Goal: Task Accomplishment & Management: Complete application form

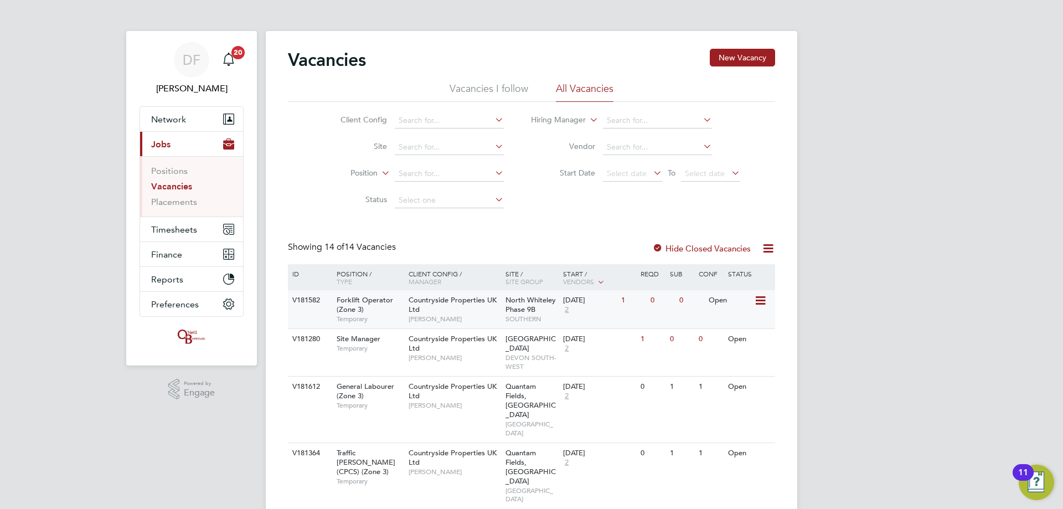
click at [540, 296] on span "North Whiteley Phase 9B" at bounding box center [530, 304] width 50 height 19
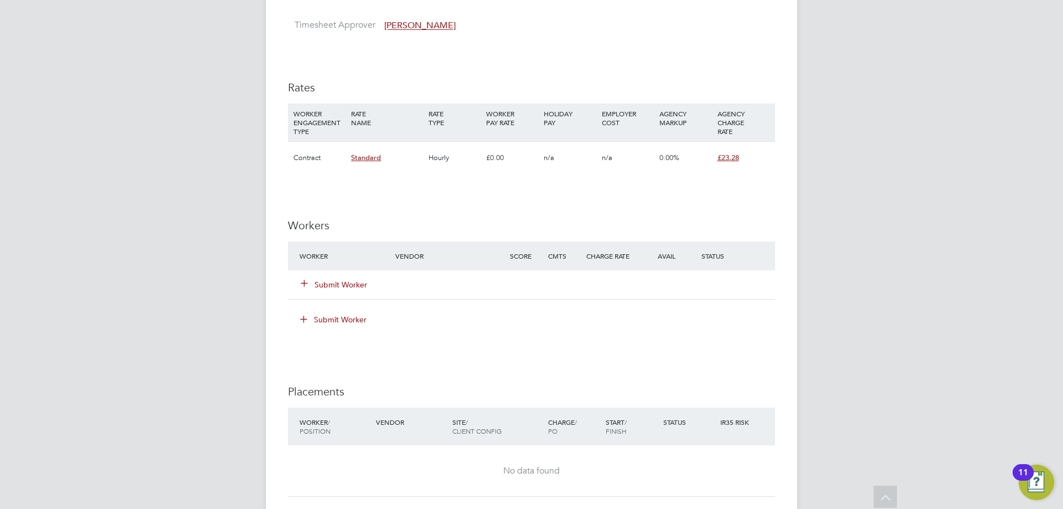
scroll to position [885, 0]
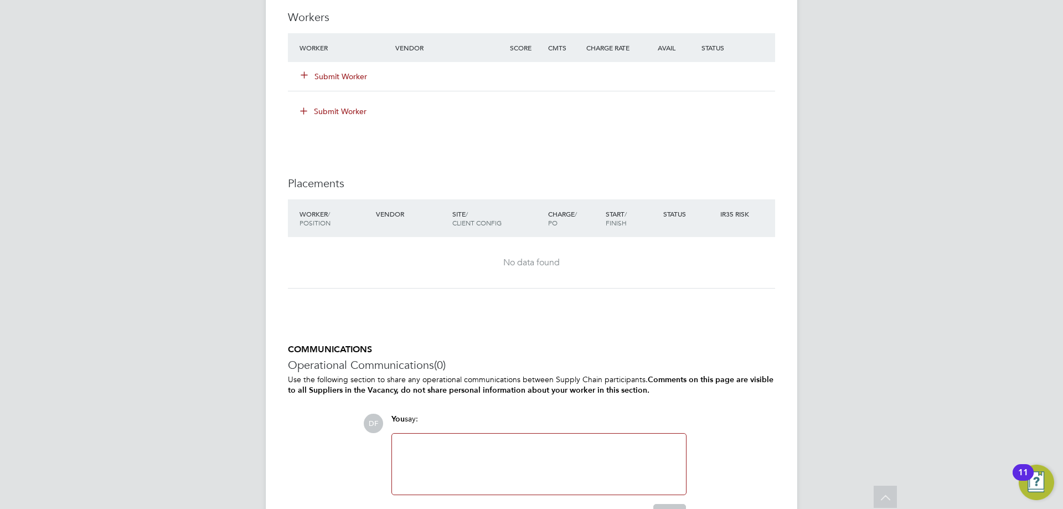
click at [327, 74] on button "Submit Worker" at bounding box center [334, 76] width 66 height 11
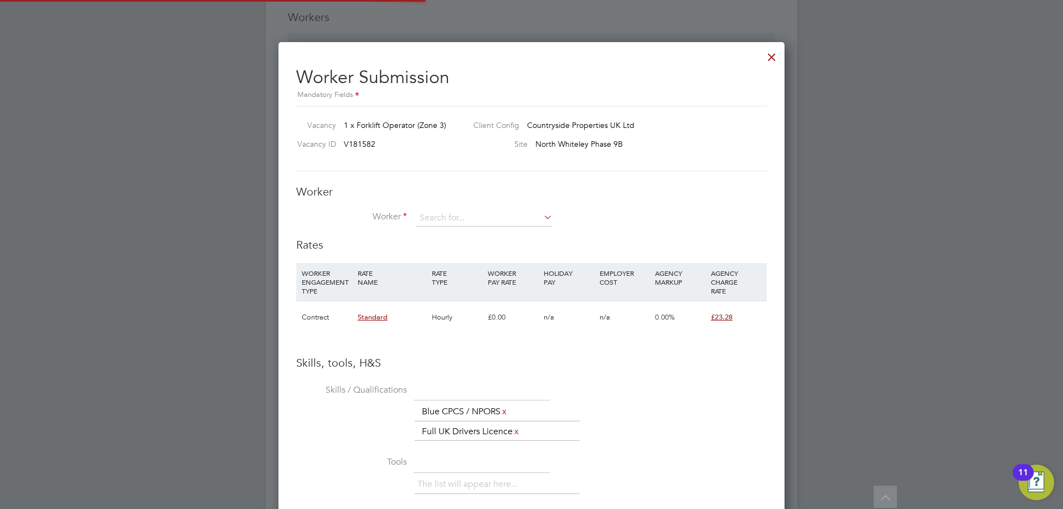
scroll to position [717, 506]
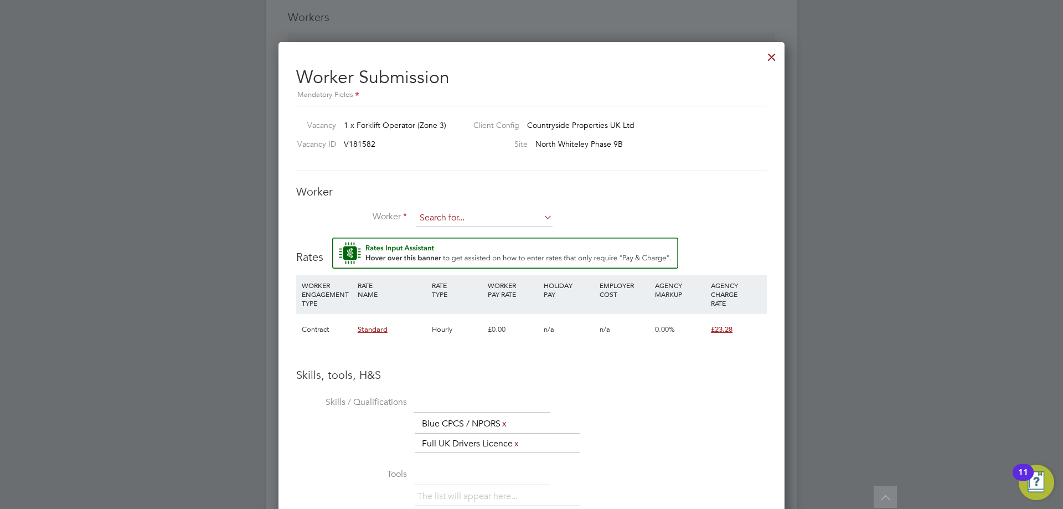
click at [438, 215] on input at bounding box center [484, 218] width 137 height 17
click at [455, 217] on input at bounding box center [484, 218] width 137 height 17
click at [776, 59] on div at bounding box center [771, 54] width 20 height 20
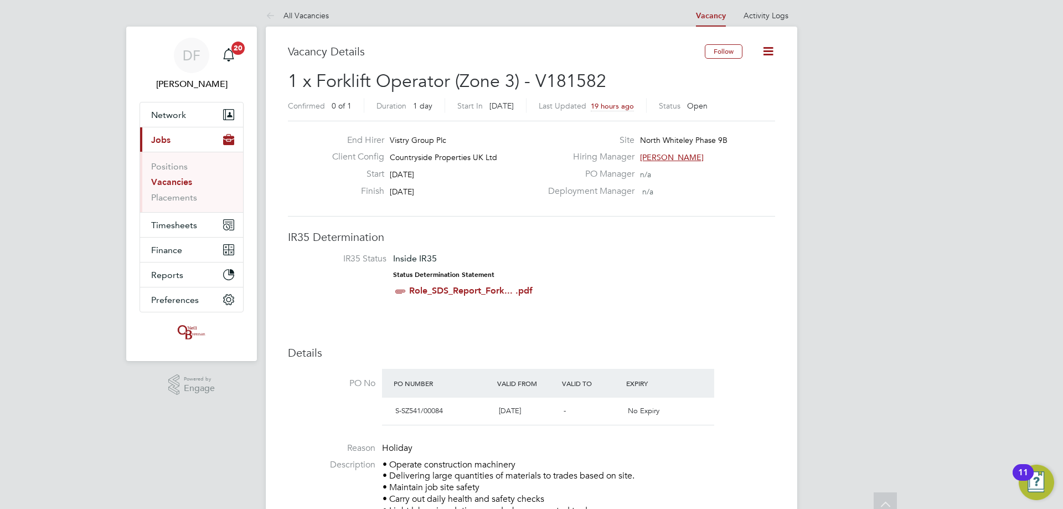
scroll to position [0, 0]
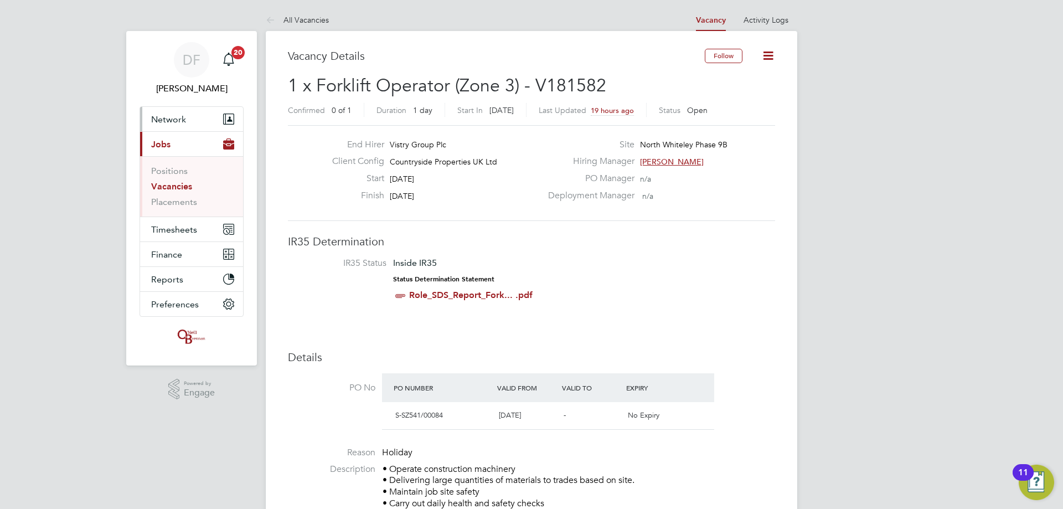
click at [201, 118] on button "Network" at bounding box center [191, 119] width 103 height 24
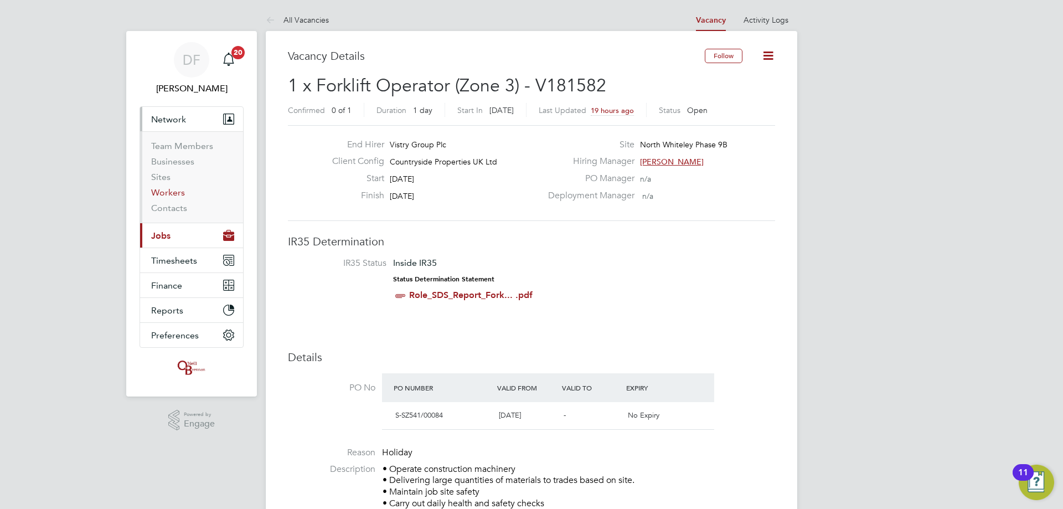
click at [163, 188] on link "Workers" at bounding box center [168, 192] width 34 height 11
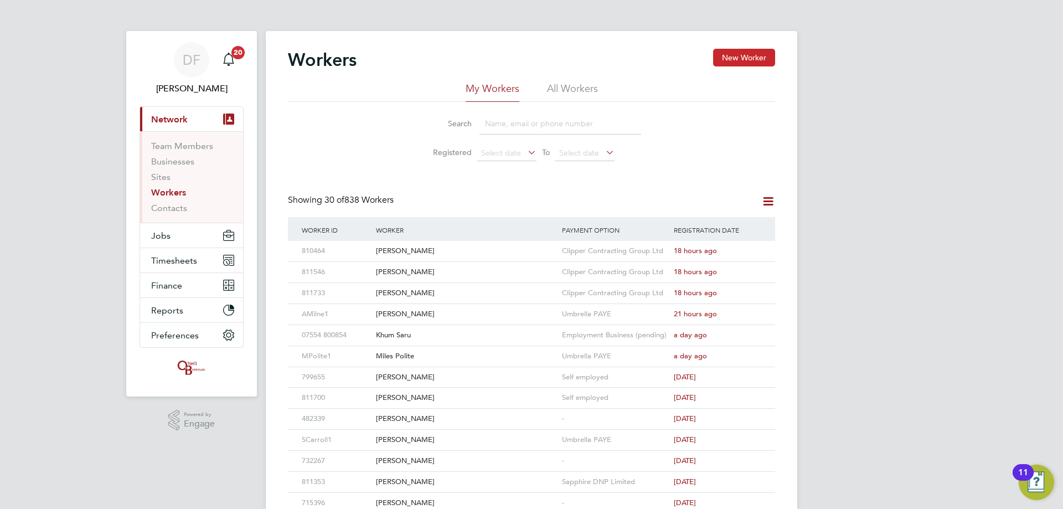
click at [739, 59] on button "New Worker" at bounding box center [744, 58] width 62 height 18
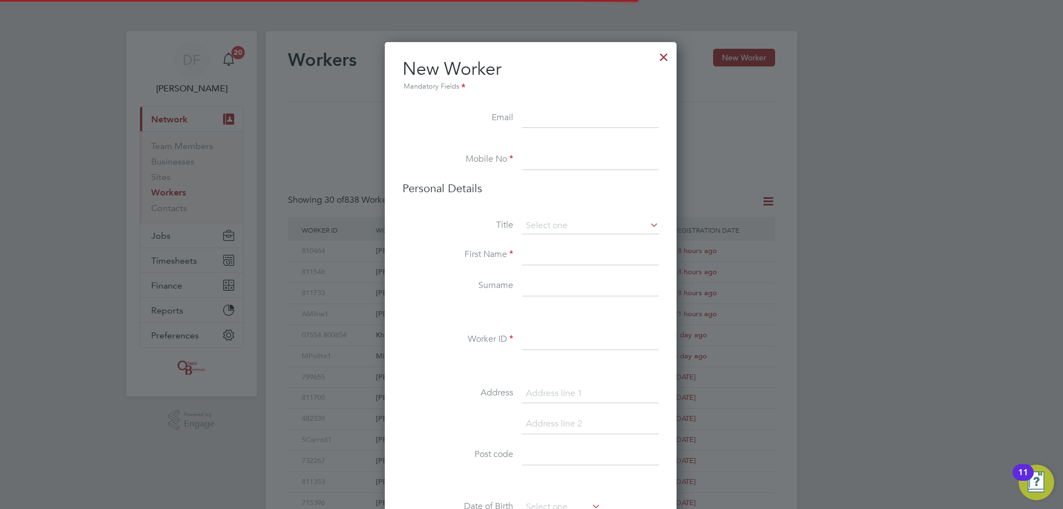
scroll to position [936, 293]
click at [533, 116] on input at bounding box center [590, 118] width 137 height 20
click at [533, 107] on li "New Worker Mandatory Fields" at bounding box center [530, 83] width 256 height 51
click at [544, 117] on input at bounding box center [590, 118] width 137 height 20
paste input "Manu_antoci@yahoo.com"
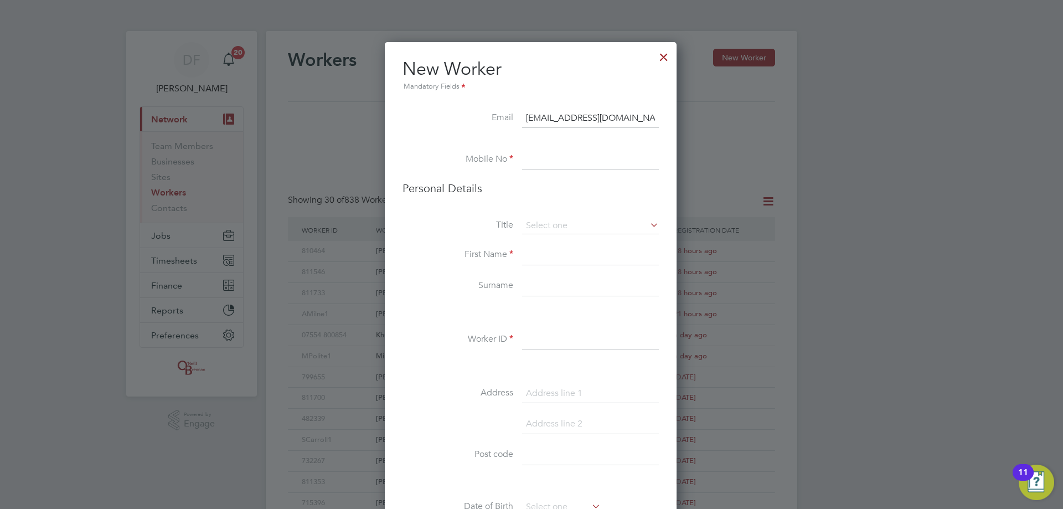
type input "Manu_antoci@yahoo.com"
click at [538, 155] on input at bounding box center [590, 160] width 137 height 20
click at [559, 156] on input at bounding box center [590, 160] width 137 height 20
paste input "07463022266"
type input "07463022266"
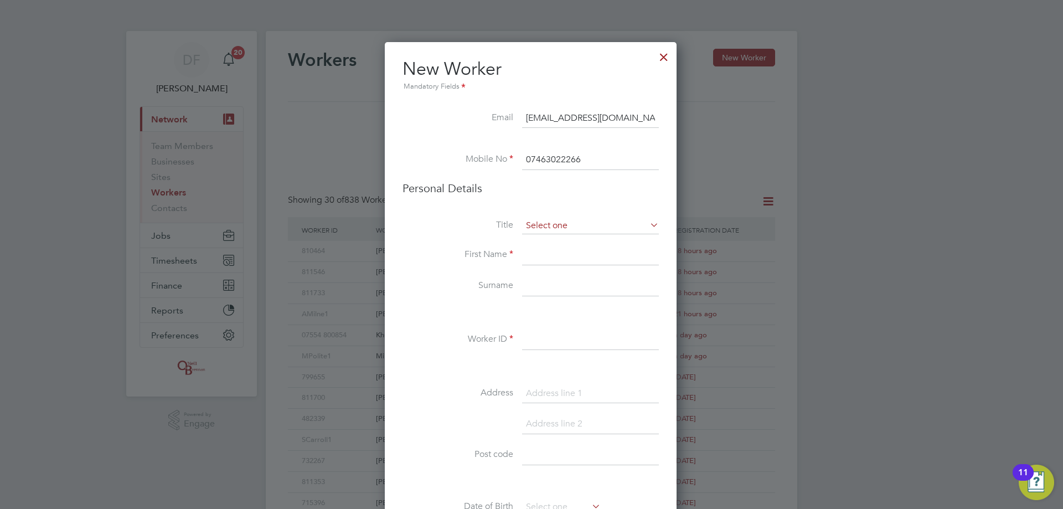
click at [541, 225] on input at bounding box center [590, 225] width 137 height 17
click at [547, 242] on li "Mr" at bounding box center [590, 241] width 138 height 14
type input "Mr"
drag, startPoint x: 524, startPoint y: 251, endPoint x: 548, endPoint y: 252, distance: 24.9
click at [524, 251] on input at bounding box center [590, 255] width 137 height 20
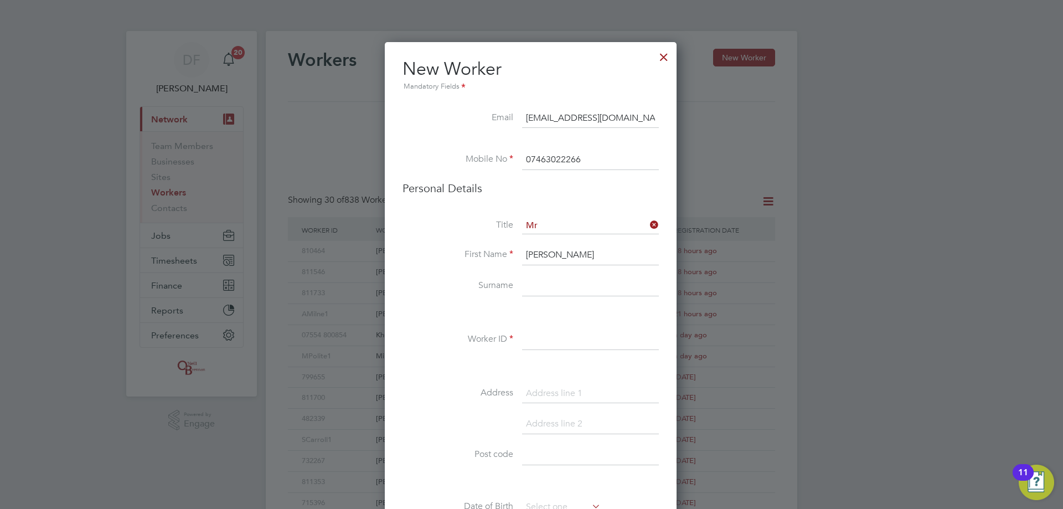
type input "Emmanuel"
type input "Antoci"
type input "9"
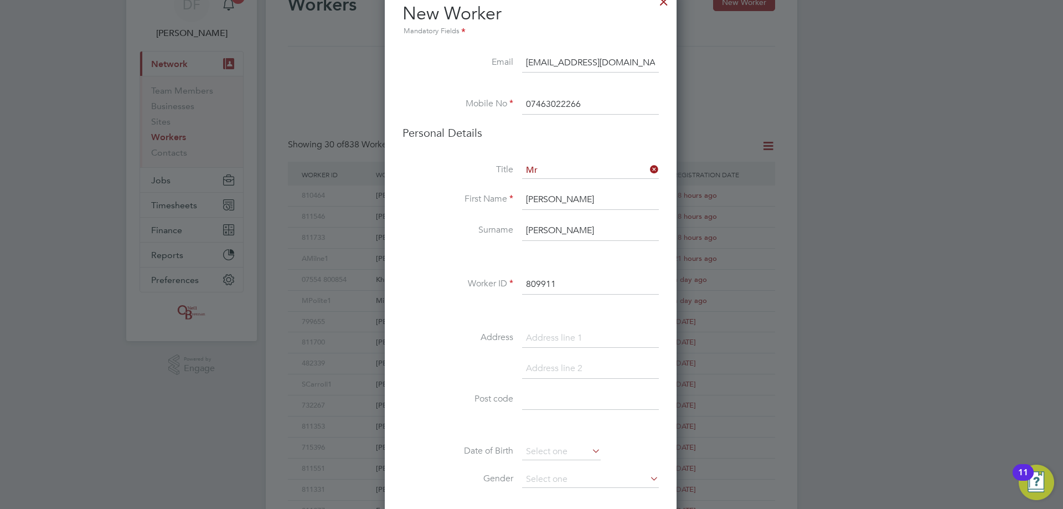
type input "809911"
click at [545, 336] on input at bounding box center [590, 338] width 137 height 20
type input "Hoddinott Road"
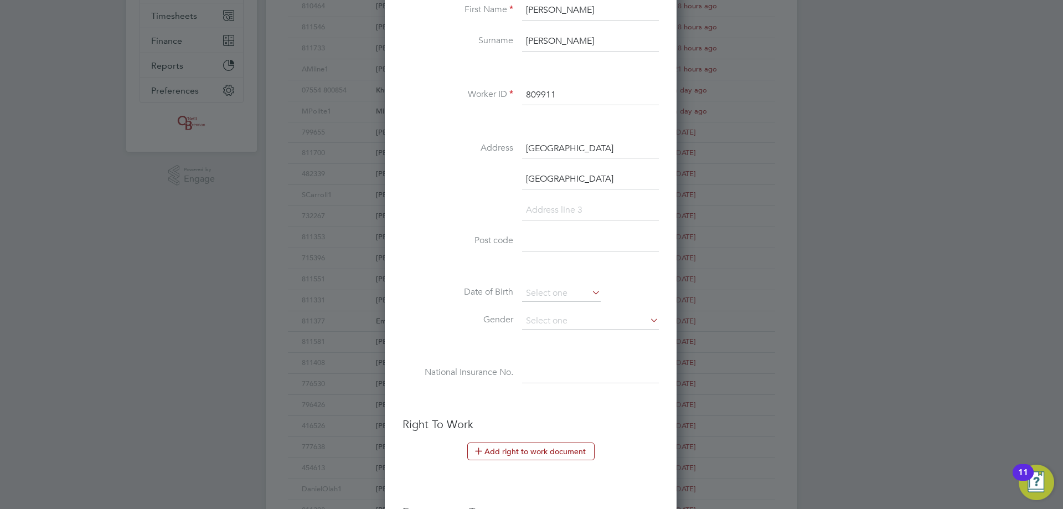
type input "Eastleigh"
type input "SO50 5SN"
click at [534, 206] on input at bounding box center [590, 210] width 137 height 20
type input "Hampshire"
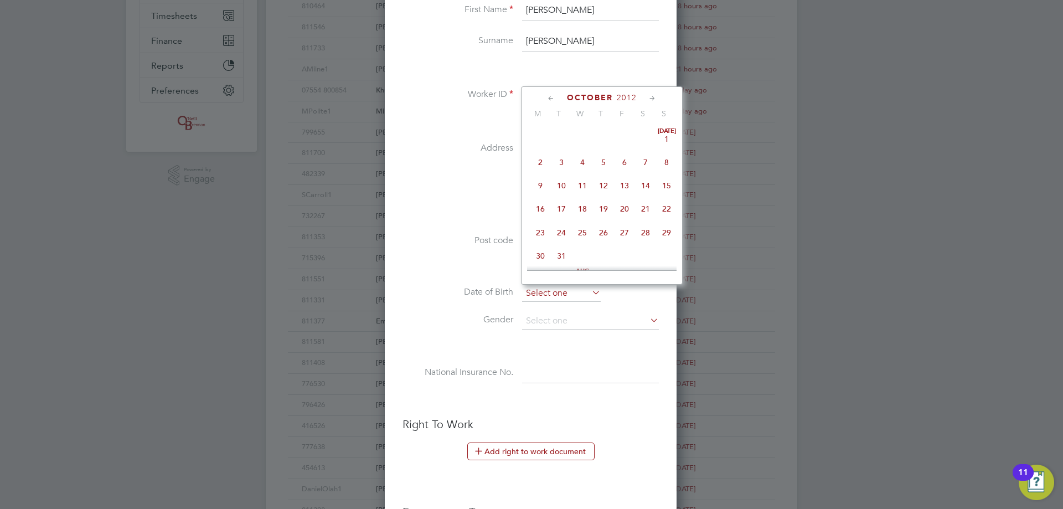
click at [548, 291] on input at bounding box center [561, 293] width 79 height 17
click at [629, 97] on span "2012" at bounding box center [626, 97] width 20 height 9
click at [565, 130] on span "1992" at bounding box center [561, 125] width 21 height 21
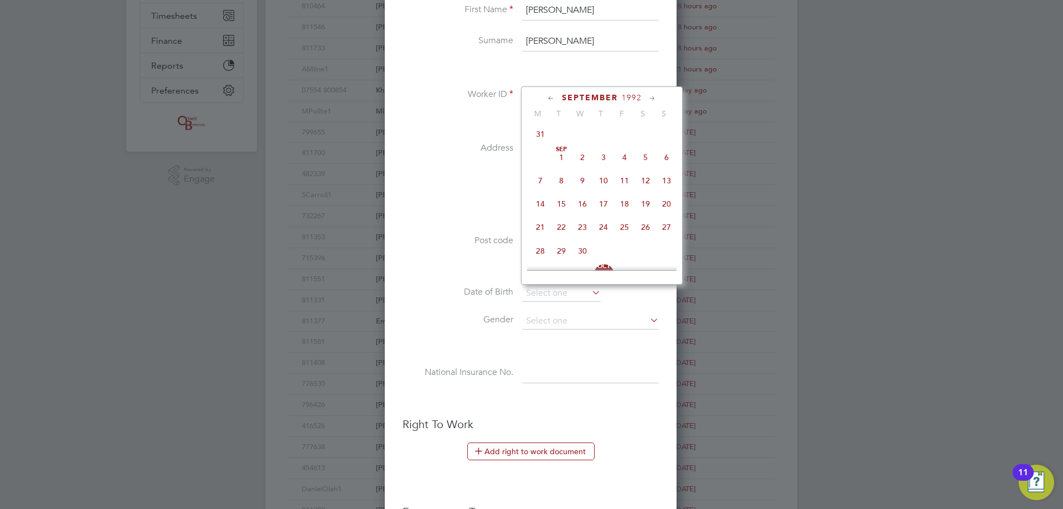
scroll to position [238, 0]
click at [648, 208] on span "19" at bounding box center [645, 204] width 21 height 21
type input "19 Sep 1992"
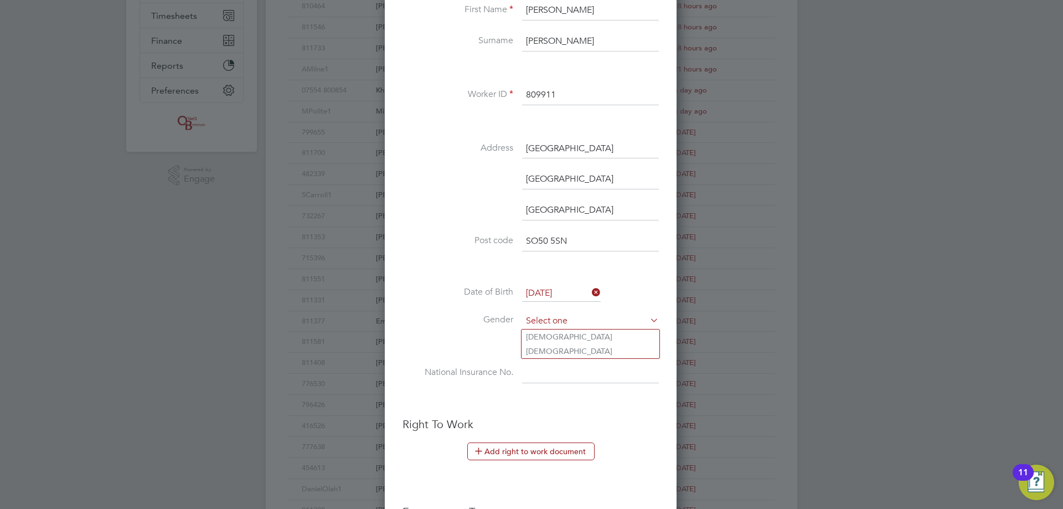
click at [547, 319] on input at bounding box center [590, 321] width 137 height 17
click at [547, 333] on li "Male" at bounding box center [590, 336] width 138 height 14
type input "Male"
click at [541, 370] on input at bounding box center [590, 373] width 137 height 20
drag, startPoint x: 545, startPoint y: 374, endPoint x: 537, endPoint y: 375, distance: 7.9
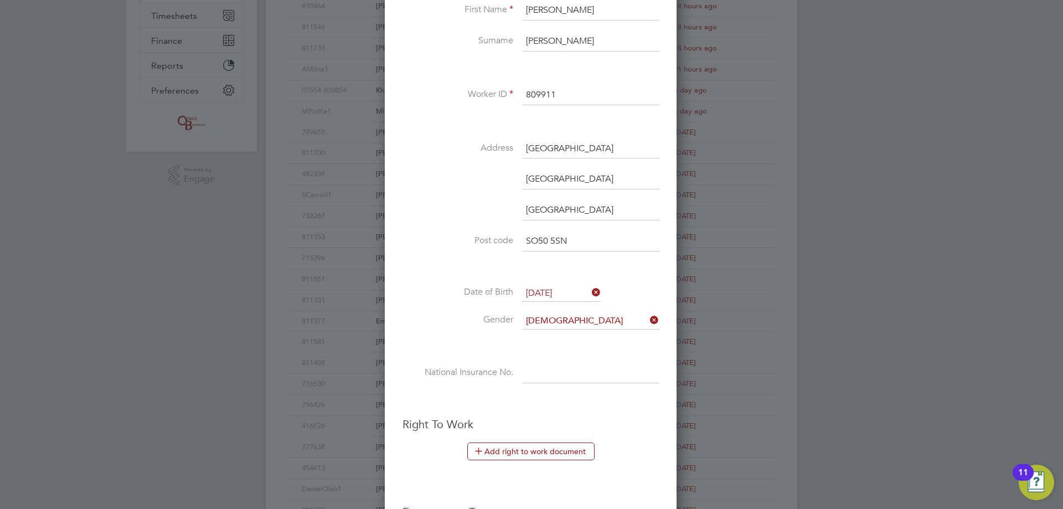
click at [545, 374] on input at bounding box center [590, 373] width 137 height 20
paste input "40608994"
drag, startPoint x: 585, startPoint y: 375, endPoint x: 400, endPoint y: 365, distance: 185.7
click at [437, 359] on div "Title Mr First Name Emmanuel Surname Antoci Worker ID 809911 Address Hoddinott …" at bounding box center [530, 189] width 256 height 432
click at [588, 367] on input "40608994" at bounding box center [590, 373] width 137 height 20
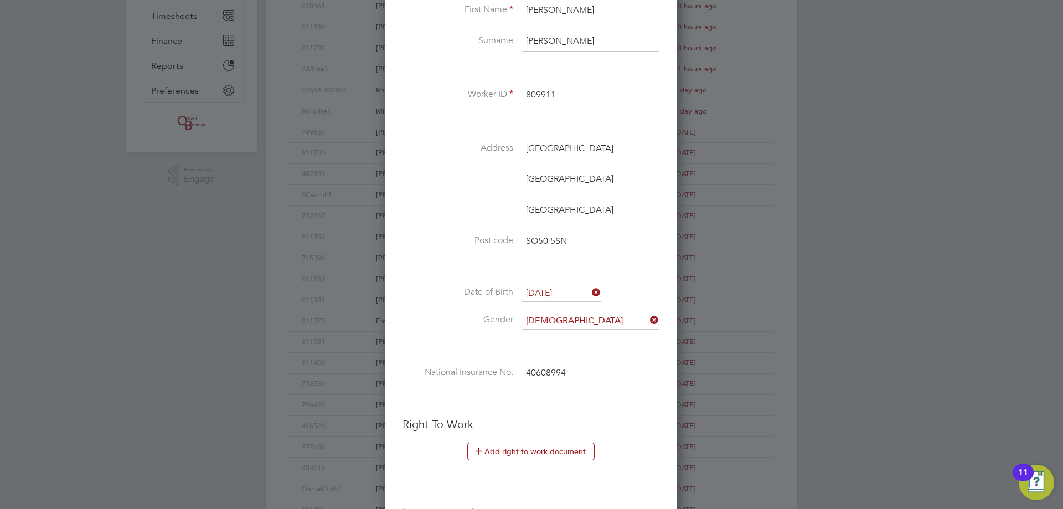
drag, startPoint x: 585, startPoint y: 374, endPoint x: 454, endPoint y: 370, distance: 131.2
click at [454, 370] on li "National Insurance No. 40608994" at bounding box center [530, 378] width 256 height 31
paste input "SR570757B"
click at [547, 371] on input "SR570757B" at bounding box center [590, 373] width 137 height 20
drag, startPoint x: 548, startPoint y: 372, endPoint x: 489, endPoint y: 374, distance: 59.8
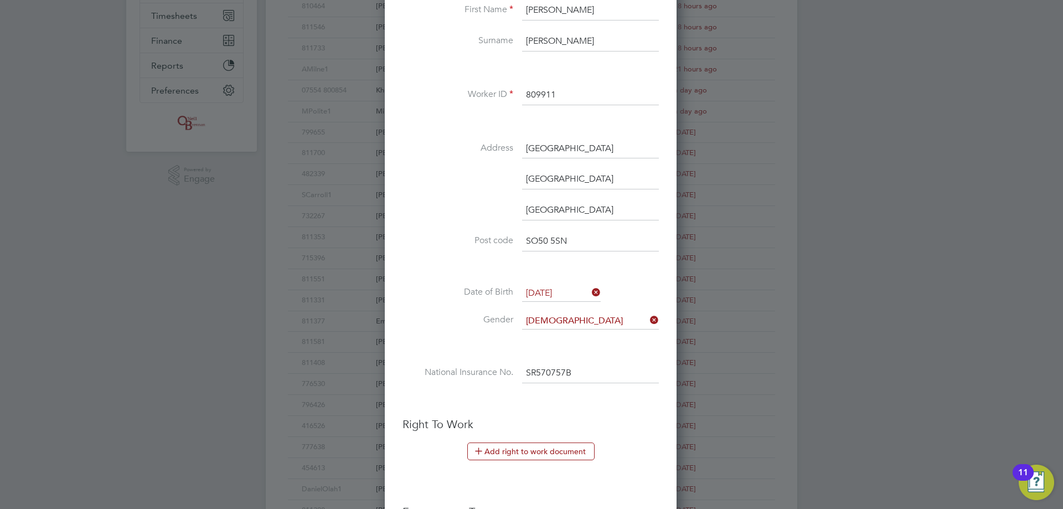
click at [492, 372] on li "National Insurance No. SR570757B" at bounding box center [530, 378] width 256 height 31
type input "SR 57 07 57 B"
click at [501, 443] on button "Add right to work document" at bounding box center [530, 451] width 127 height 18
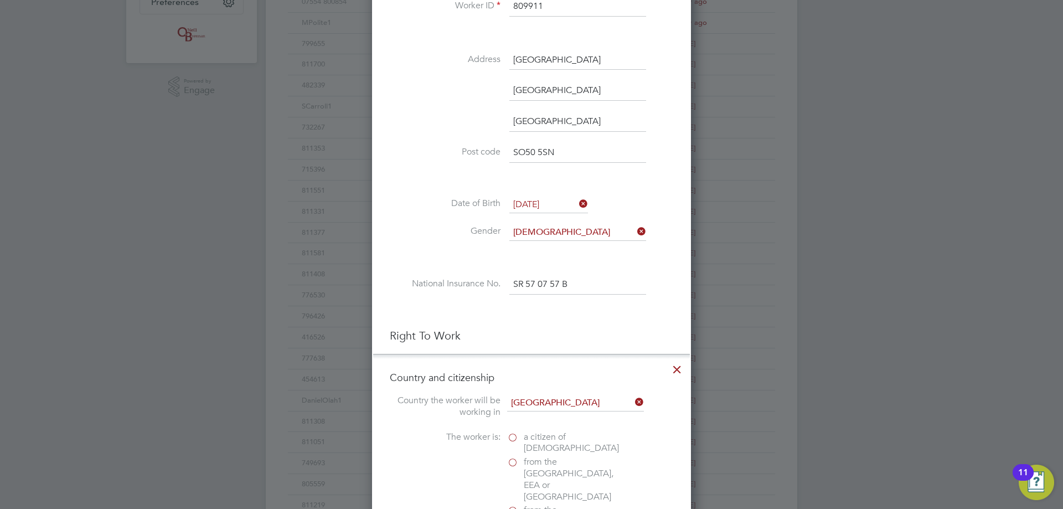
scroll to position [466, 0]
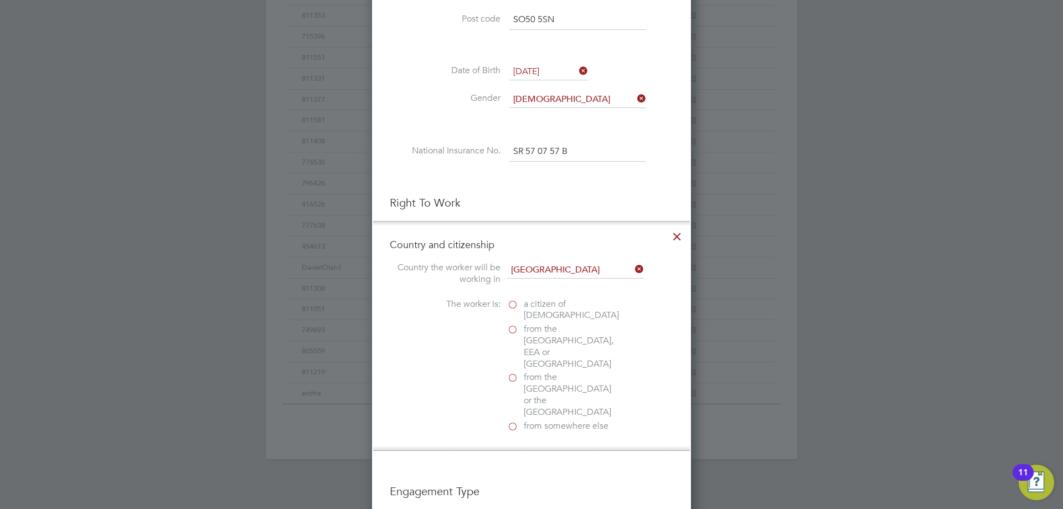
click at [511, 300] on label "a citizen of United Kingdom" at bounding box center [562, 309] width 111 height 23
click at [0, 0] on input "a citizen of United Kingdom" at bounding box center [0, 0] width 0 height 0
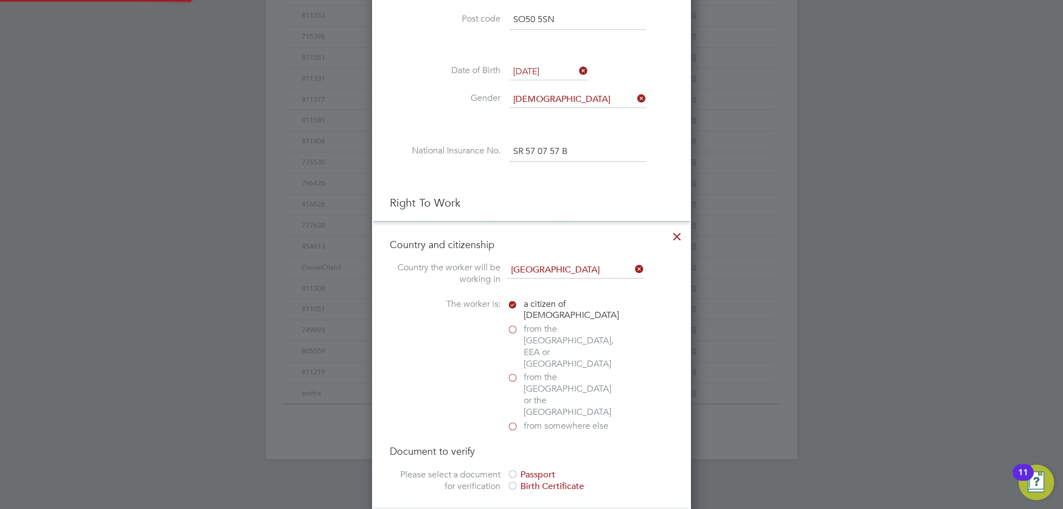
scroll to position [1194, 319]
click at [518, 329] on label "from the EU, EEA or Switzerland" at bounding box center [562, 346] width 111 height 46
click at [0, 0] on input "from the EU, EEA or Switzerland" at bounding box center [0, 0] width 0 height 0
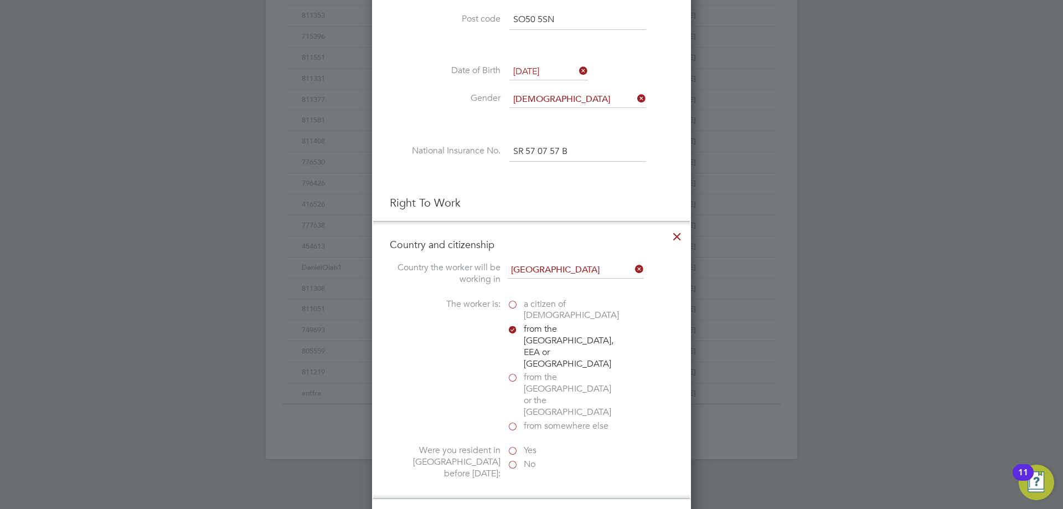
scroll to position [1172, 319]
click at [512, 444] on label "Yes" at bounding box center [562, 450] width 111 height 12
click at [0, 0] on input "Yes" at bounding box center [0, 0] width 0 height 0
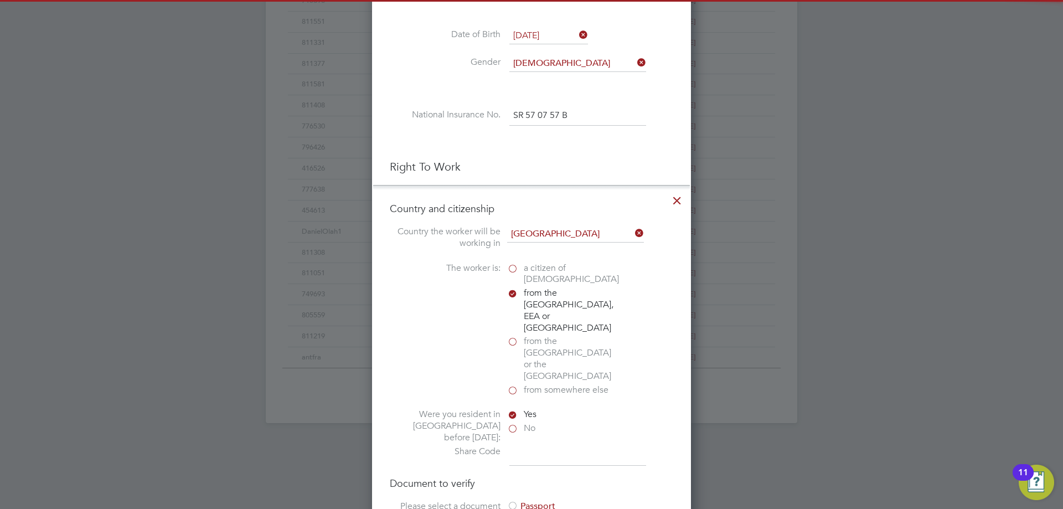
scroll to position [521, 0]
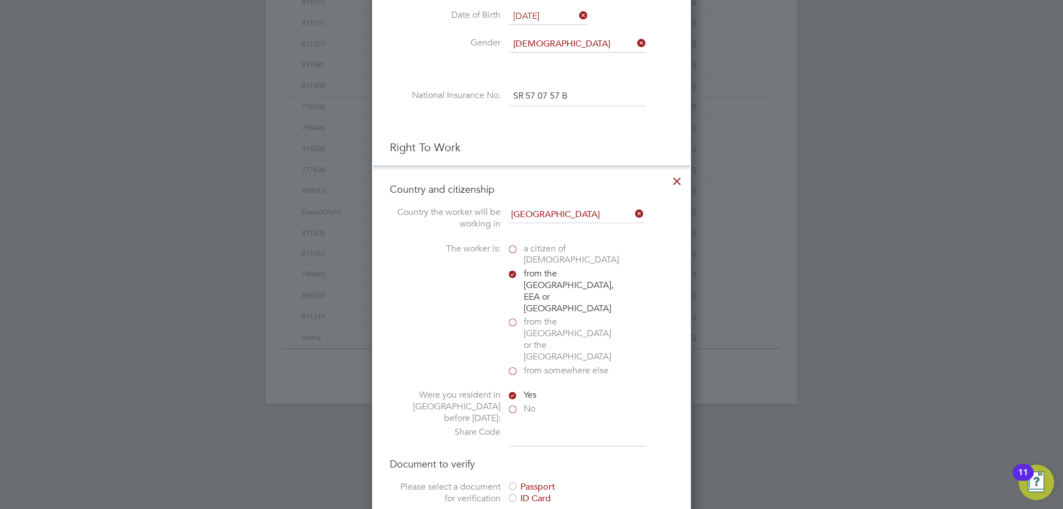
click at [532, 426] on input at bounding box center [577, 436] width 137 height 20
paste input "WPCASG64R"
click at [531, 426] on input "WPCASG64R" at bounding box center [577, 436] width 137 height 20
click at [553, 426] on input "WPC ASG64R" at bounding box center [577, 436] width 137 height 20
type input "WPC ASG 64R"
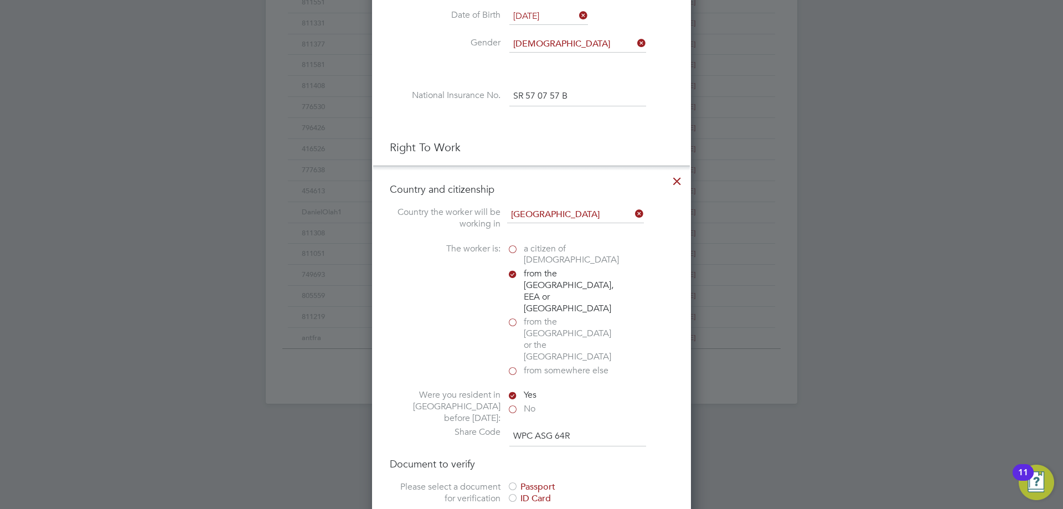
click at [516, 481] on div at bounding box center [512, 486] width 11 height 11
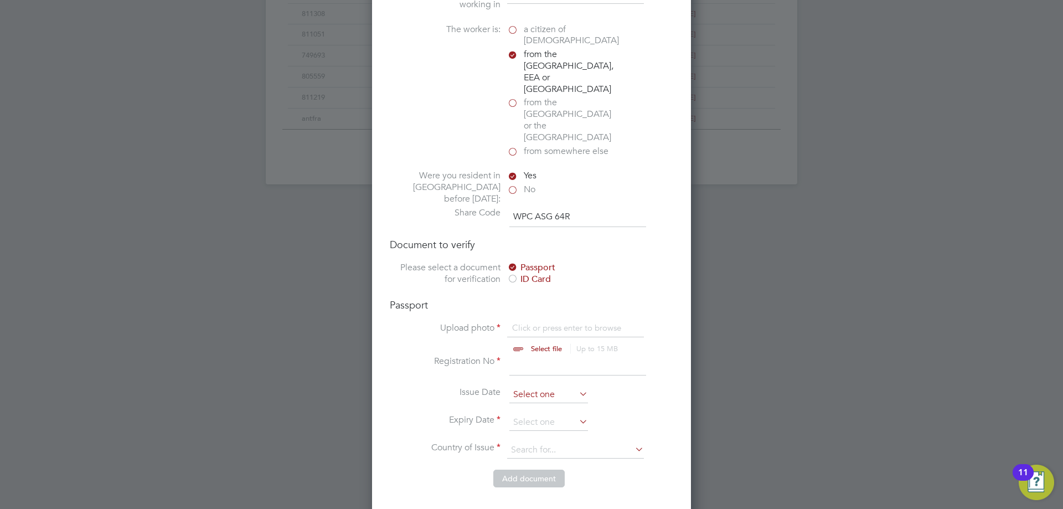
scroll to position [743, 0]
click at [536, 320] on input "file" at bounding box center [557, 336] width 174 height 33
type input "C:\fakepath\20220721_090706.jpg"
click at [522, 353] on input at bounding box center [577, 363] width 137 height 20
type input "na"
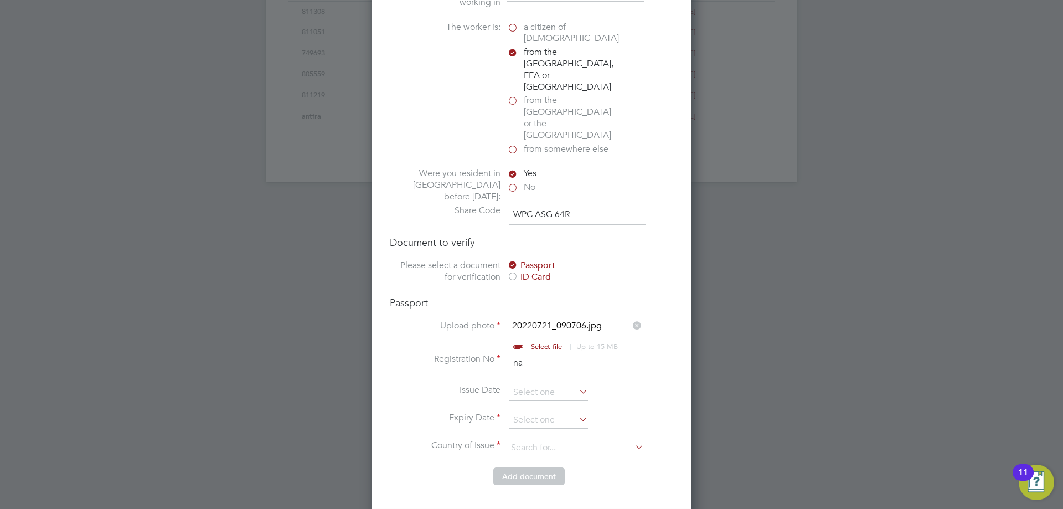
click at [526, 353] on li "Registration No na" at bounding box center [531, 368] width 283 height 31
click at [522, 384] on input at bounding box center [548, 392] width 79 height 17
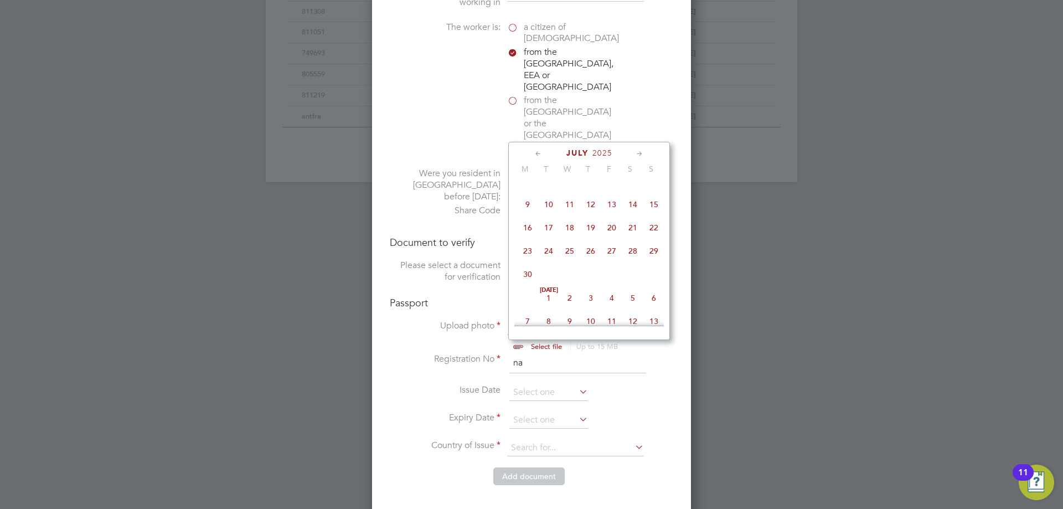
scroll to position [187, 0]
click at [535, 227] on span "23" at bounding box center [527, 216] width 21 height 21
type input "[DATE]"
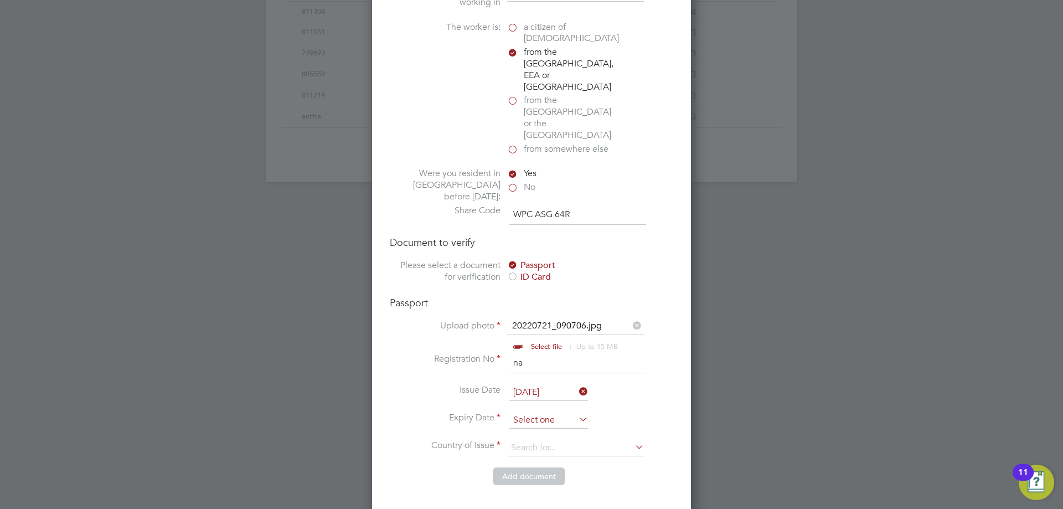
click at [528, 412] on input at bounding box center [548, 420] width 79 height 17
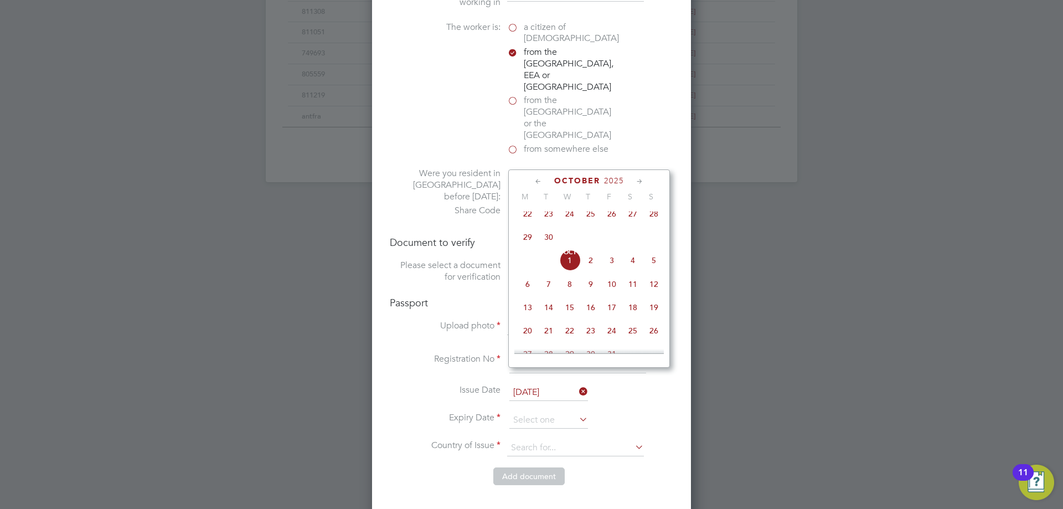
click at [635, 181] on icon at bounding box center [639, 181] width 11 height 12
click at [640, 180] on icon at bounding box center [639, 181] width 11 height 12
click at [613, 182] on span "2026" at bounding box center [615, 180] width 20 height 9
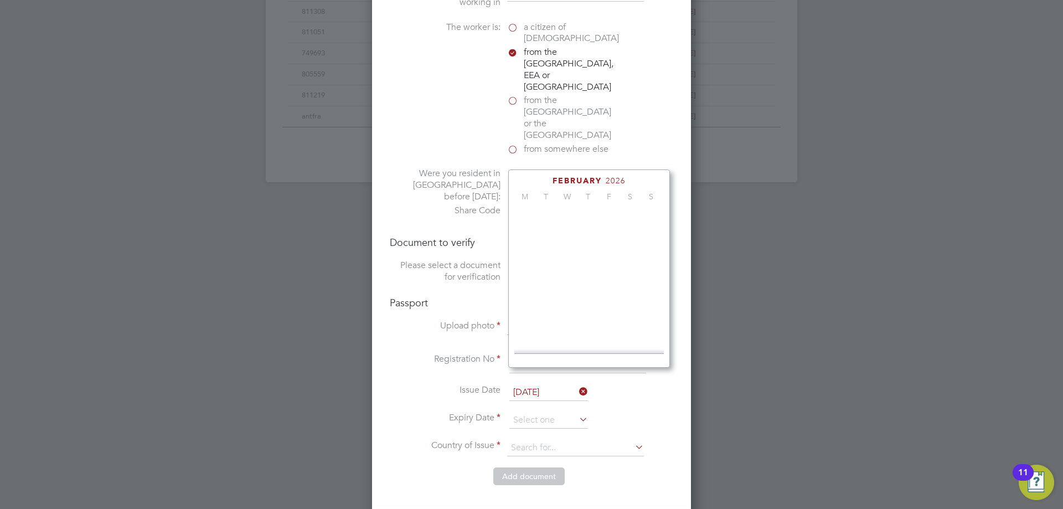
scroll to position [293, 0]
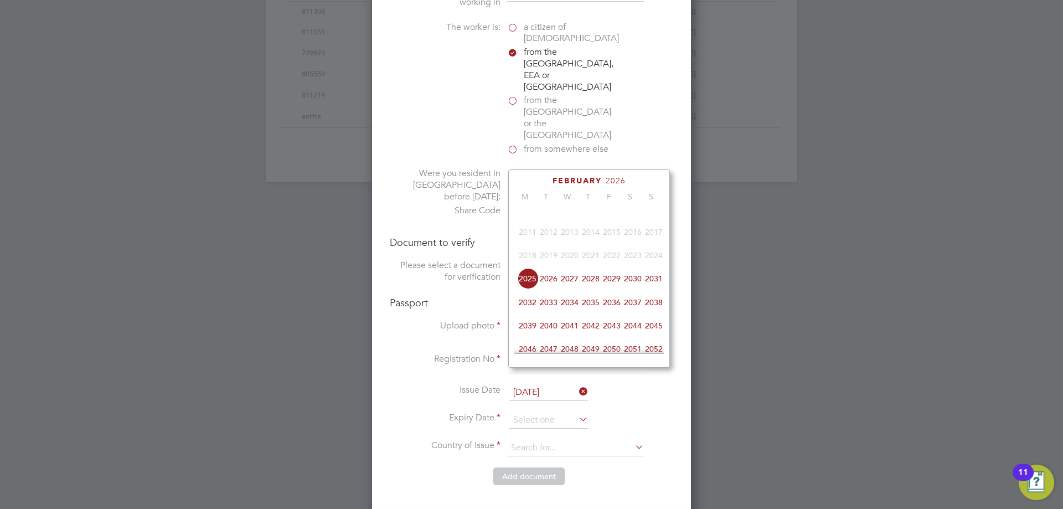
click at [635, 289] on span "2030" at bounding box center [632, 278] width 21 height 21
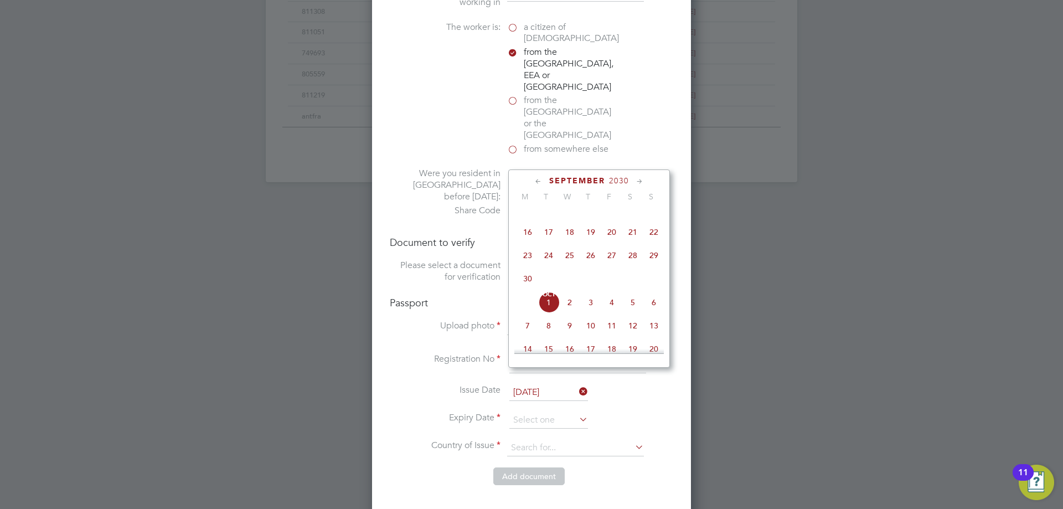
click at [625, 332] on span "12" at bounding box center [632, 325] width 21 height 21
type input "[DATE]"
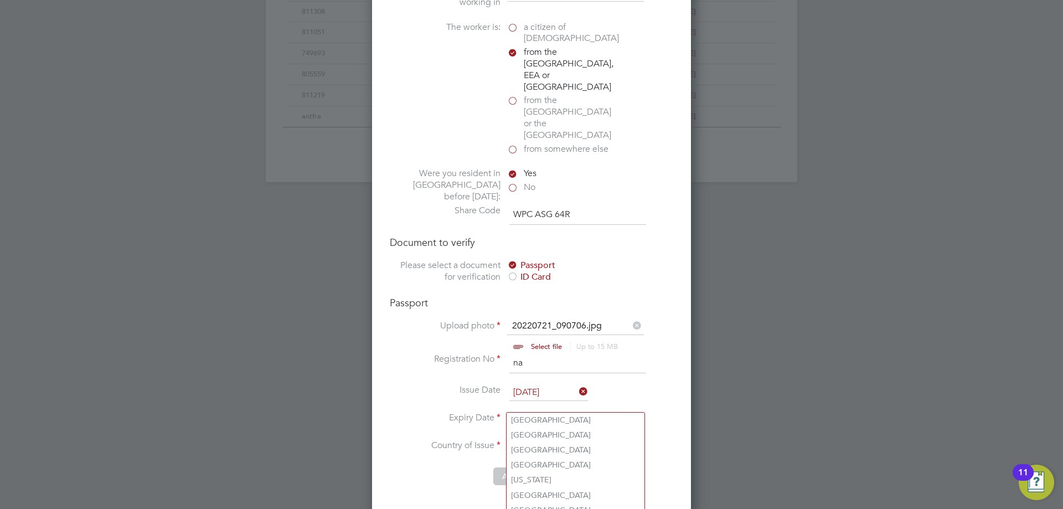
click at [528, 439] on input at bounding box center [575, 447] width 137 height 17
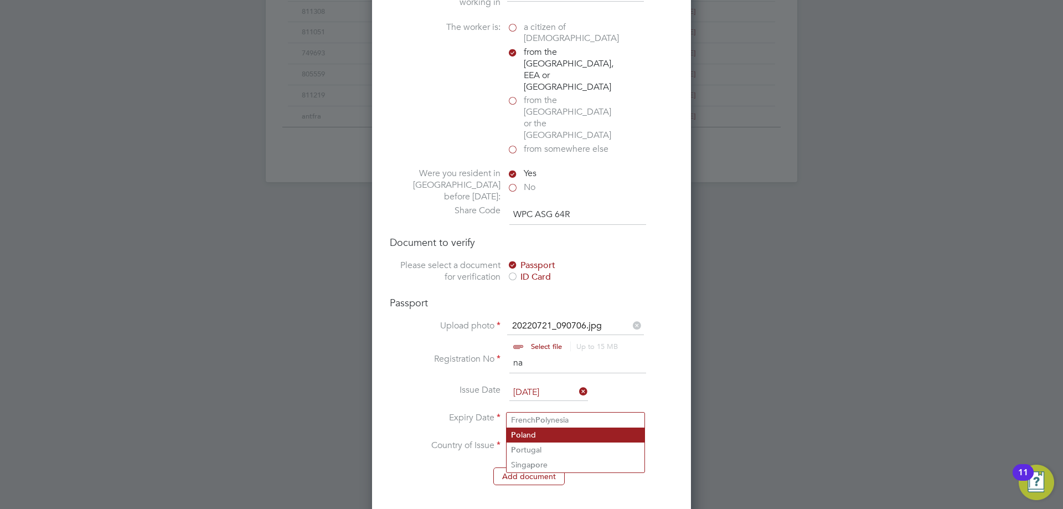
click at [547, 437] on li "Po land" at bounding box center [575, 434] width 138 height 15
type input "Poland"
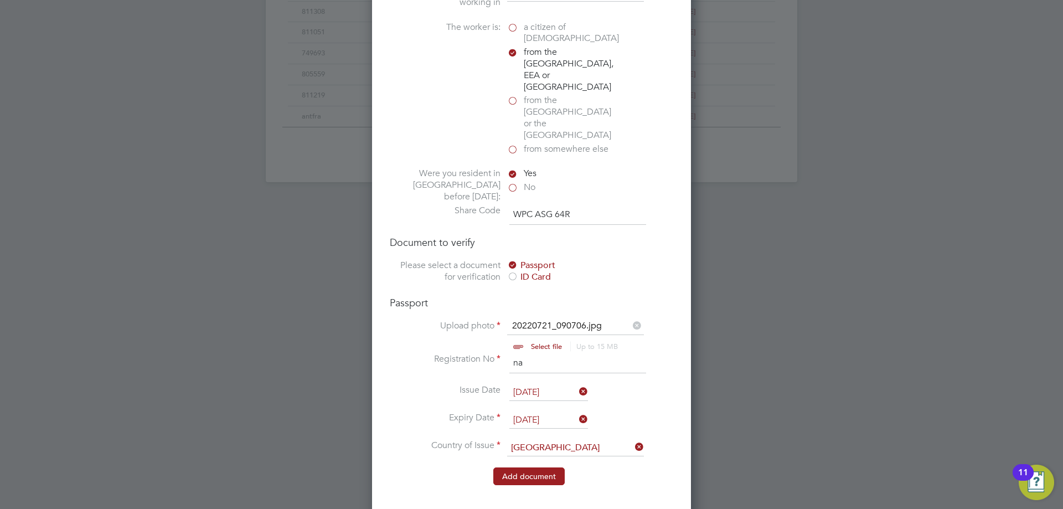
click at [526, 467] on button "Add document" at bounding box center [528, 476] width 71 height 18
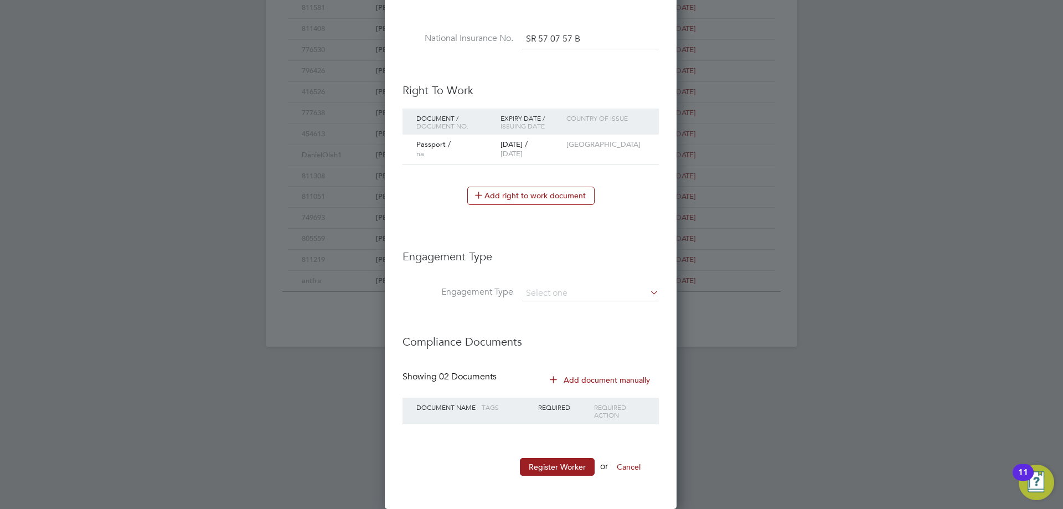
scroll to position [1045, 293]
drag, startPoint x: 544, startPoint y: 279, endPoint x: 545, endPoint y: 288, distance: 8.9
click at [545, 282] on li "Engagement Type" at bounding box center [530, 262] width 256 height 48
click at [545, 290] on input at bounding box center [590, 293] width 137 height 15
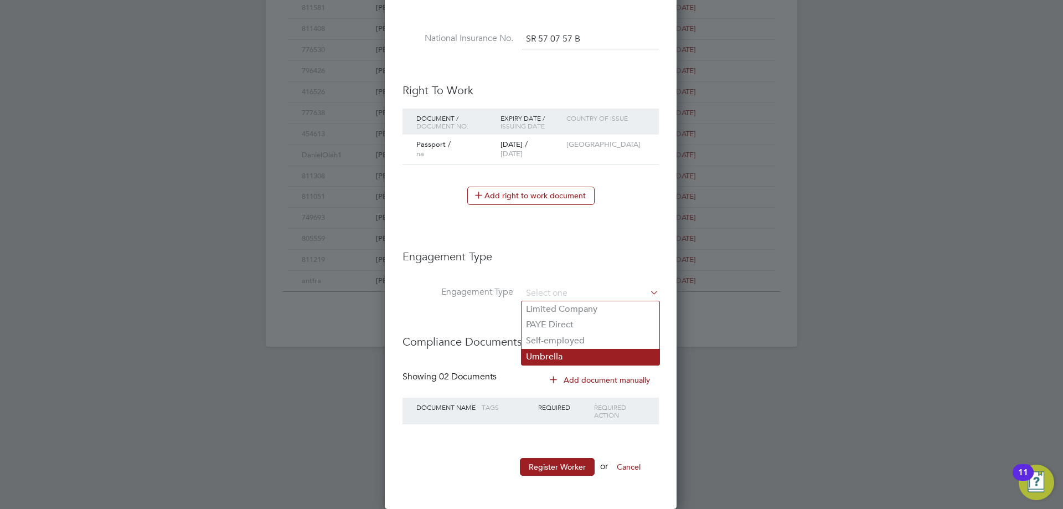
click at [554, 350] on li "Umbrella" at bounding box center [590, 357] width 138 height 16
type input "Umbrella"
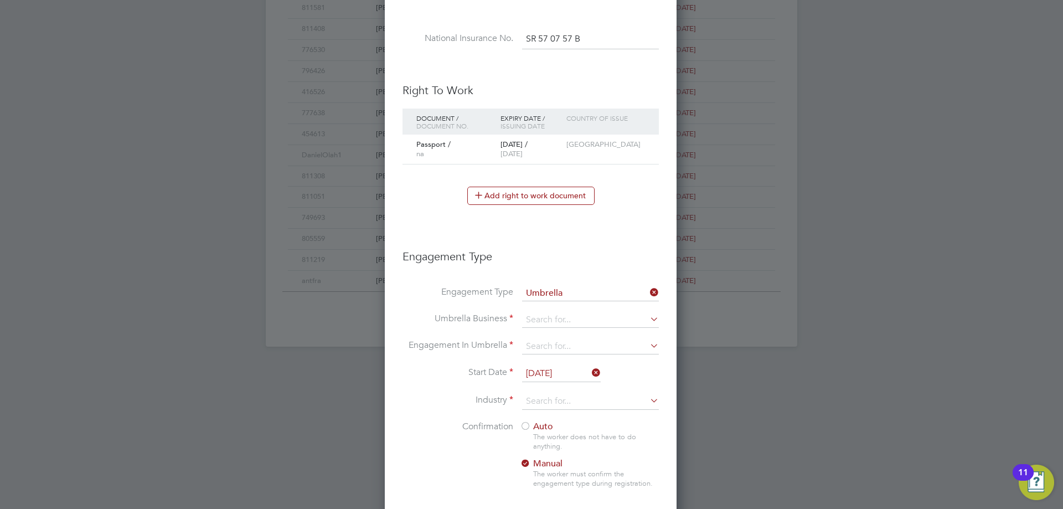
scroll to position [1250, 293]
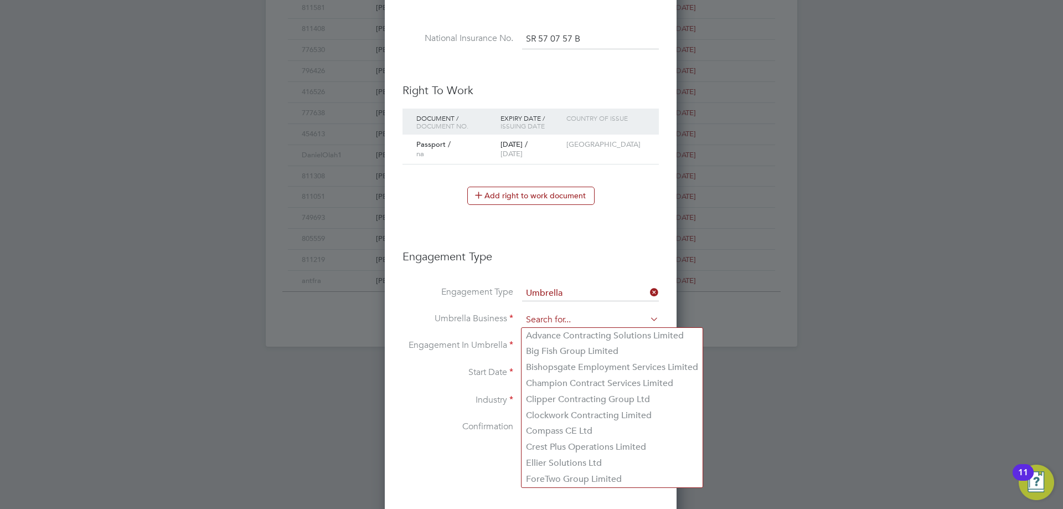
click at [558, 318] on input at bounding box center [590, 319] width 137 height 15
click at [549, 398] on li "Clipper Contracting Group Ltd" at bounding box center [611, 399] width 181 height 16
type input "Clipper Contracting Group Ltd"
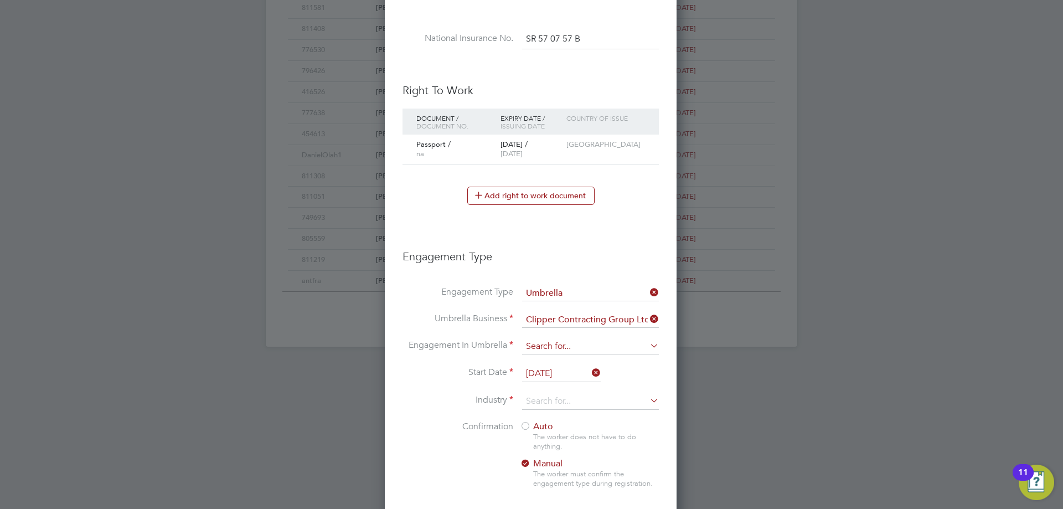
click at [534, 345] on input at bounding box center [590, 346] width 137 height 15
click at [559, 379] on li "CIS Self-employed" at bounding box center [590, 378] width 138 height 16
type input "CIS Self-employed"
click at [535, 375] on input "[DATE]" at bounding box center [561, 373] width 79 height 17
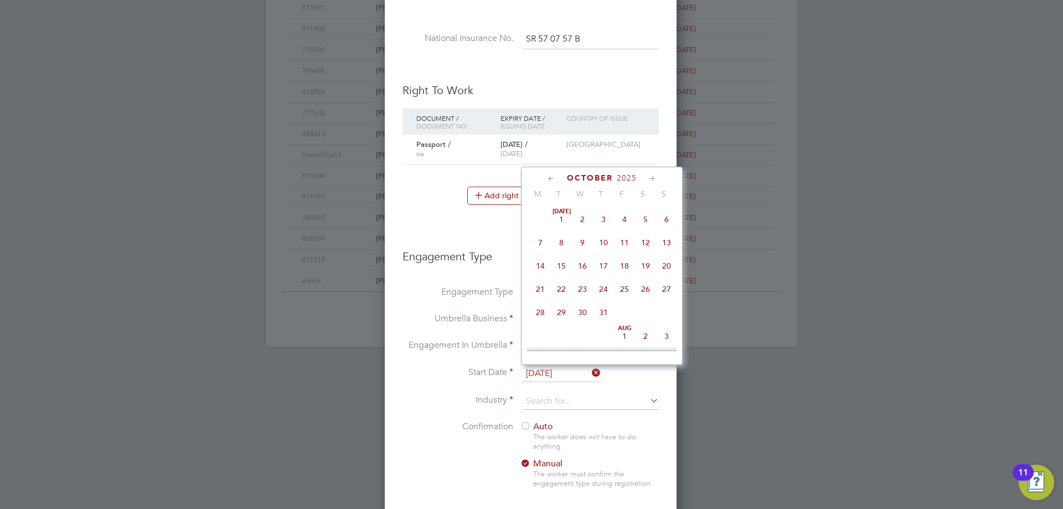
scroll to position [312, 0]
drag, startPoint x: 577, startPoint y: 271, endPoint x: 583, endPoint y: 266, distance: 7.1
click at [578, 268] on span "Oct 1" at bounding box center [582, 257] width 21 height 21
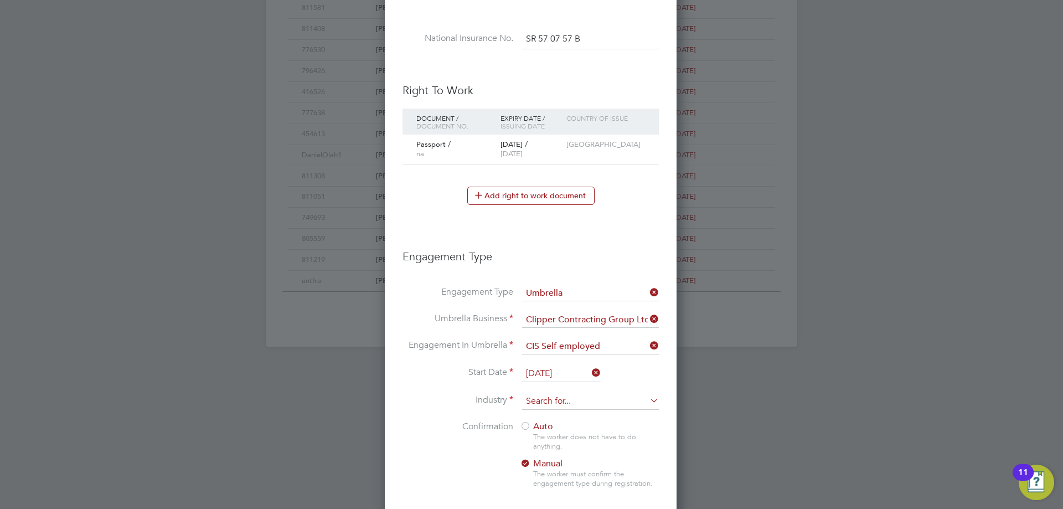
click at [541, 403] on input at bounding box center [590, 401] width 137 height 17
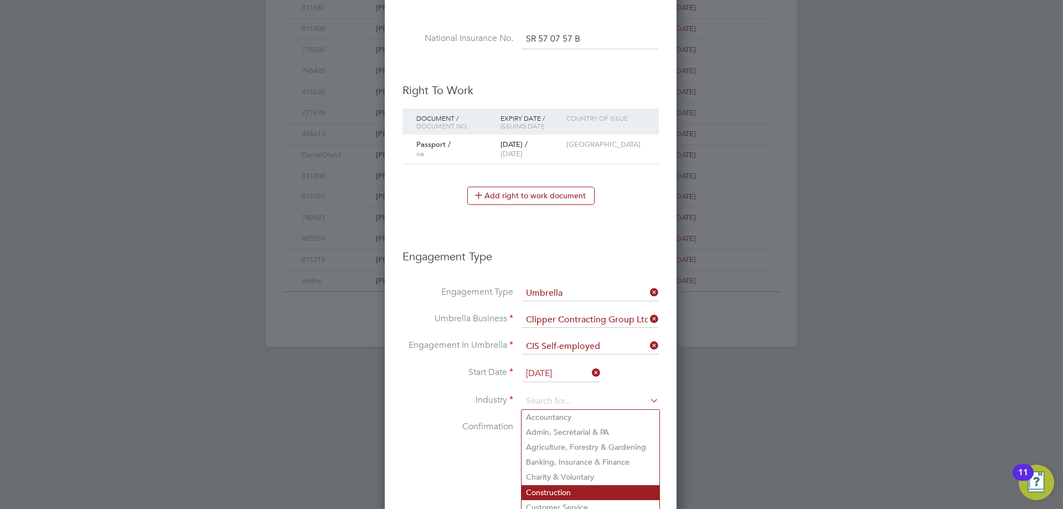
click at [548, 485] on li "Construction" at bounding box center [590, 492] width 138 height 15
type input "Construction"
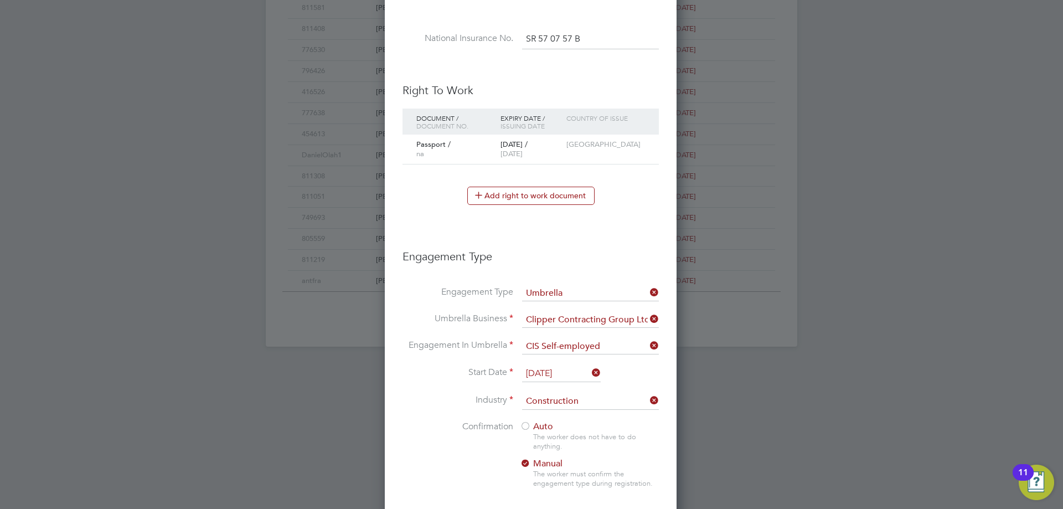
click at [528, 427] on div at bounding box center [525, 426] width 11 height 11
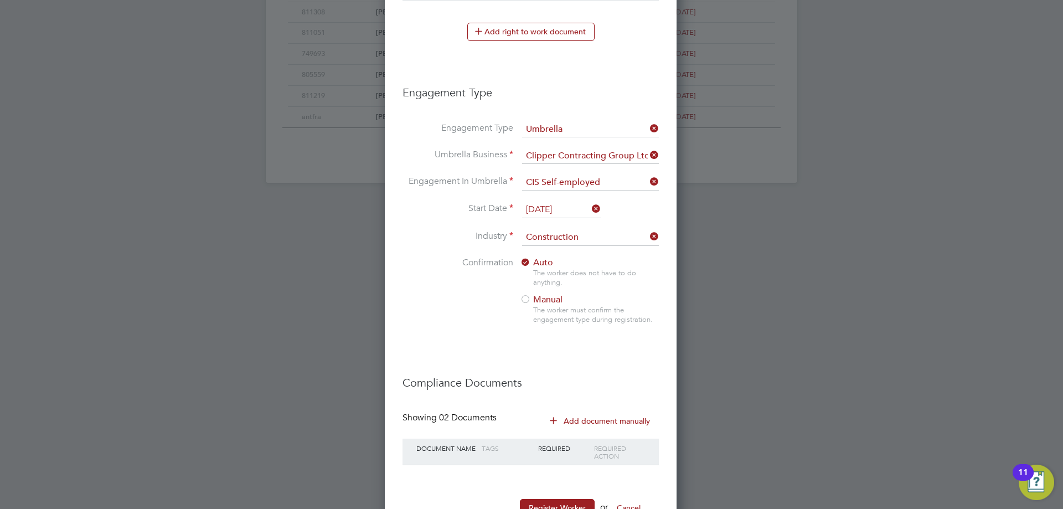
scroll to position [783, 0]
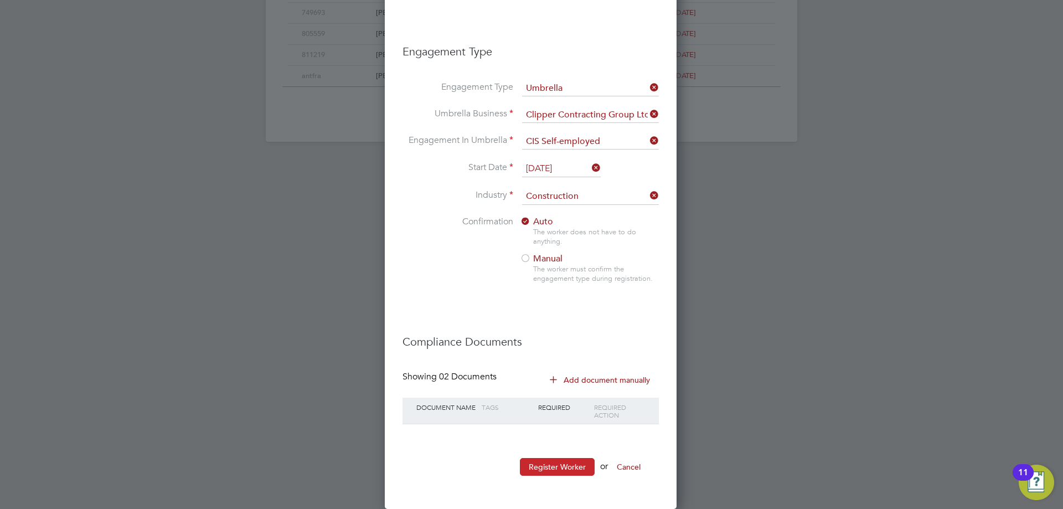
click at [550, 467] on button "Register Worker" at bounding box center [557, 467] width 75 height 18
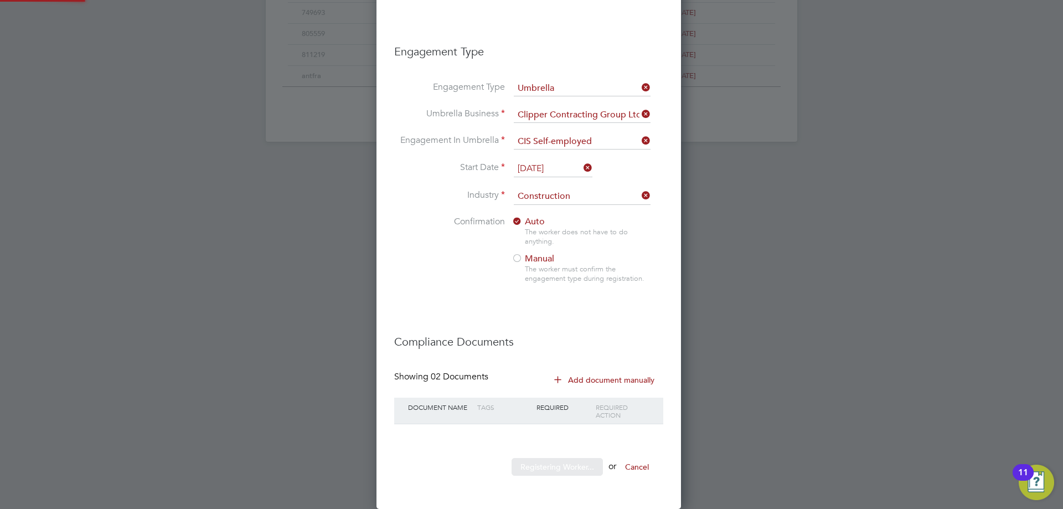
scroll to position [1250, 310]
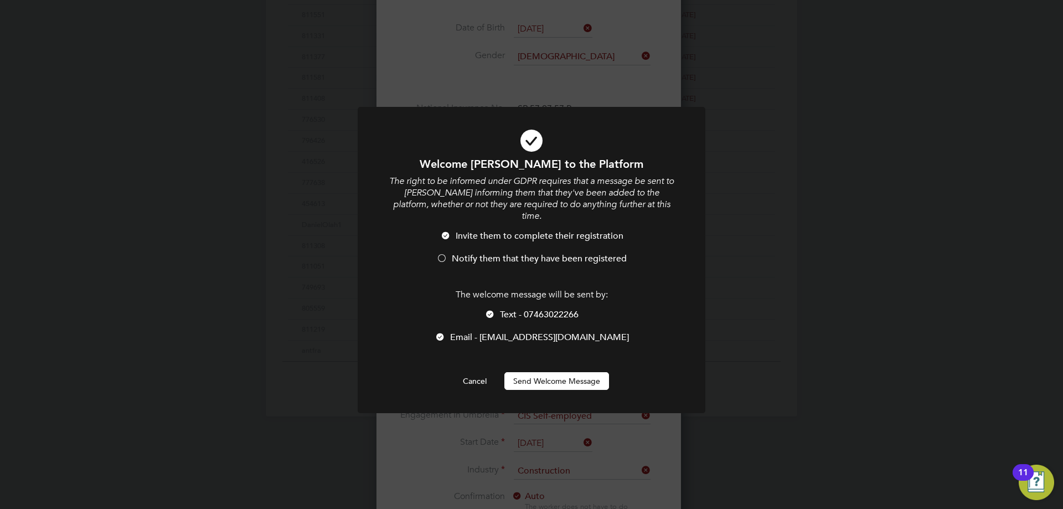
click at [490, 253] on span "Notify them that they have been registered" at bounding box center [539, 258] width 175 height 11
click at [540, 376] on button "Send Welcome Message" at bounding box center [556, 381] width 105 height 18
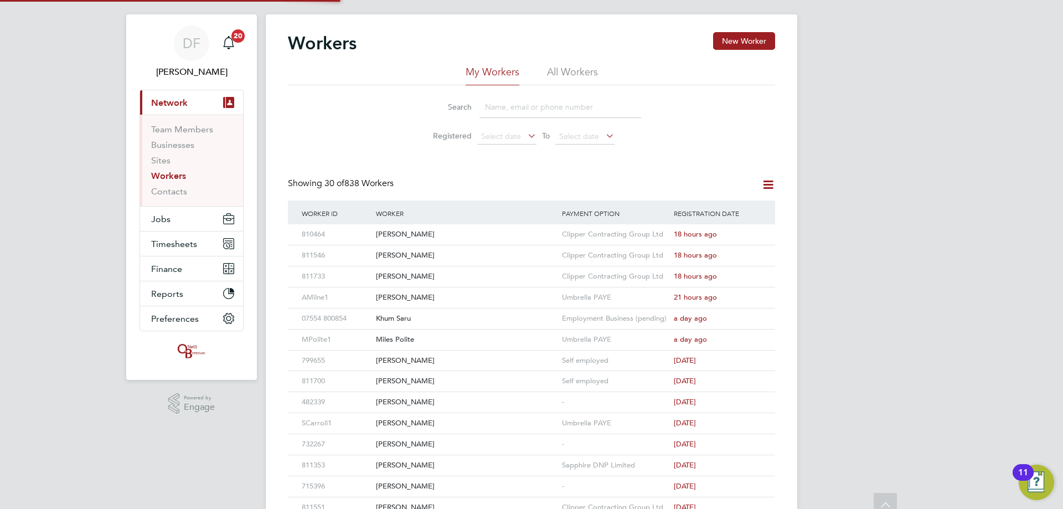
scroll to position [0, 0]
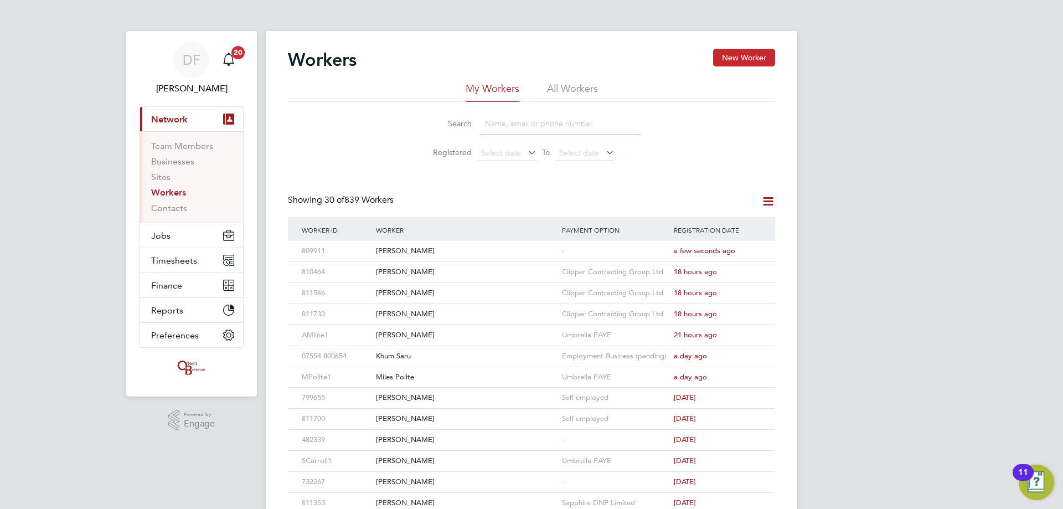
click at [742, 56] on button "New Worker" at bounding box center [744, 58] width 62 height 18
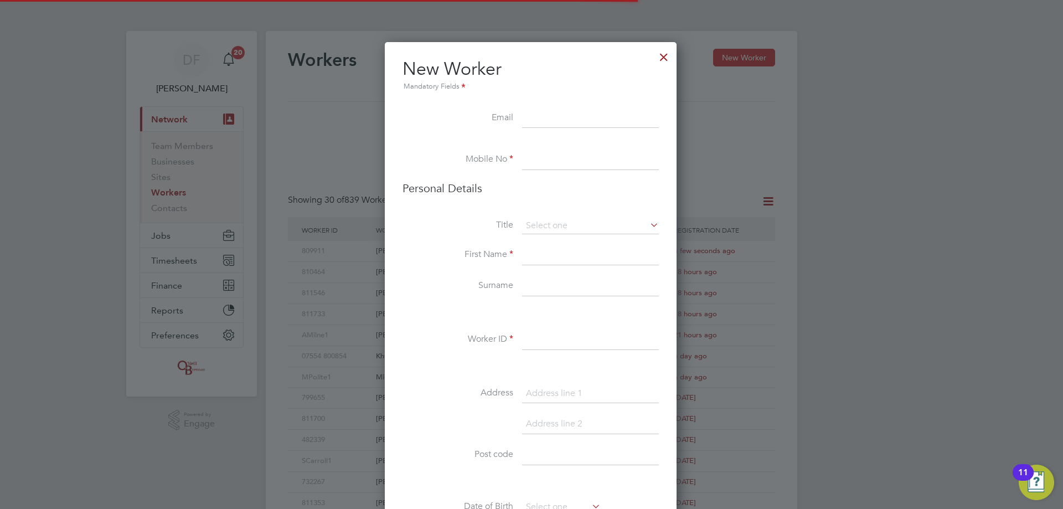
scroll to position [936, 293]
drag, startPoint x: 543, startPoint y: 120, endPoint x: 537, endPoint y: 119, distance: 6.1
click at [543, 120] on input at bounding box center [590, 118] width 137 height 20
paste input "PLjohnjames@aol.com"
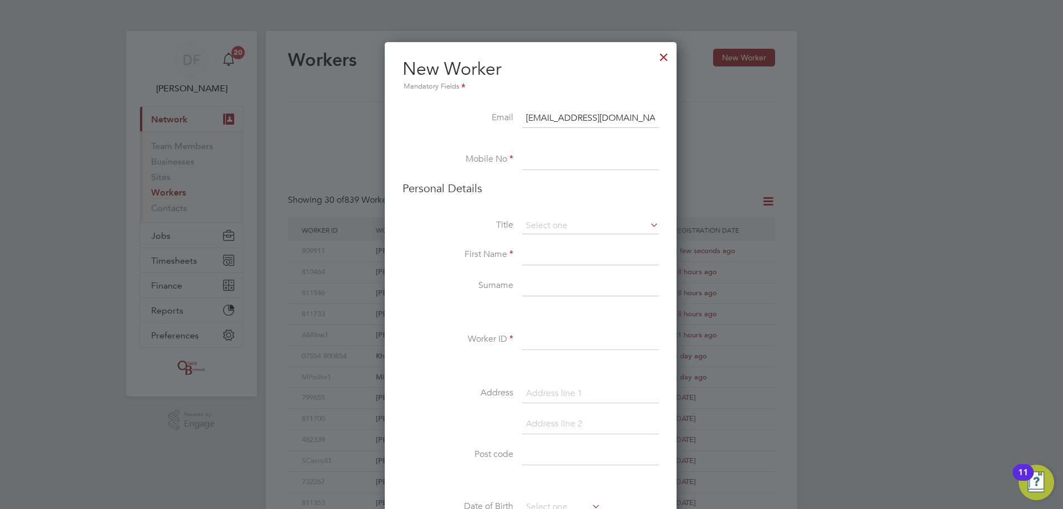
type input "PLjohnjames@aol.com"
click at [539, 152] on input at bounding box center [590, 160] width 137 height 20
paste input "07305762339"
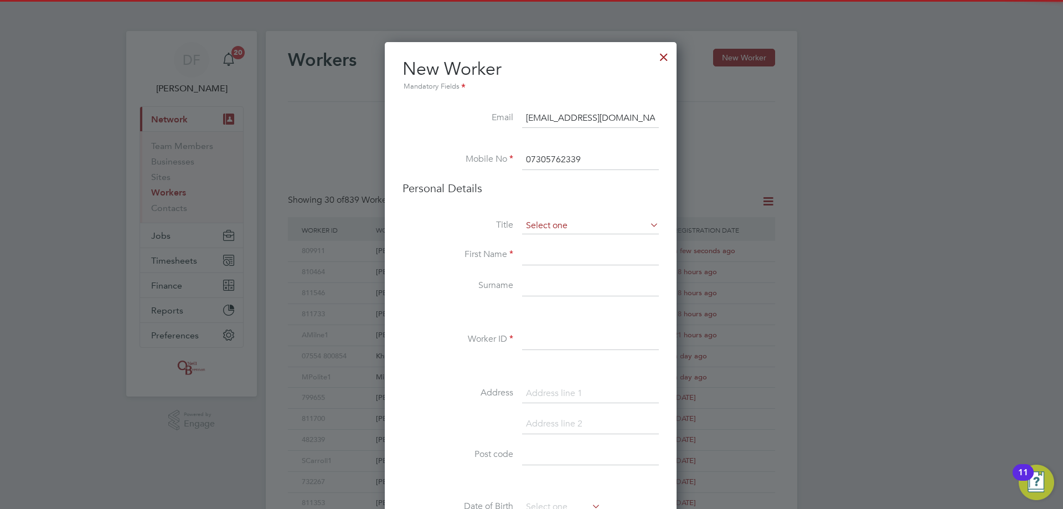
type input "07305762339"
click at [552, 230] on input at bounding box center [590, 225] width 137 height 17
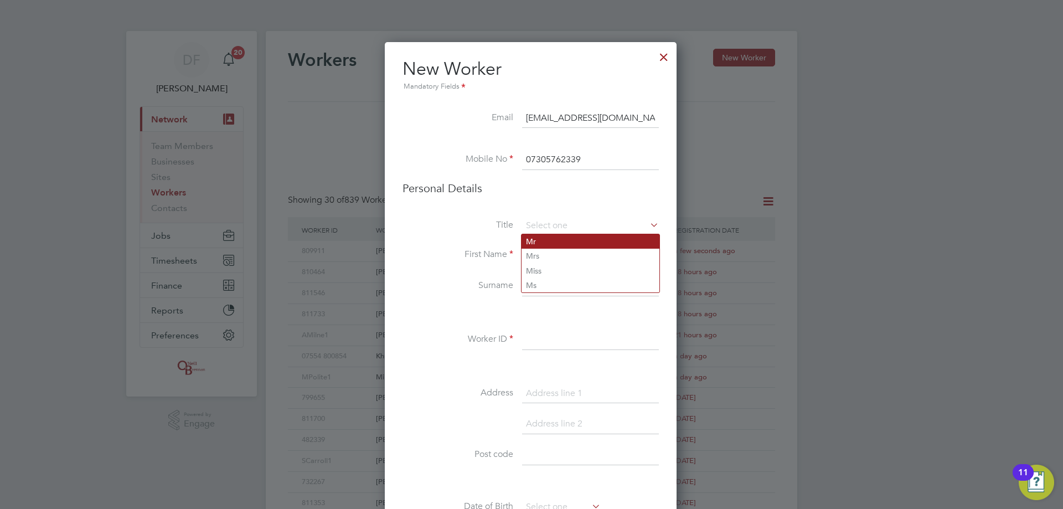
click at [548, 239] on li "Mr" at bounding box center [590, 241] width 138 height 14
type input "Mr"
click at [531, 250] on input at bounding box center [590, 255] width 137 height 20
type input "Richard"
type input "Taylor"
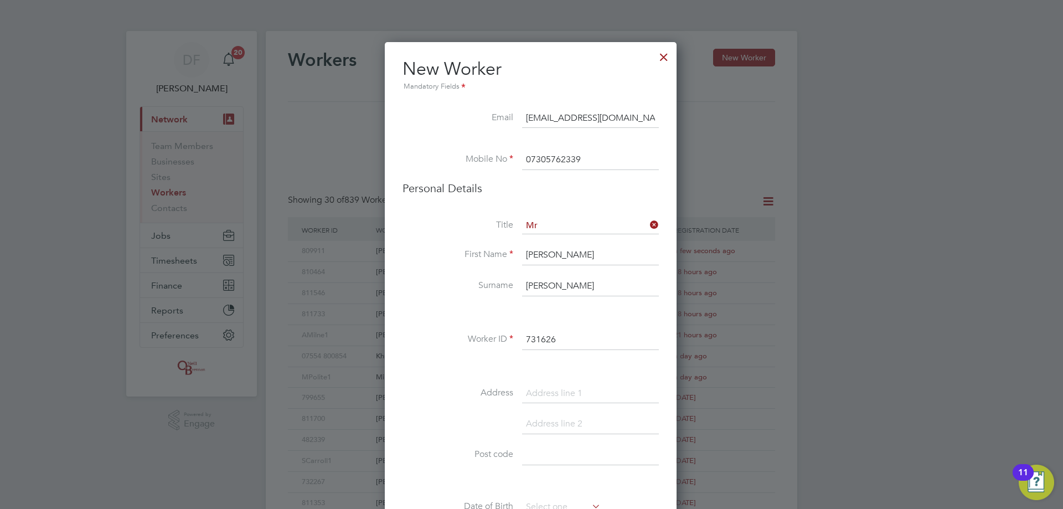
type input "731626"
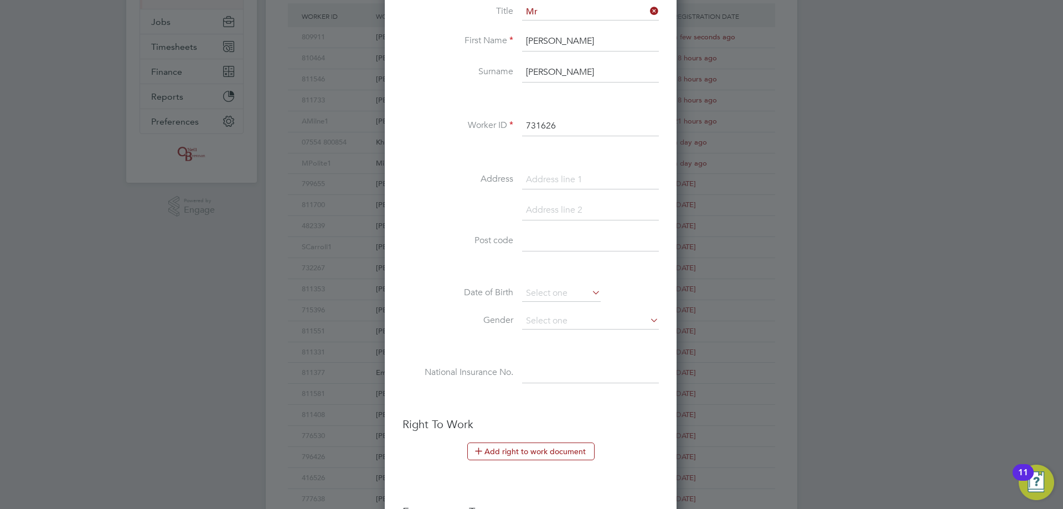
scroll to position [214, 0]
click at [541, 177] on input at bounding box center [590, 179] width 137 height 20
type input "17A Hartington Road"
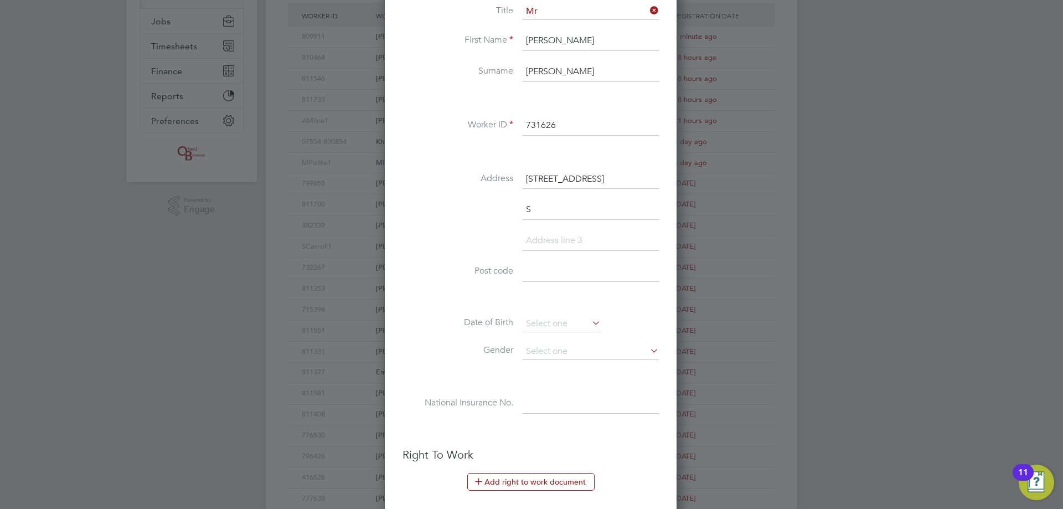
scroll to position [967, 293]
type input "Southampton"
type input "SO14 0EY"
click at [538, 325] on input at bounding box center [561, 323] width 79 height 17
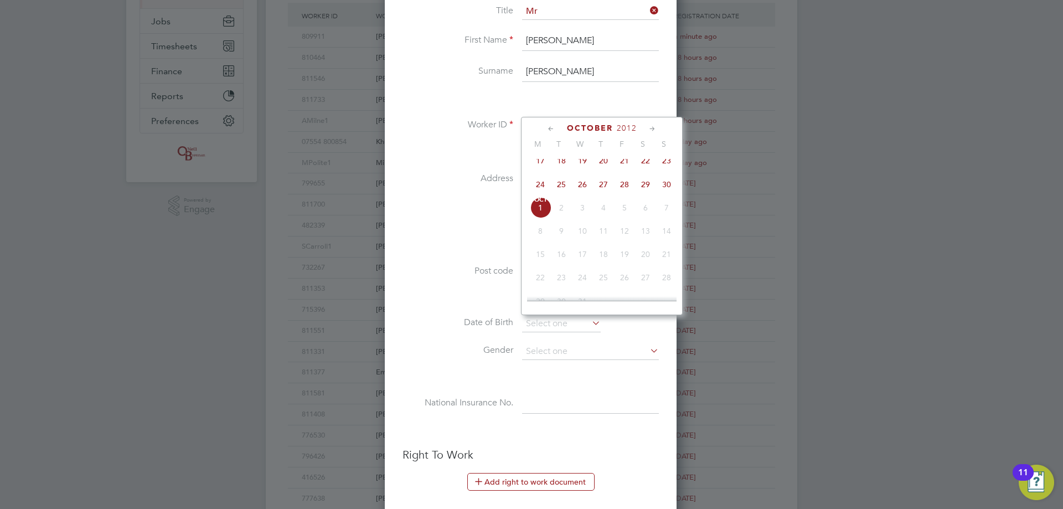
click at [633, 131] on span "2012" at bounding box center [626, 127] width 20 height 9
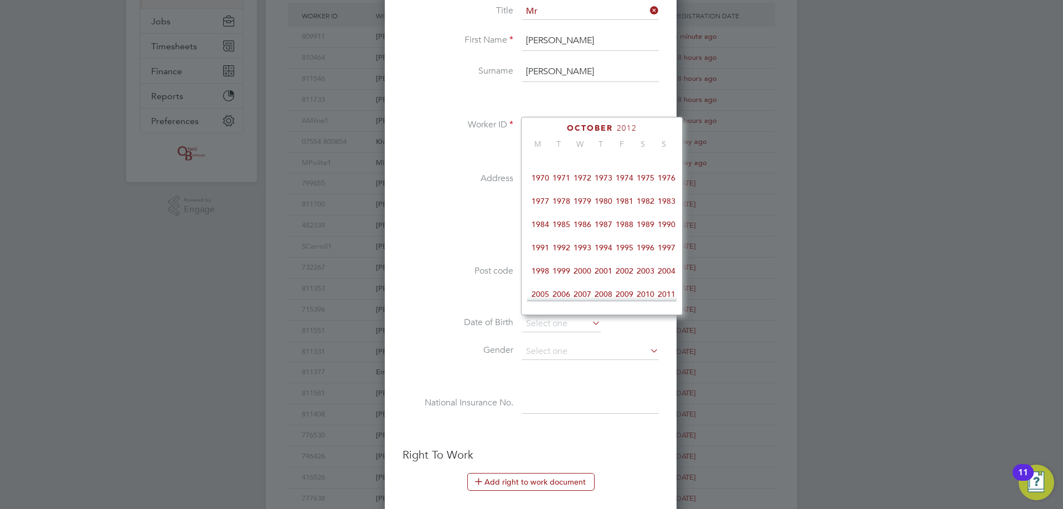
scroll to position [183, 0]
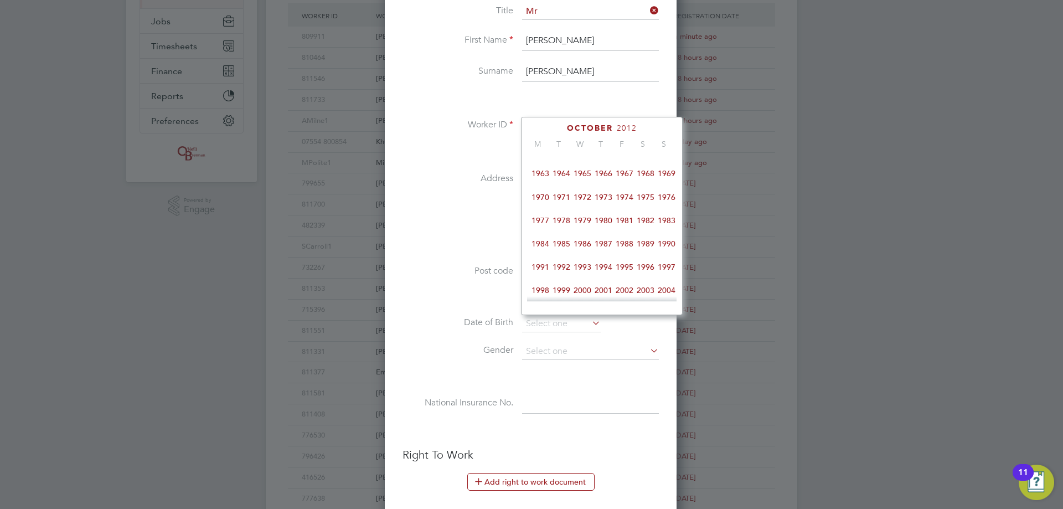
click at [570, 177] on span "1964" at bounding box center [561, 173] width 21 height 21
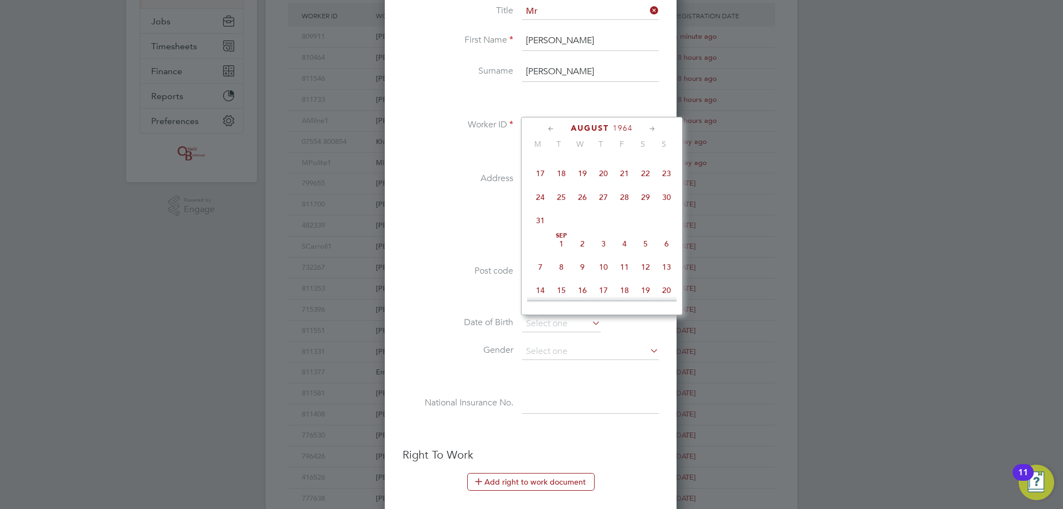
click at [649, 127] on icon at bounding box center [652, 129] width 11 height 12
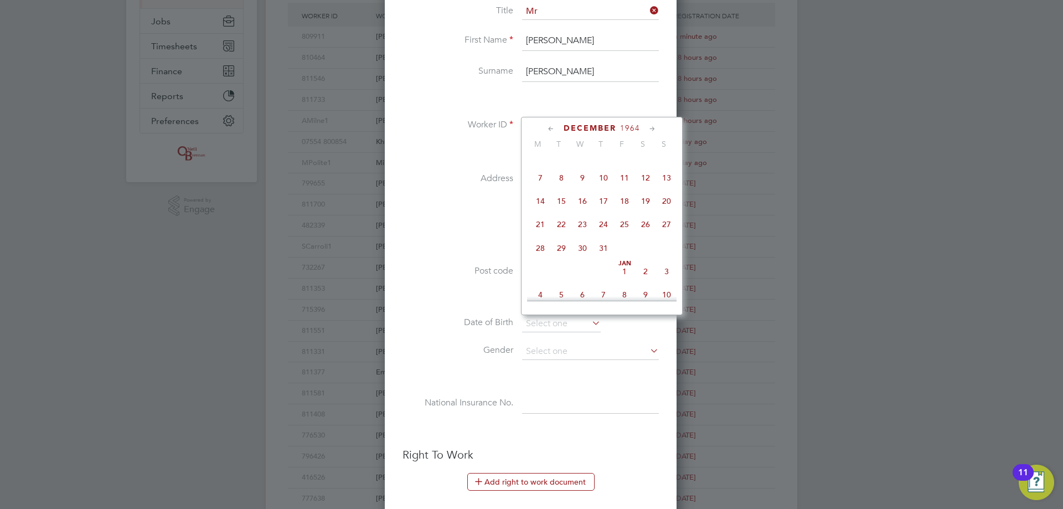
click at [564, 235] on span "22" at bounding box center [561, 224] width 21 height 21
type input "22 Dec 1964"
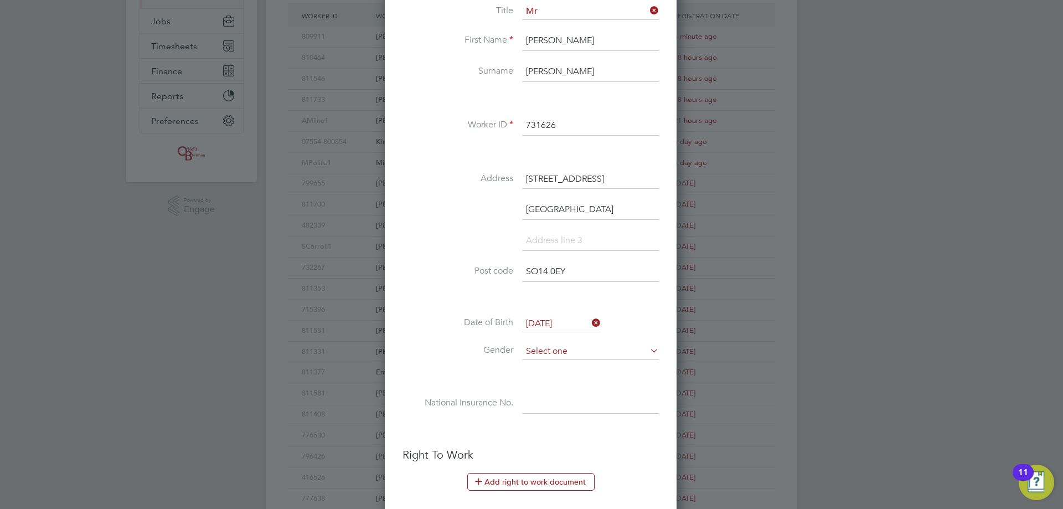
click at [538, 350] on input at bounding box center [590, 351] width 137 height 17
click at [543, 370] on li "Male" at bounding box center [590, 367] width 138 height 14
type input "Male"
click at [534, 410] on input at bounding box center [590, 403] width 137 height 20
click at [540, 400] on input at bounding box center [590, 403] width 137 height 20
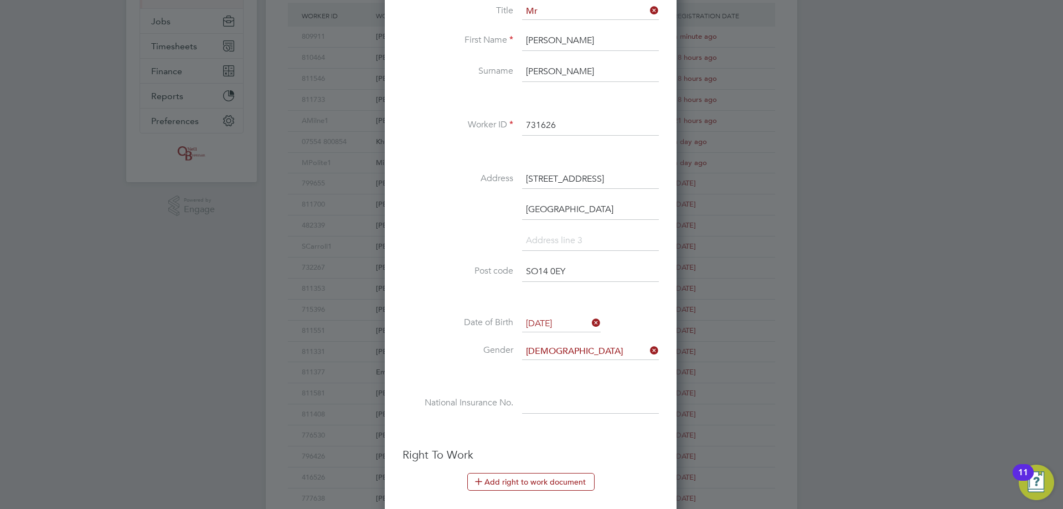
paste input "NX008203B"
type input "NX 00 82 03 B"
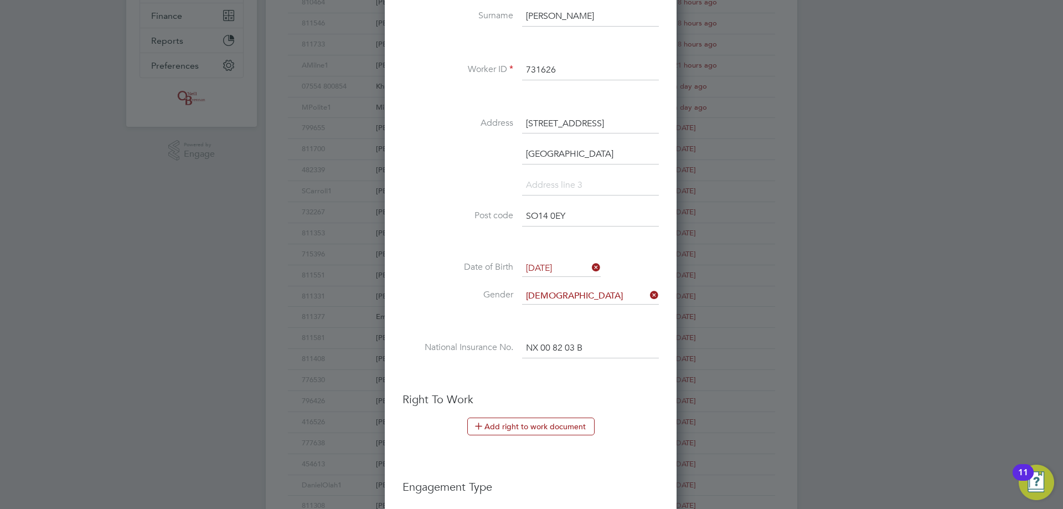
click at [511, 429] on button "Add right to work document" at bounding box center [530, 426] width 127 height 18
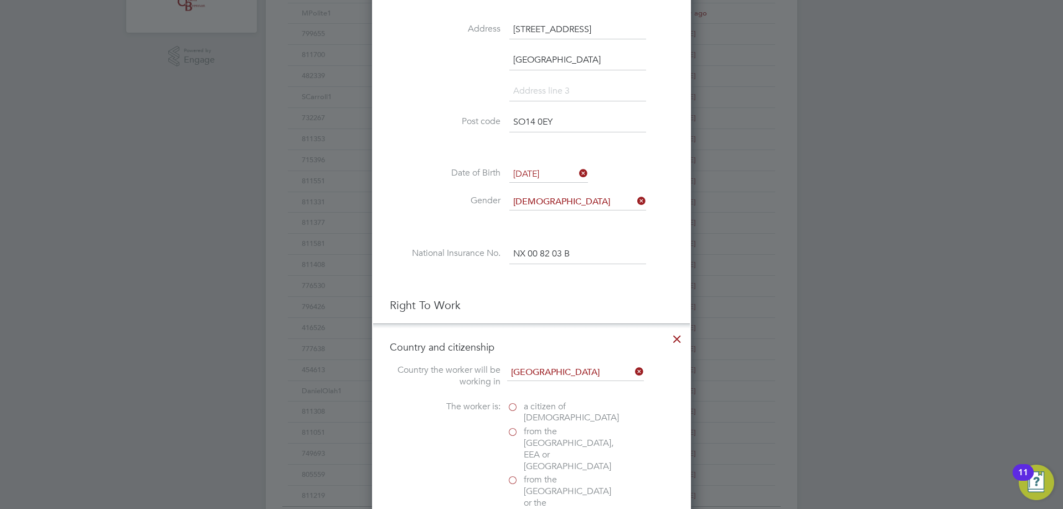
scroll to position [546, 0]
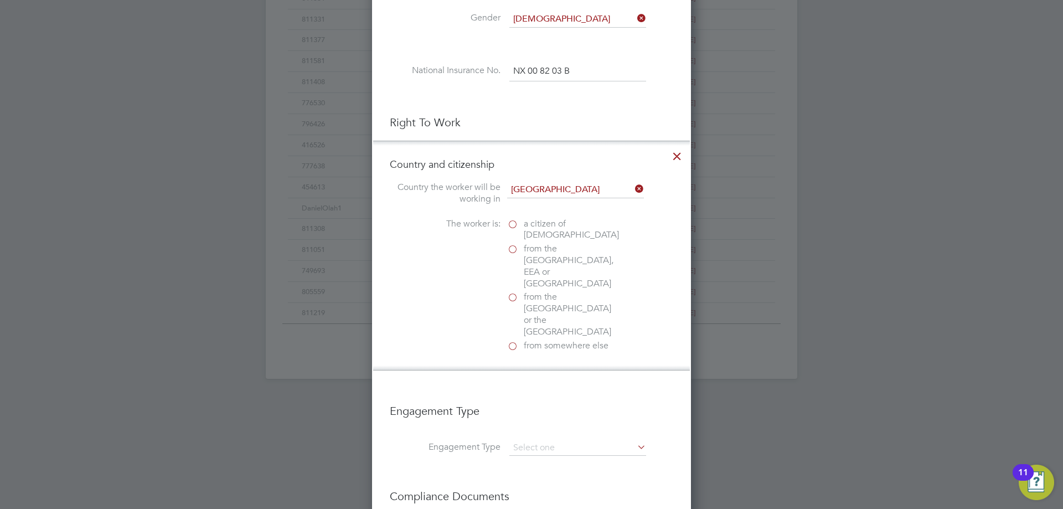
click at [515, 225] on label "a citizen of United Kingdom" at bounding box center [562, 229] width 111 height 23
click at [0, 0] on input "a citizen of United Kingdom" at bounding box center [0, 0] width 0 height 0
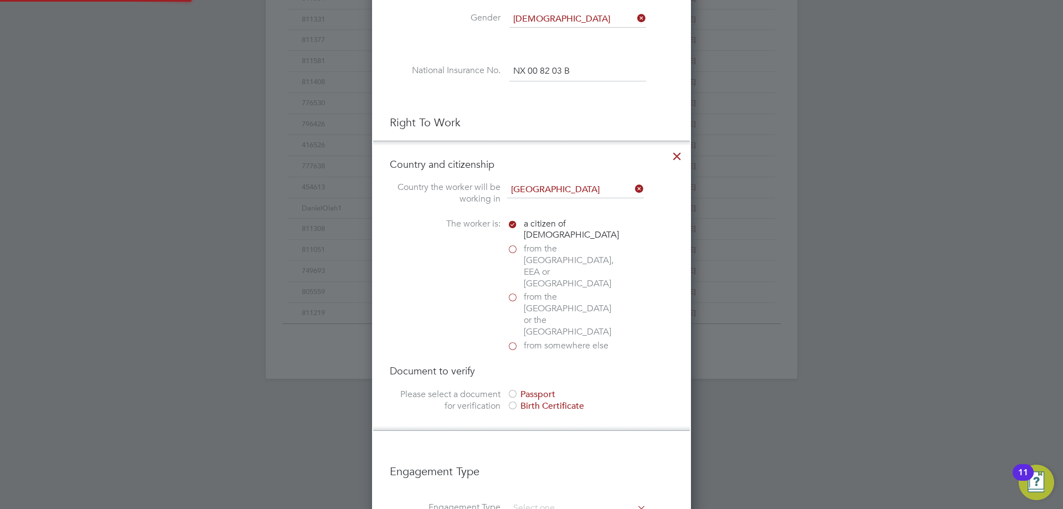
scroll to position [1194, 319]
click at [514, 389] on div at bounding box center [512, 394] width 11 height 11
click at [531, 424] on div "Passport Upload photo Click or press enter to browse Select file Up to 15 MB Dr…" at bounding box center [531, 509] width 283 height 171
click at [533, 449] on input "file" at bounding box center [557, 465] width 174 height 33
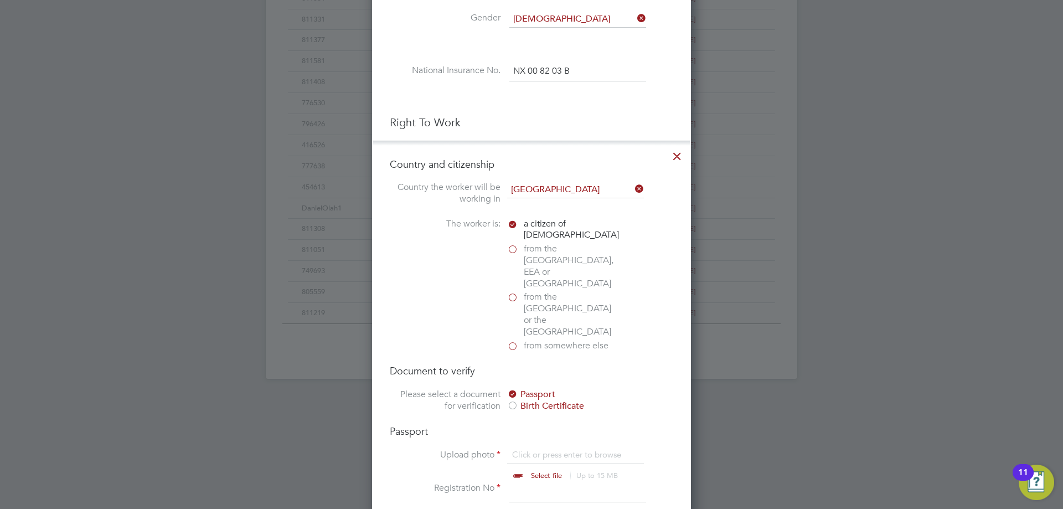
type input "C:\fakepath\Rich Taylor.pdf"
click at [532, 482] on input at bounding box center [577, 492] width 137 height 20
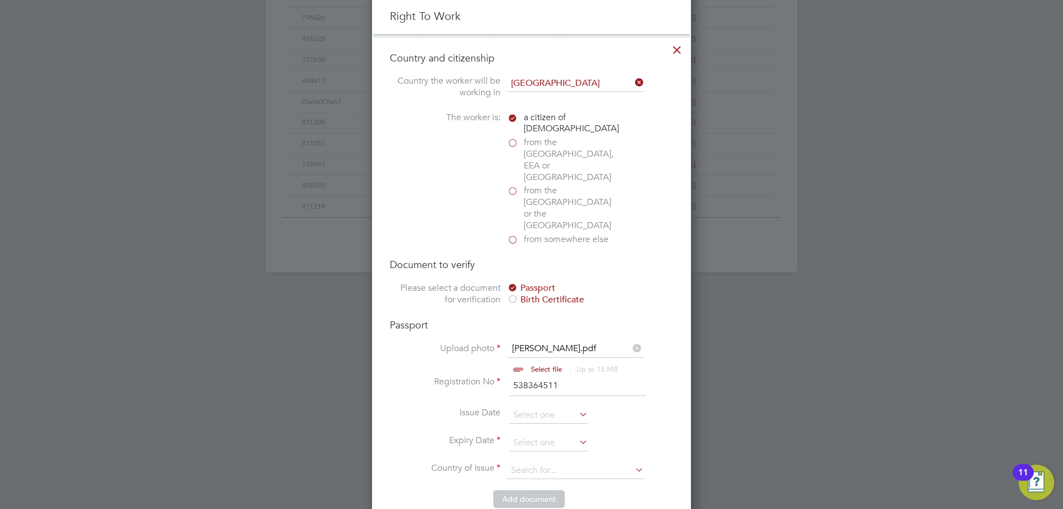
scroll to position [657, 0]
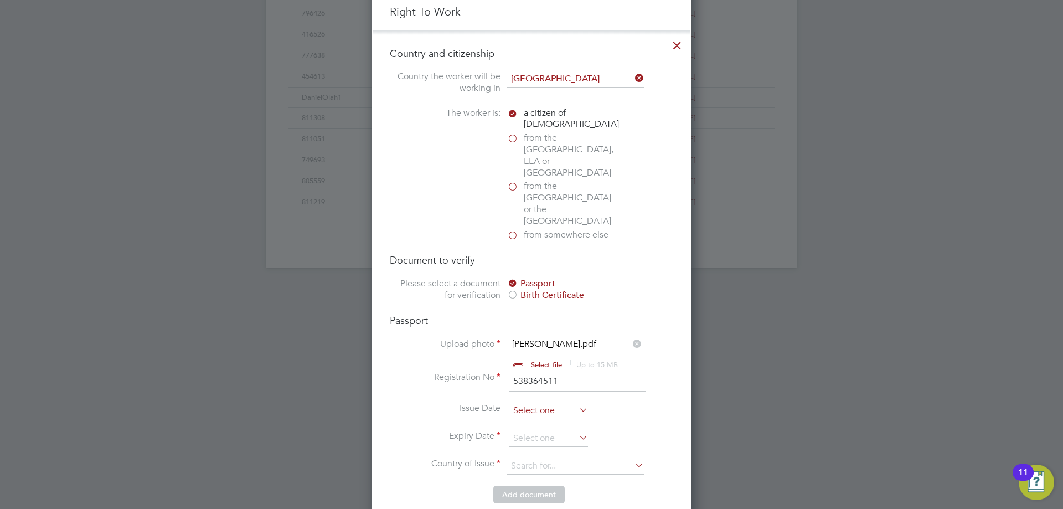
type input "538364511"
click at [526, 402] on input at bounding box center [548, 410] width 79 height 17
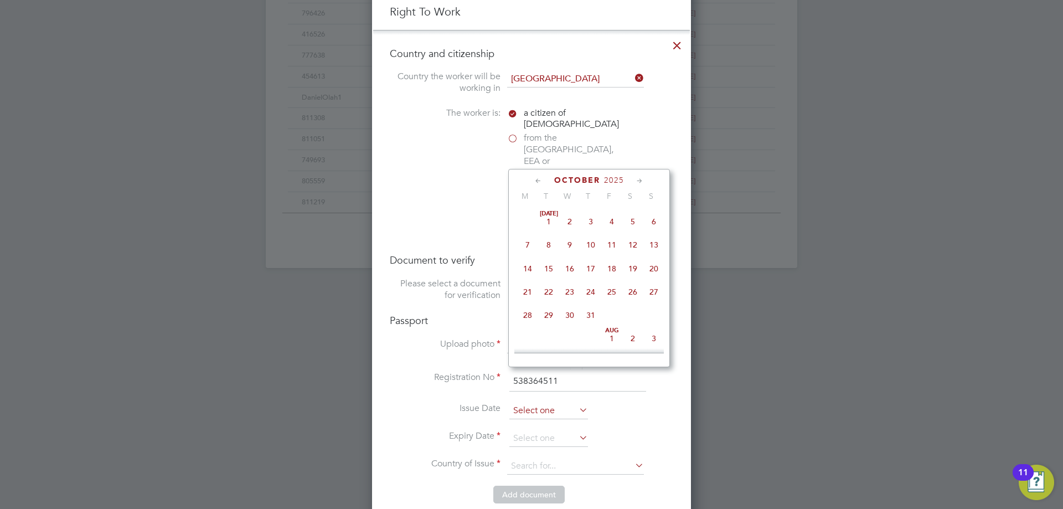
scroll to position [312, 0]
click at [616, 178] on span "2025" at bounding box center [614, 179] width 20 height 9
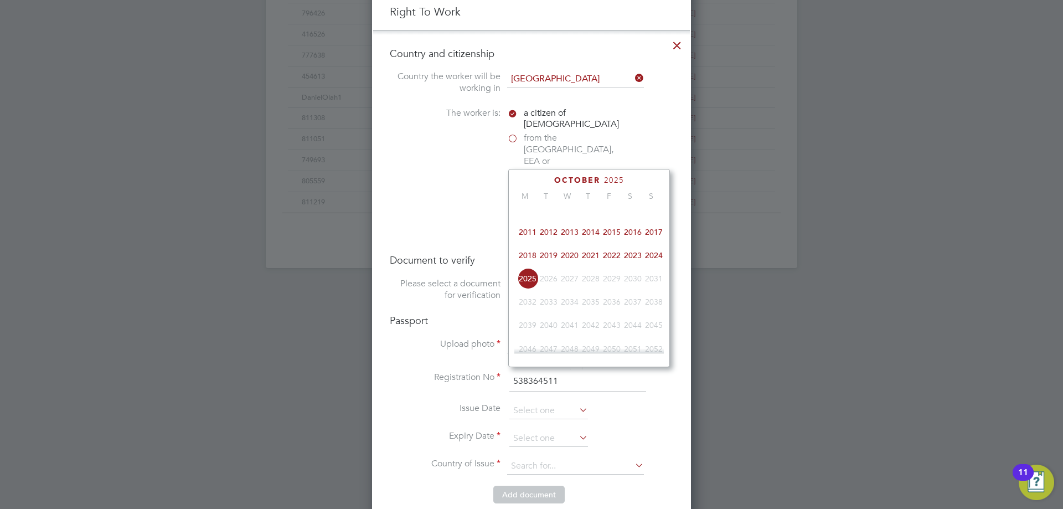
click at [626, 237] on span "2016" at bounding box center [632, 231] width 21 height 21
click at [537, 179] on icon at bounding box center [538, 181] width 11 height 12
click at [591, 221] on span "4" at bounding box center [590, 218] width 21 height 21
type input "04 Aug 2016"
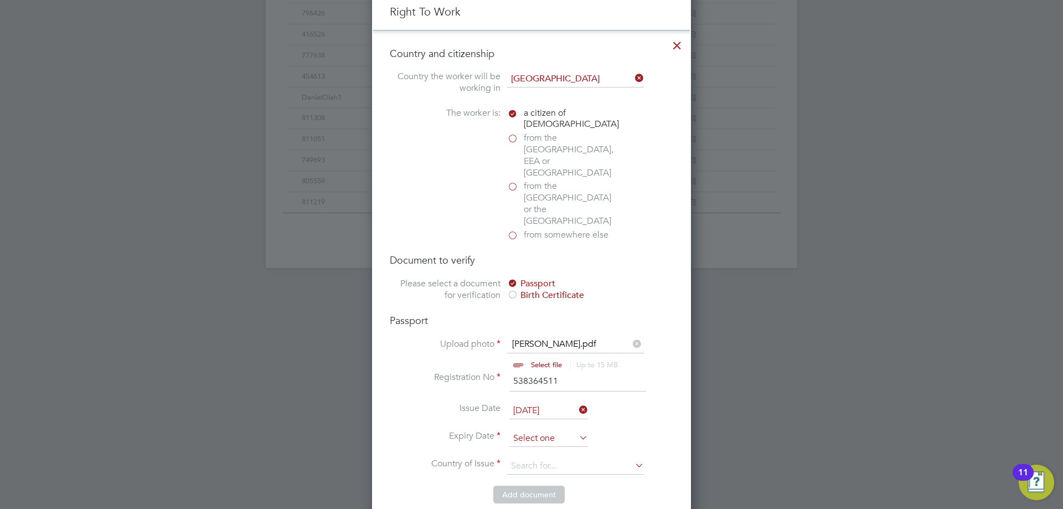
click at [556, 430] on input at bounding box center [548, 438] width 79 height 17
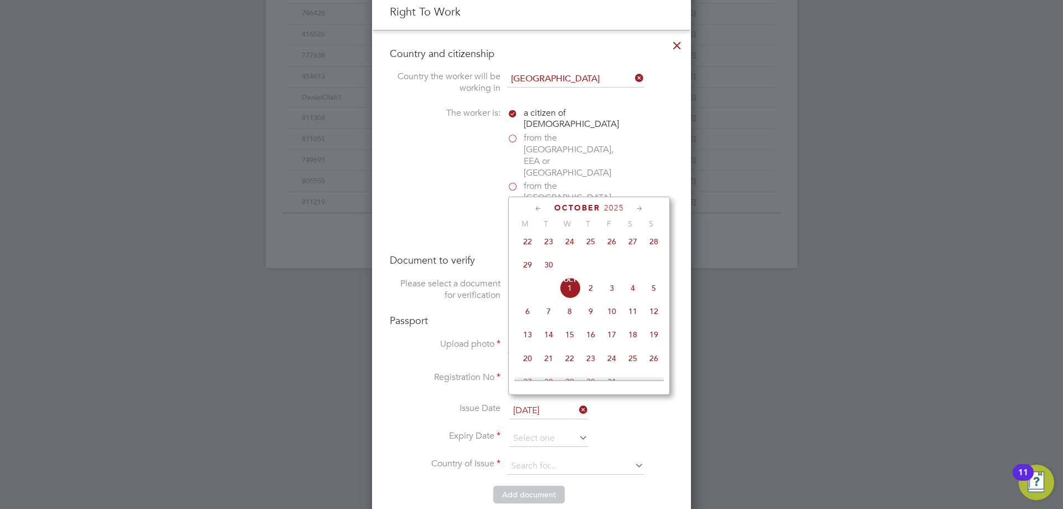
click at [636, 205] on icon at bounding box center [639, 209] width 11 height 12
click at [638, 206] on icon at bounding box center [639, 209] width 11 height 12
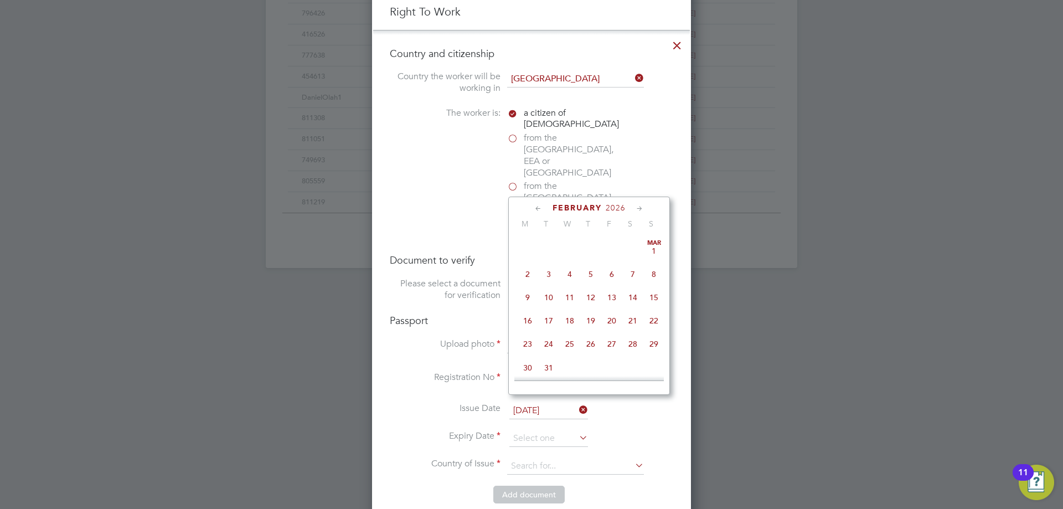
click at [638, 206] on icon at bounding box center [639, 209] width 11 height 12
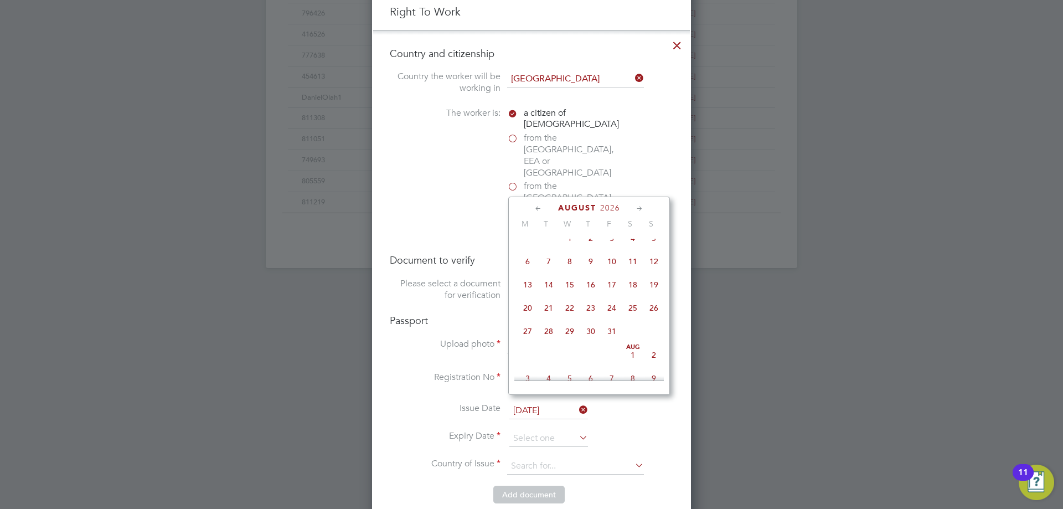
scroll to position [1577, 0]
click at [549, 247] on span "4" at bounding box center [548, 236] width 21 height 21
type input "04 Aug 2026"
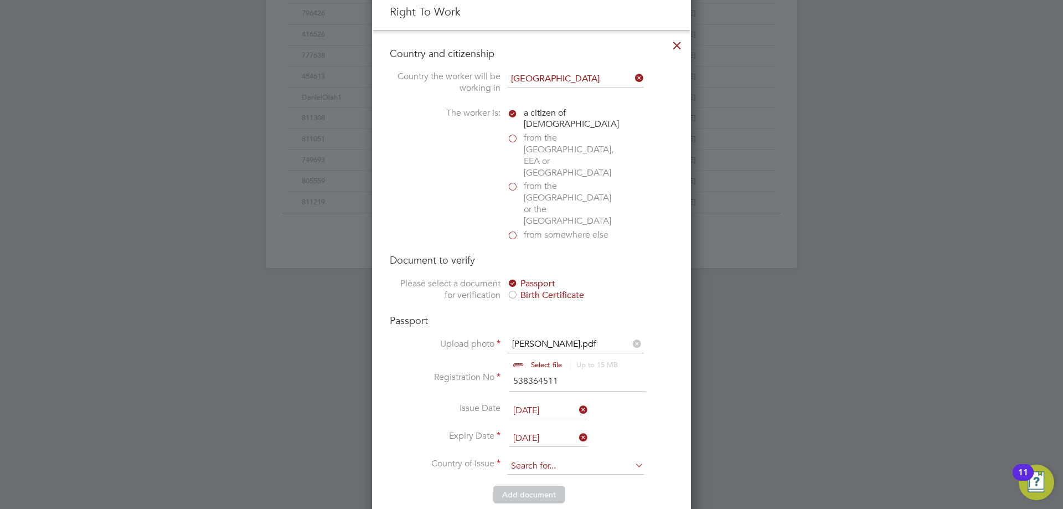
click at [520, 458] on input at bounding box center [575, 466] width 137 height 17
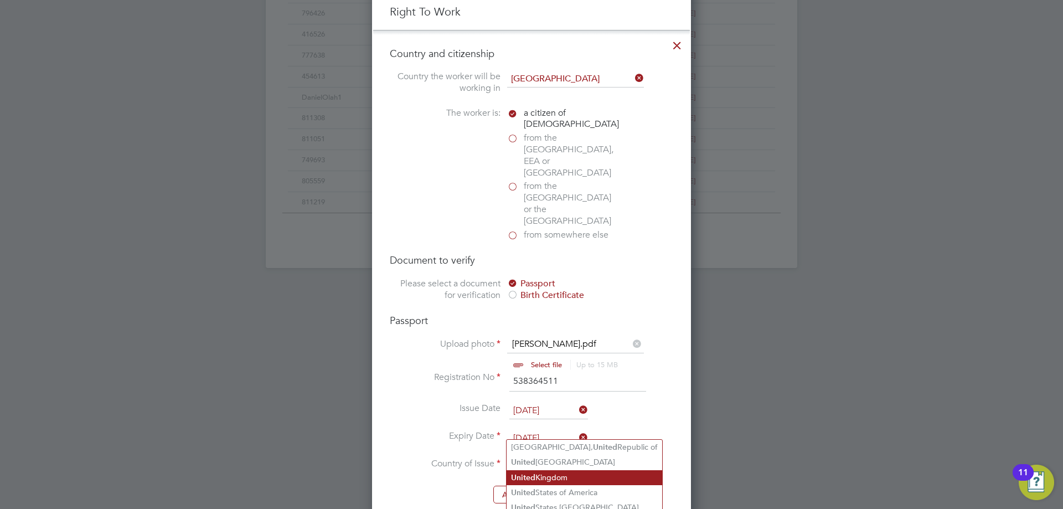
click at [545, 470] on li "United Kingdom" at bounding box center [584, 477] width 156 height 15
type input "United Kingdom"
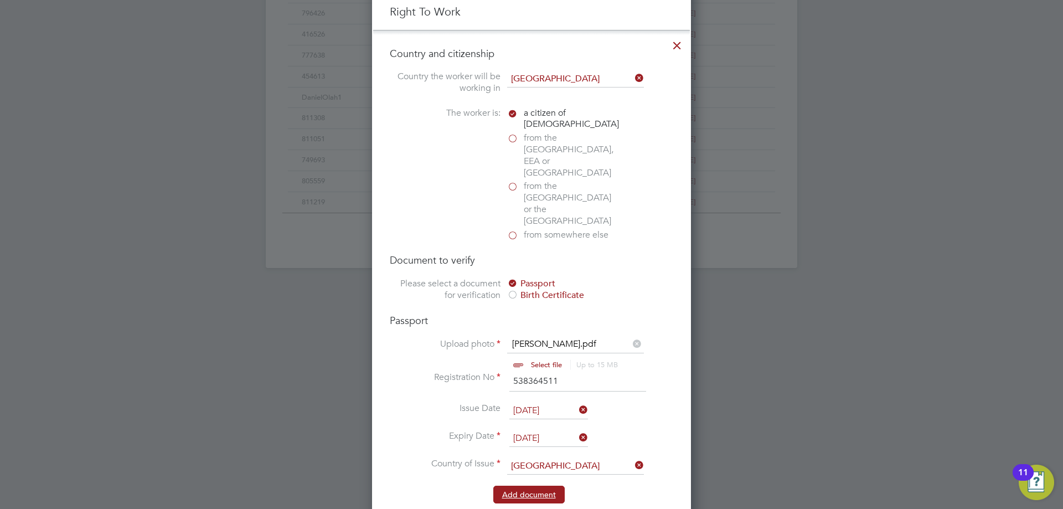
click at [531, 485] on button "Add document" at bounding box center [528, 494] width 71 height 18
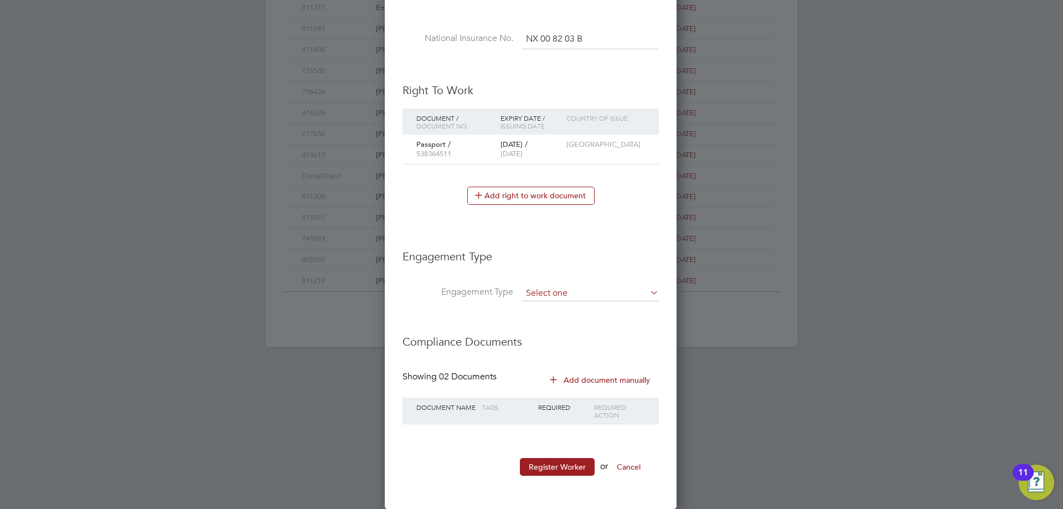
click at [525, 287] on input at bounding box center [590, 293] width 137 height 15
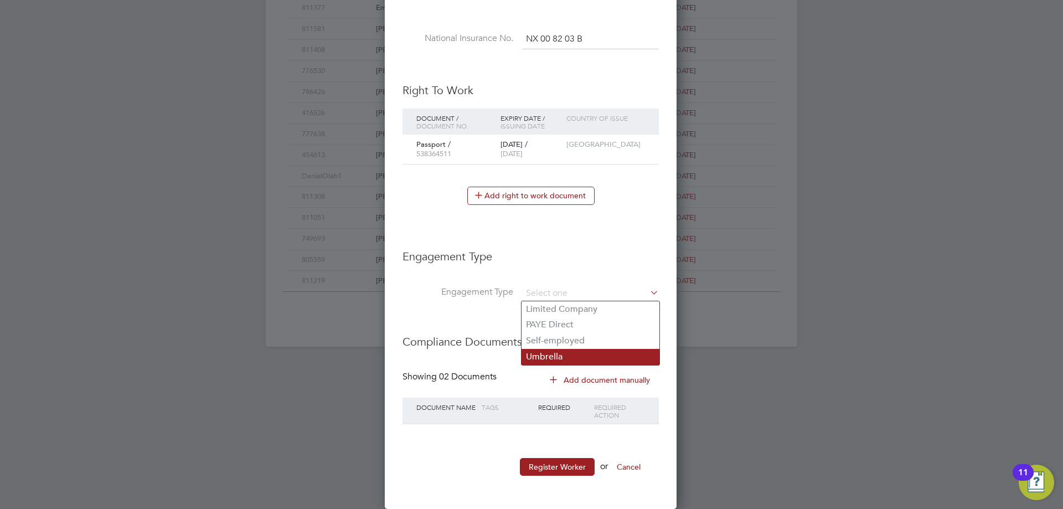
click at [548, 353] on li "Umbrella" at bounding box center [590, 357] width 138 height 16
type input "Umbrella"
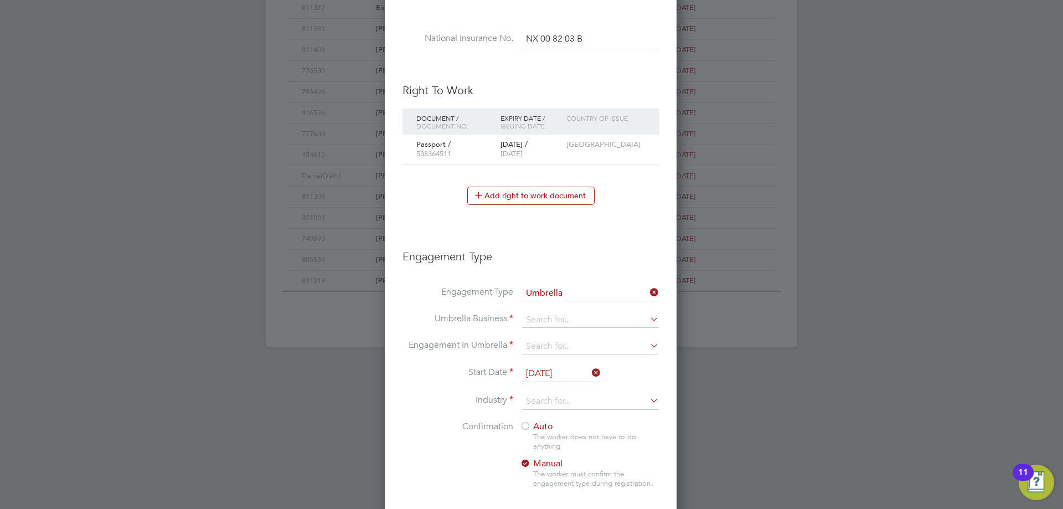
scroll to position [1250, 293]
click at [550, 318] on input at bounding box center [590, 319] width 137 height 15
click at [546, 396] on li "Clipper Contracting Group Ltd" at bounding box center [611, 399] width 181 height 16
type input "Clipper Contracting Group Ltd"
click at [545, 337] on li "Umbrella Business Clipper Contracting Group Ltd" at bounding box center [530, 325] width 256 height 27
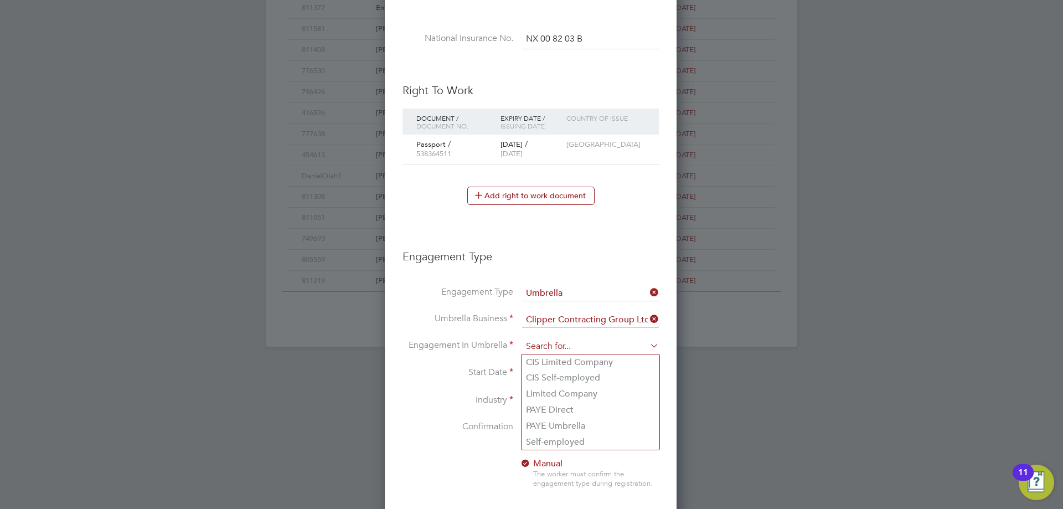
click at [542, 351] on input at bounding box center [590, 346] width 137 height 15
click at [553, 380] on li "CIS Self-employed" at bounding box center [590, 378] width 138 height 16
type input "CIS Self-employed"
click at [540, 370] on input "[DATE]" at bounding box center [561, 373] width 79 height 17
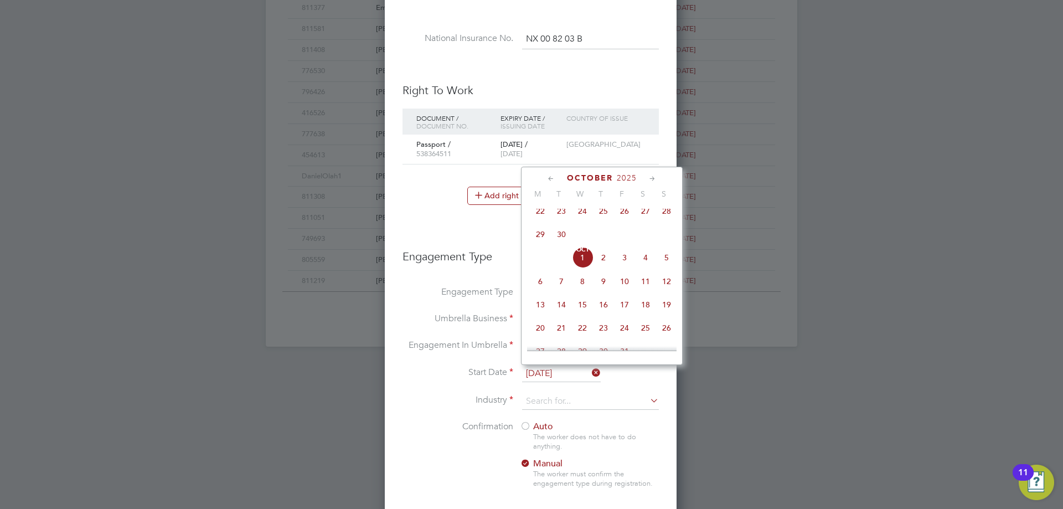
click at [541, 375] on input "[DATE]" at bounding box center [561, 373] width 79 height 17
click at [539, 399] on input at bounding box center [590, 401] width 137 height 17
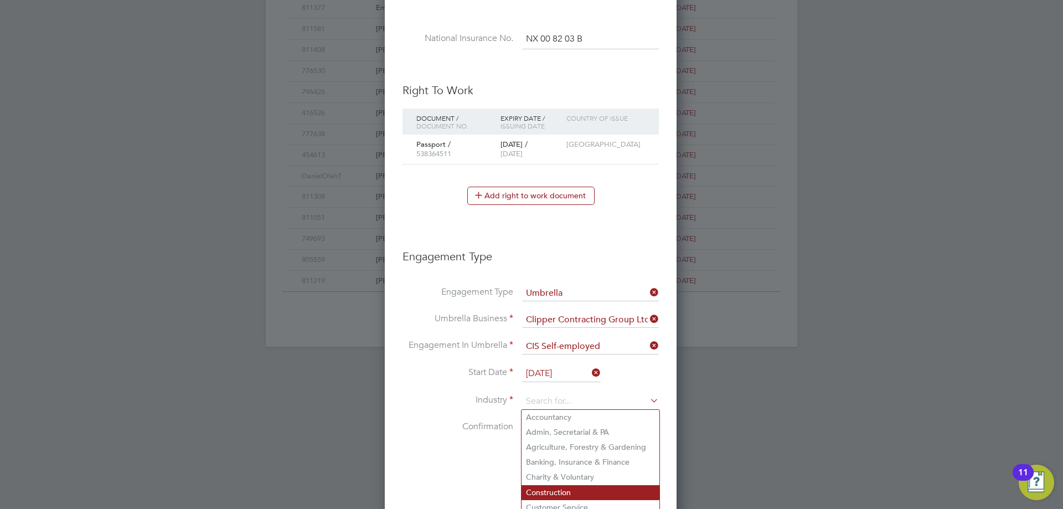
click at [544, 487] on li "Construction" at bounding box center [590, 492] width 138 height 15
type input "Construction"
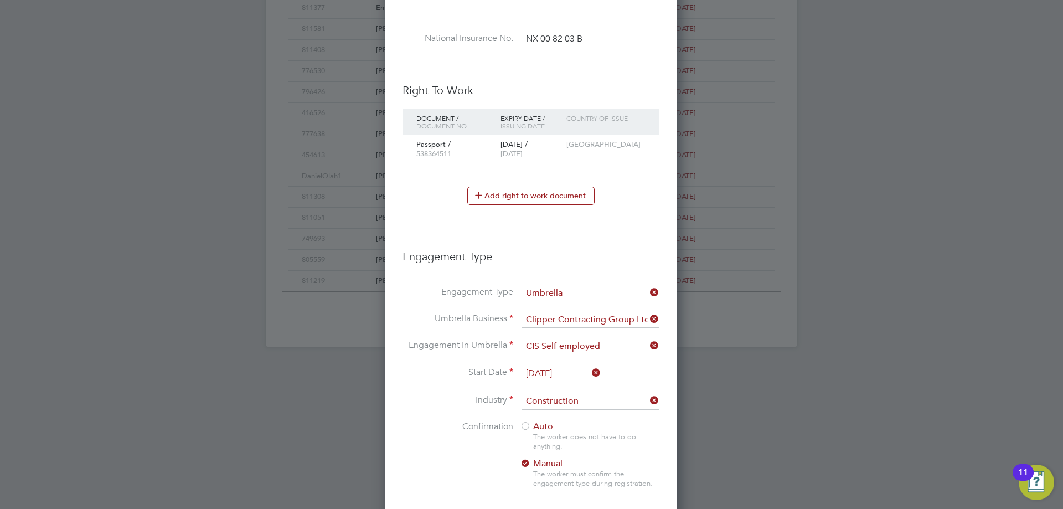
click at [528, 422] on div at bounding box center [525, 426] width 11 height 11
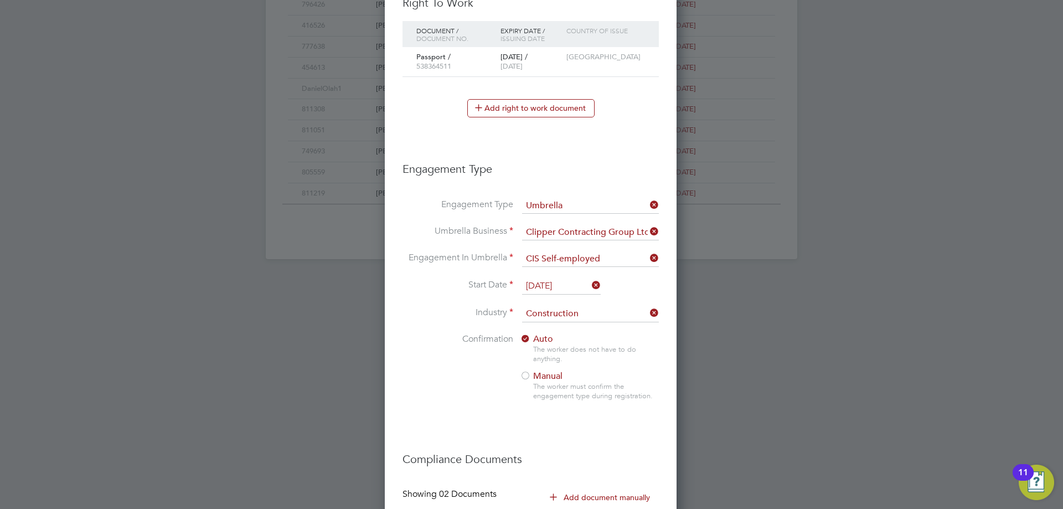
scroll to position [783, 0]
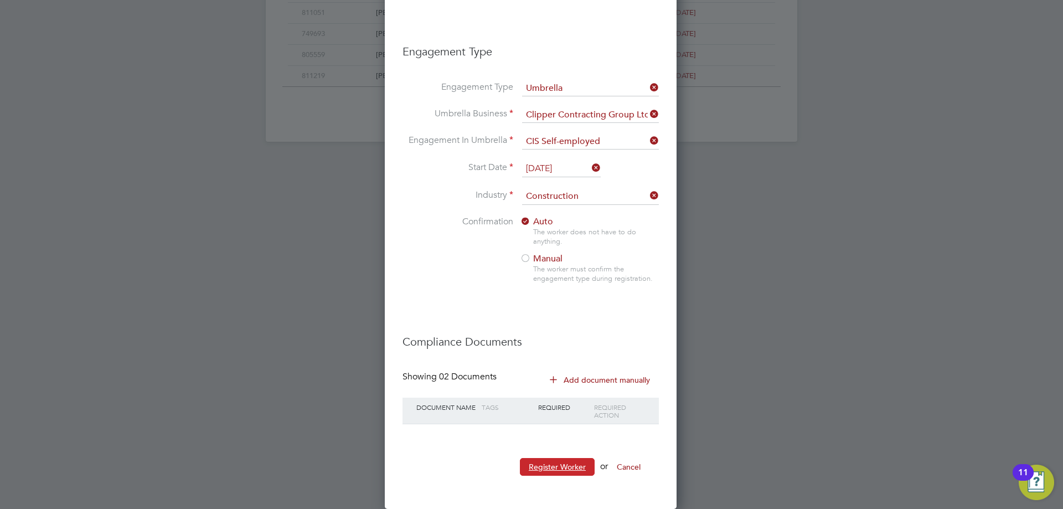
click at [539, 473] on button "Register Worker" at bounding box center [557, 467] width 75 height 18
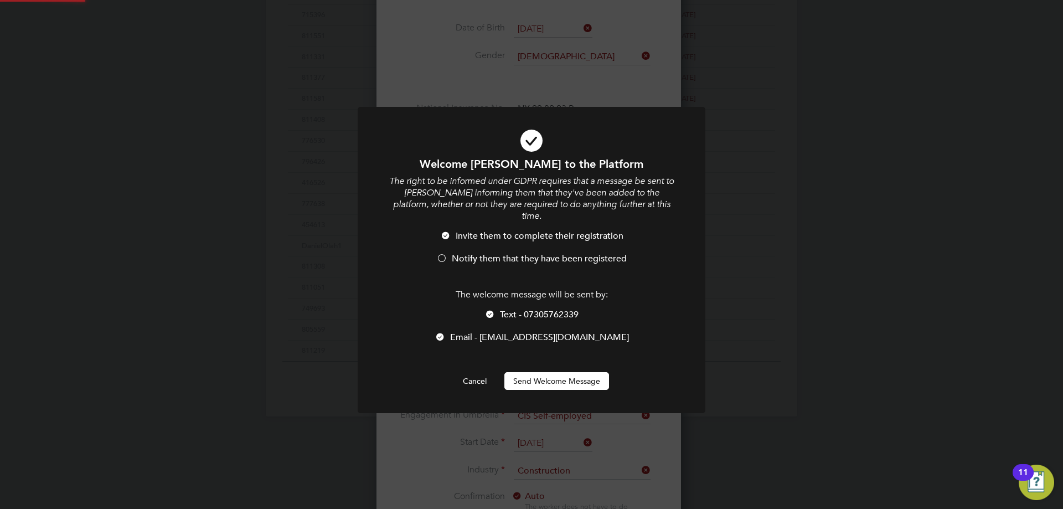
scroll to position [0, 0]
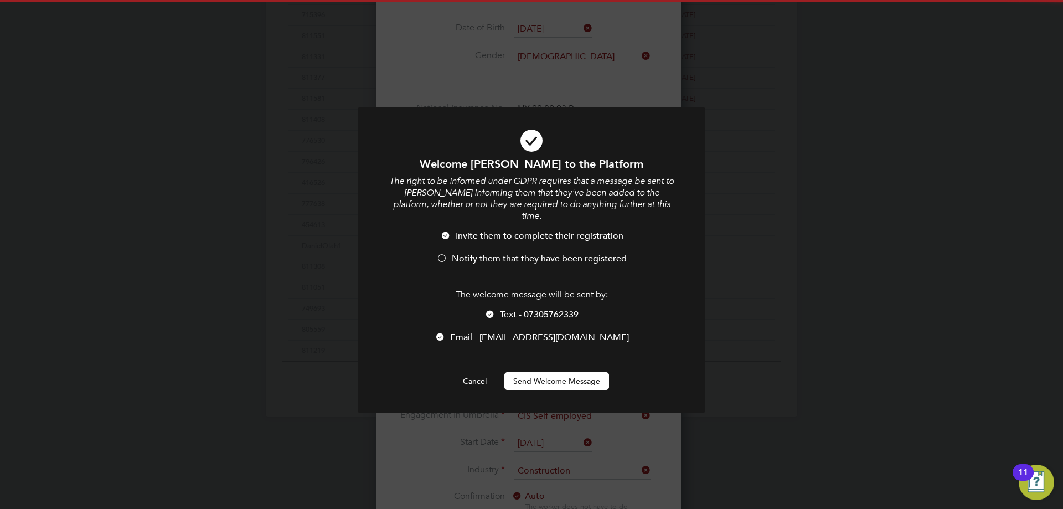
click at [488, 253] on span "Notify them that they have been registered" at bounding box center [539, 258] width 175 height 11
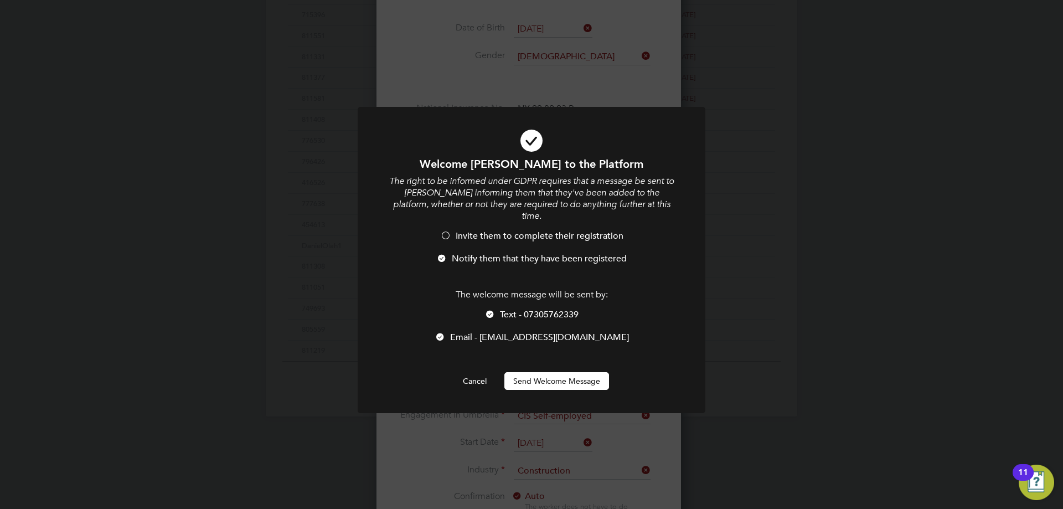
click at [535, 372] on button "Send Welcome Message" at bounding box center [556, 381] width 105 height 18
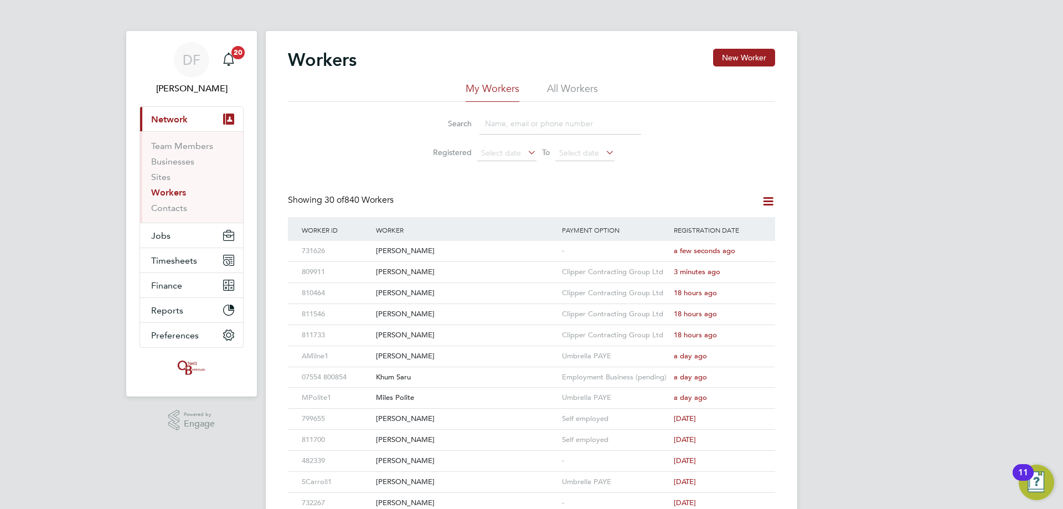
click at [514, 117] on input at bounding box center [560, 124] width 162 height 22
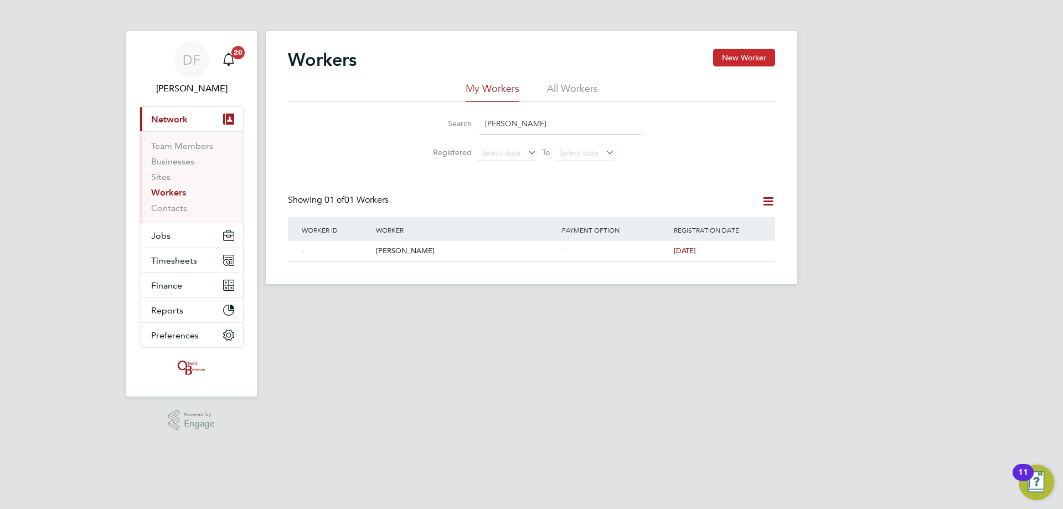
type input "gabriel"
click at [738, 50] on button "New Worker" at bounding box center [744, 58] width 62 height 18
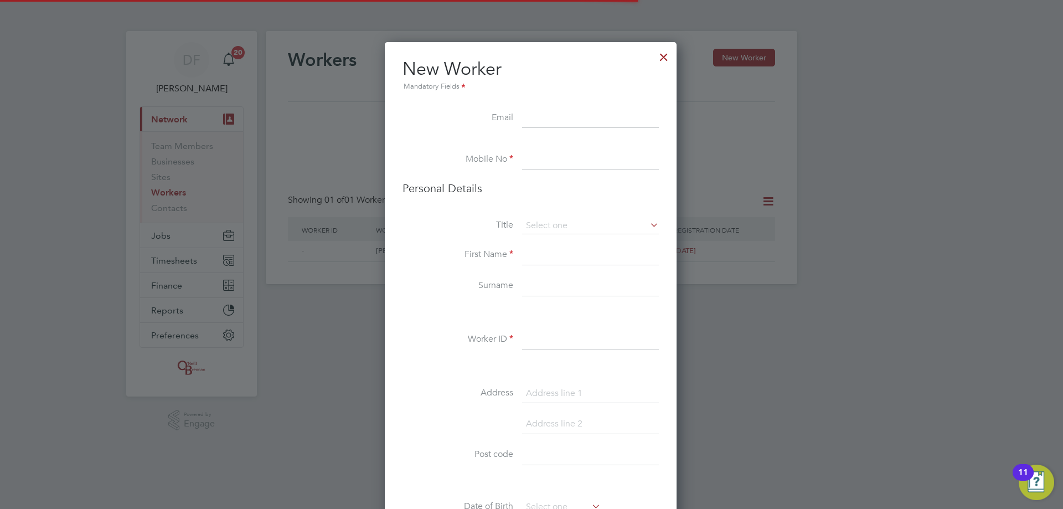
scroll to position [936, 293]
click at [547, 117] on input at bounding box center [590, 118] width 137 height 20
paste input "jacob.gabriel93@outlook.com"
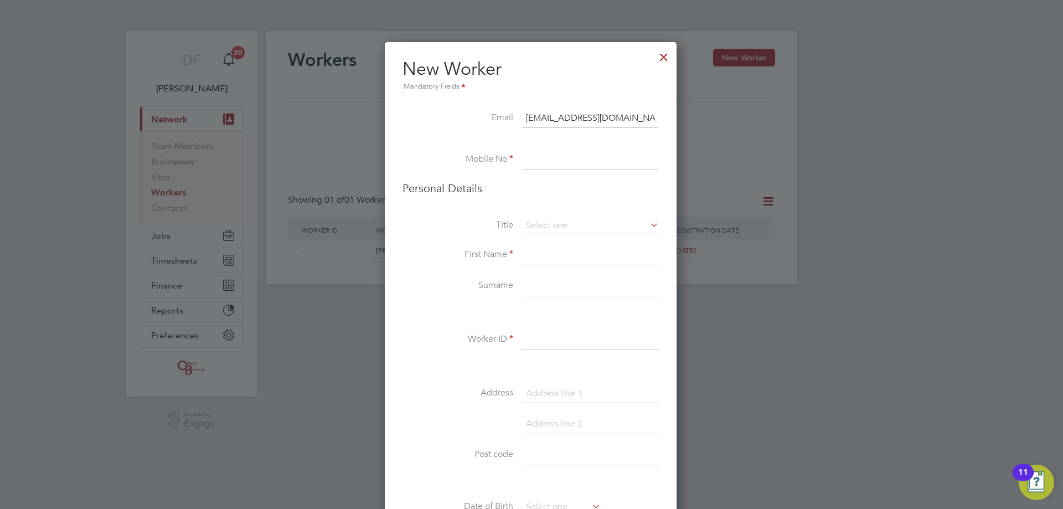
type input "jacob.gabriel93@outlook.com"
drag, startPoint x: 548, startPoint y: 156, endPoint x: 522, endPoint y: 155, distance: 26.0
click at [548, 156] on input at bounding box center [590, 160] width 137 height 20
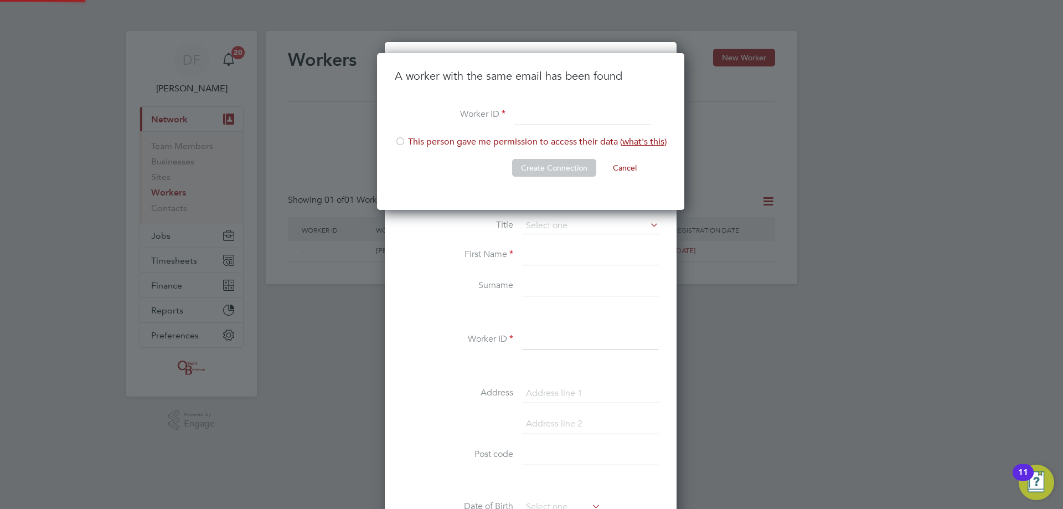
scroll to position [157, 309]
click at [439, 142] on li "This person gave me permission to access their data ( what's this )" at bounding box center [531, 147] width 272 height 23
click at [555, 116] on input at bounding box center [582, 115] width 137 height 20
type input "479485"
click at [544, 168] on button "Create Connection" at bounding box center [554, 168] width 84 height 18
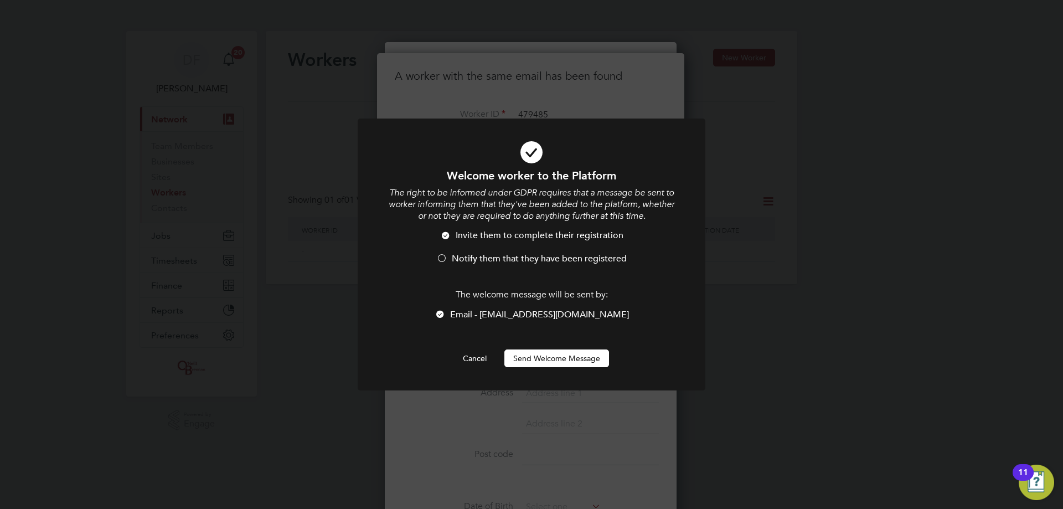
click at [509, 261] on span "Notify them that they have been registered" at bounding box center [539, 258] width 175 height 11
click at [532, 347] on div "Welcome worker to the Platform The right to be informed under GDPR requires tha…" at bounding box center [531, 267] width 288 height 199
click at [535, 355] on button "Send Welcome Message" at bounding box center [556, 358] width 105 height 18
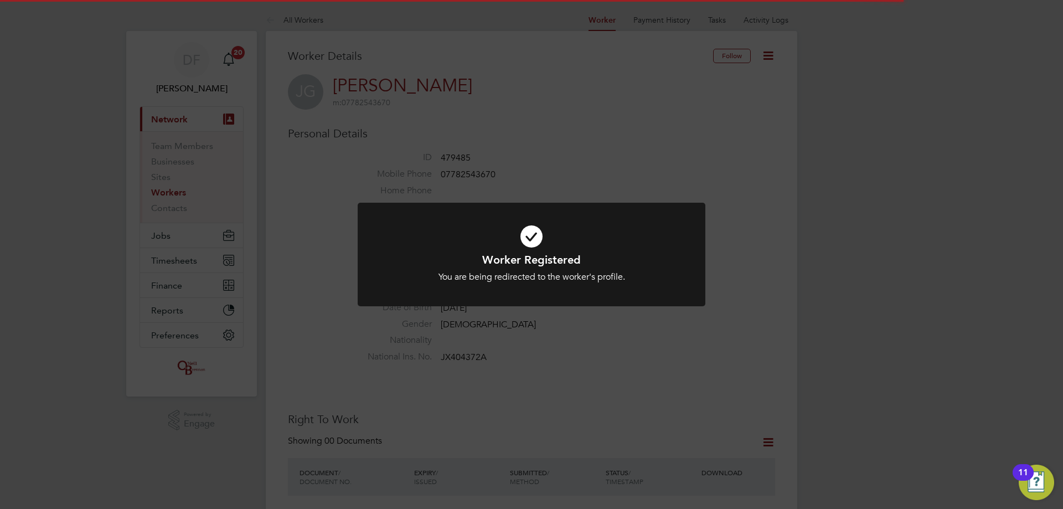
click at [512, 345] on div "Worker Registered You are being redirected to the worker's profile. Cancel Okay" at bounding box center [531, 254] width 1063 height 509
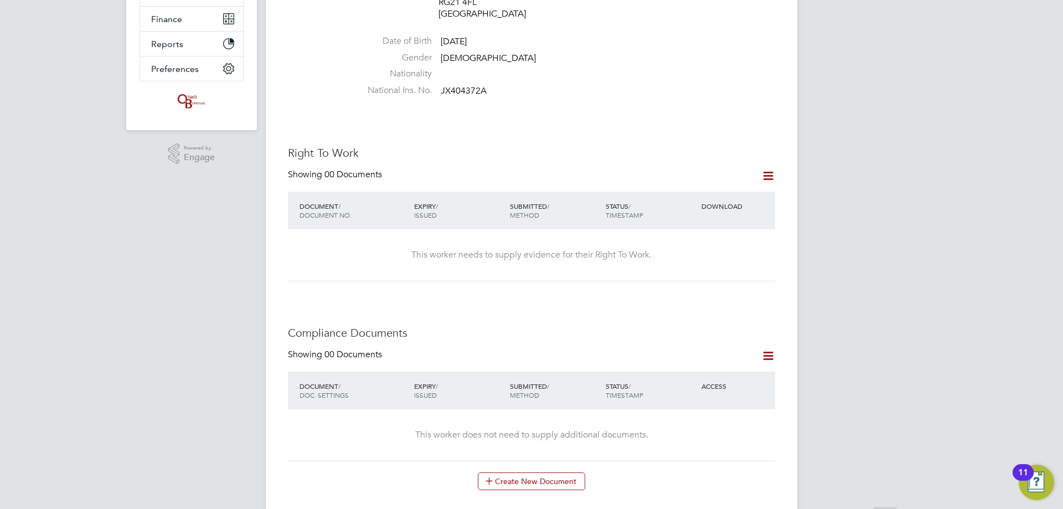
scroll to position [277, 0]
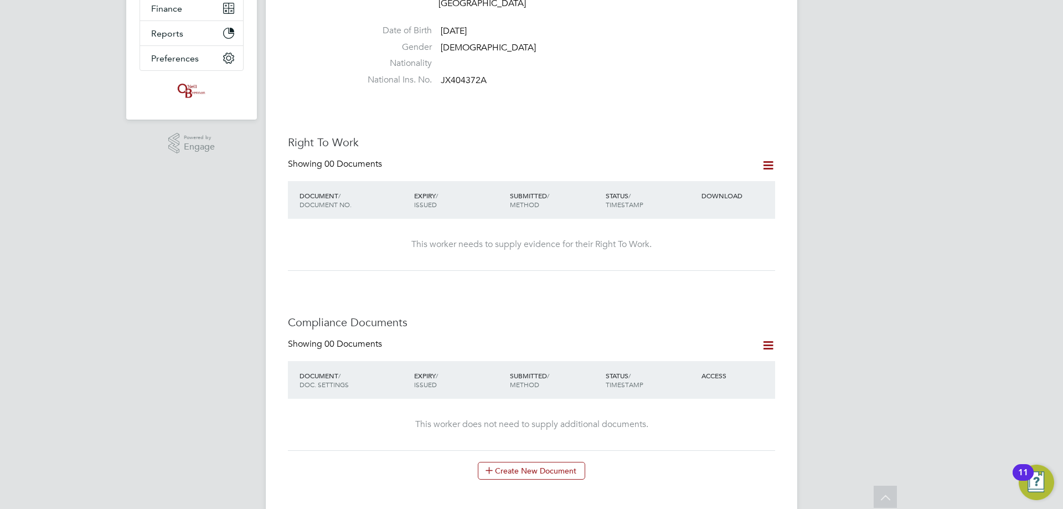
click at [773, 158] on icon at bounding box center [768, 165] width 14 height 14
click at [684, 180] on li "Add Right To Work Document" at bounding box center [706, 180] width 133 height 15
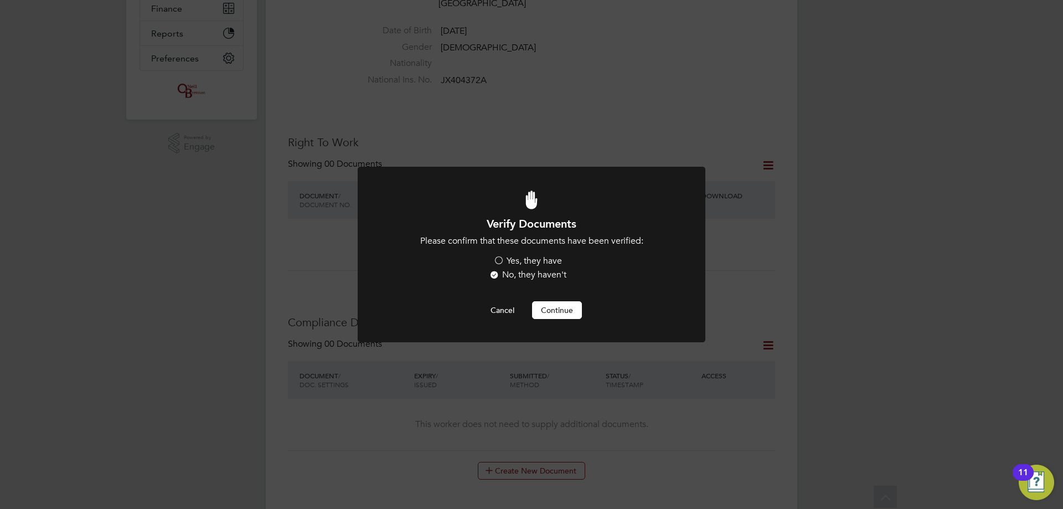
click at [497, 260] on label "Yes, they have" at bounding box center [527, 261] width 69 height 12
click at [0, 0] on input "Yes, they have" at bounding box center [0, 0] width 0 height 0
click at [547, 303] on button "Continue" at bounding box center [557, 310] width 50 height 18
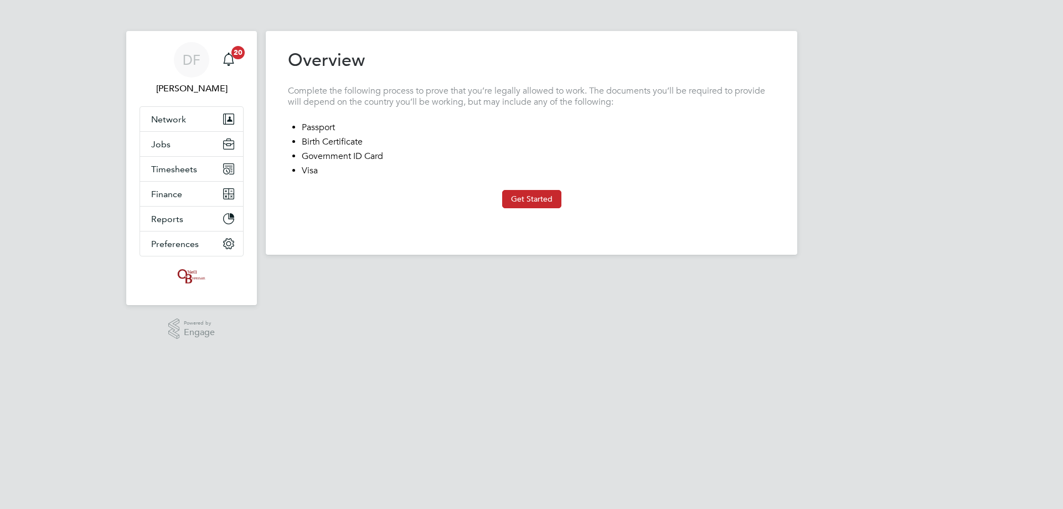
click at [520, 199] on button "Get Started" at bounding box center [531, 199] width 59 height 18
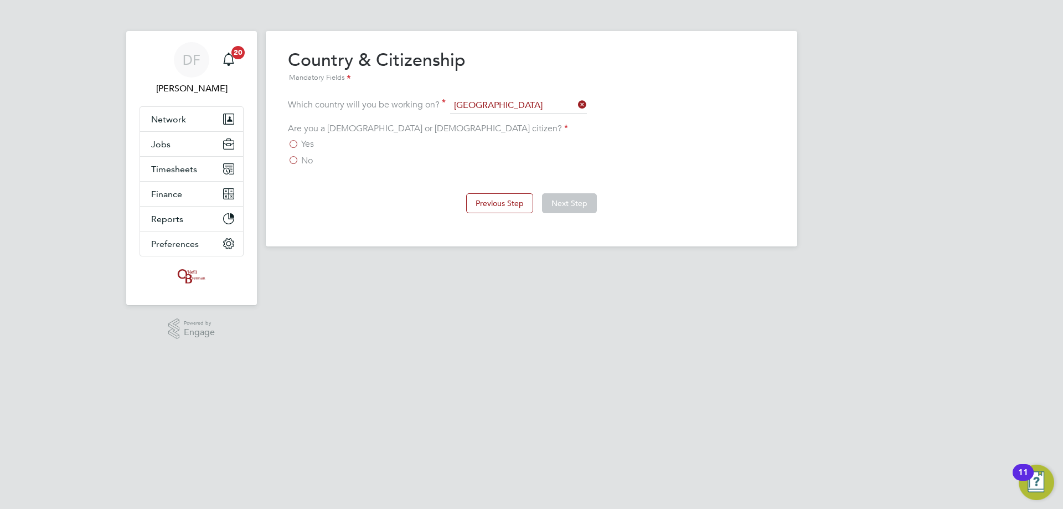
click at [298, 144] on label "Yes" at bounding box center [301, 143] width 26 height 11
click at [0, 0] on input "Yes" at bounding box center [0, 0] width 0 height 0
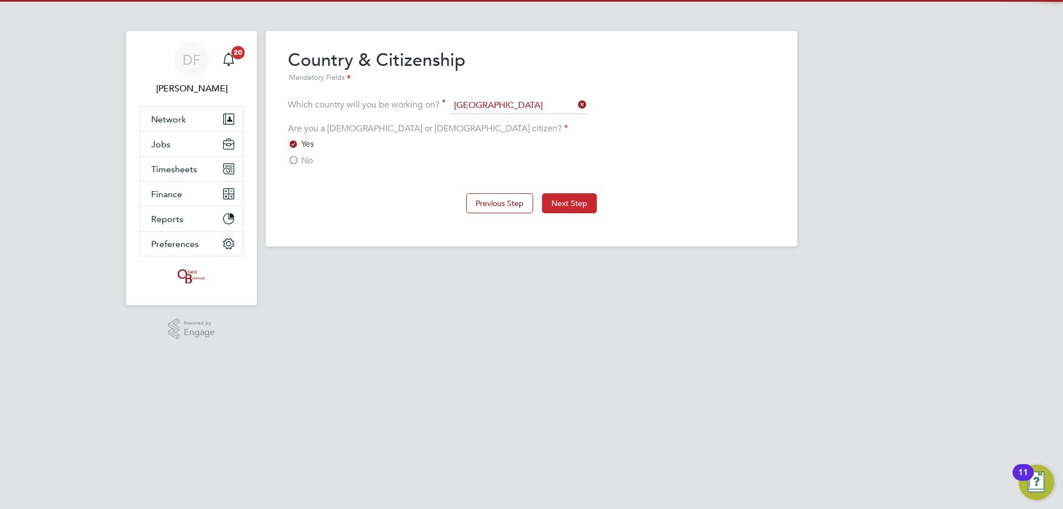
click at [576, 203] on button "Next Step" at bounding box center [569, 203] width 55 height 20
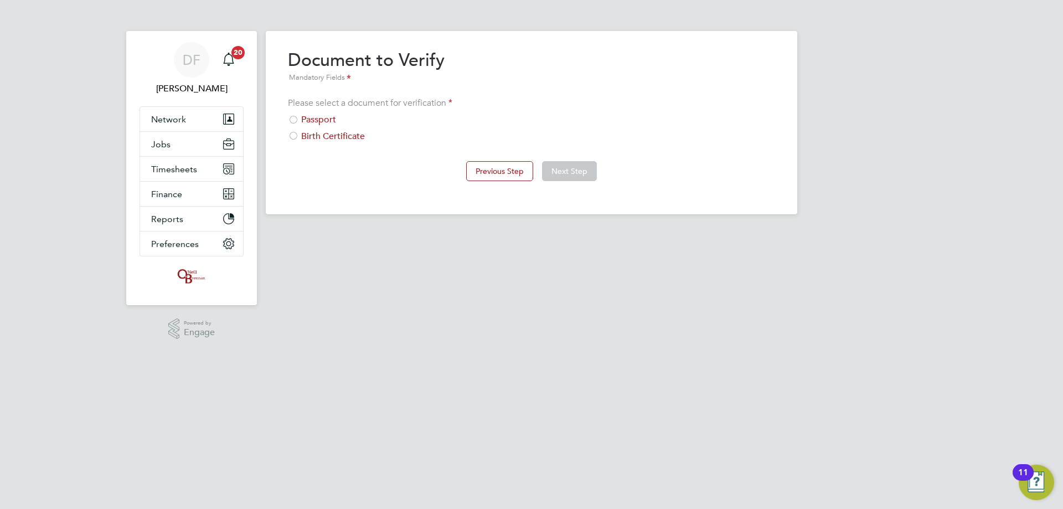
click at [307, 116] on div "Passport" at bounding box center [531, 120] width 487 height 12
click at [570, 171] on button "Next Step" at bounding box center [569, 171] width 55 height 20
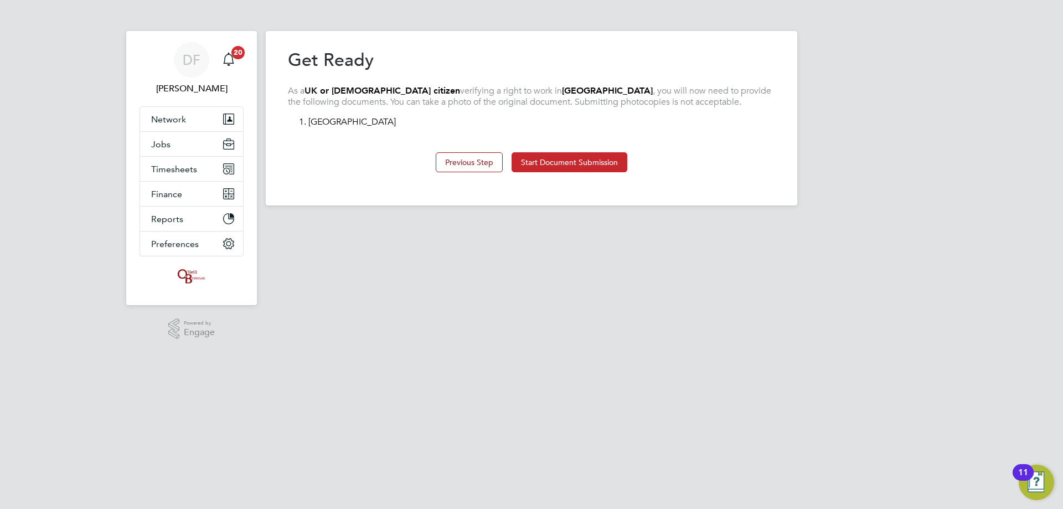
click at [587, 163] on button "Start Document Submission" at bounding box center [569, 162] width 116 height 20
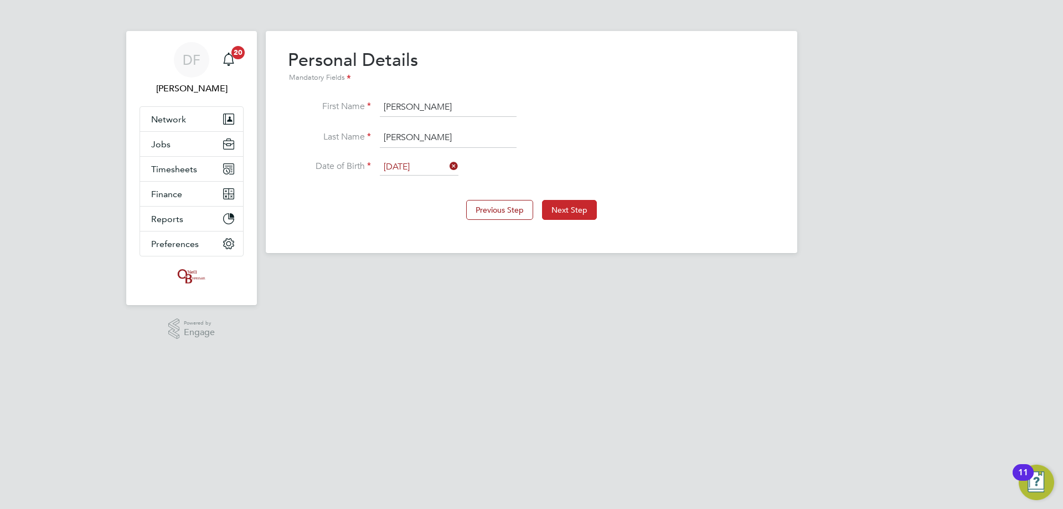
click at [593, 213] on button "Next Step" at bounding box center [569, 210] width 55 height 20
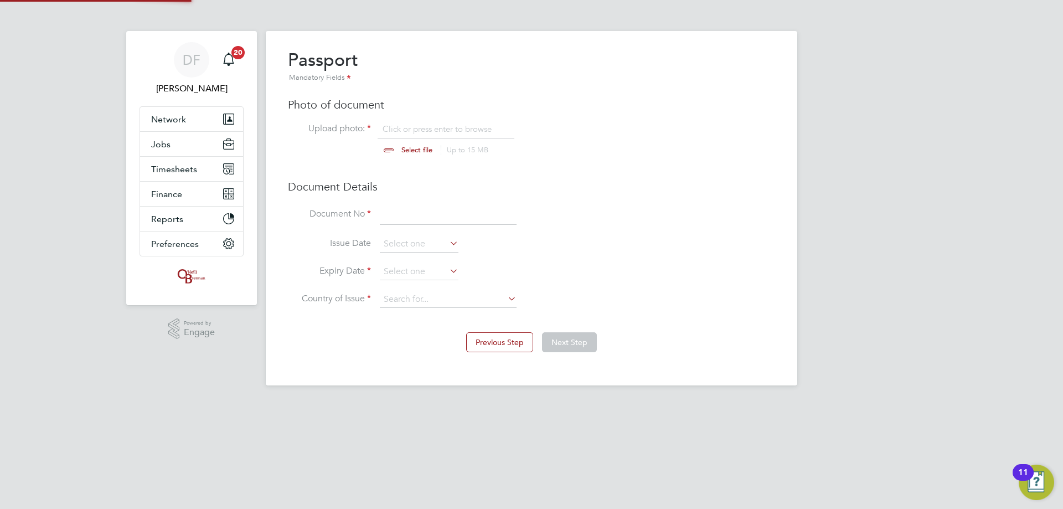
scroll to position [15, 137]
click at [406, 217] on input at bounding box center [448, 215] width 137 height 20
type input "511880325"
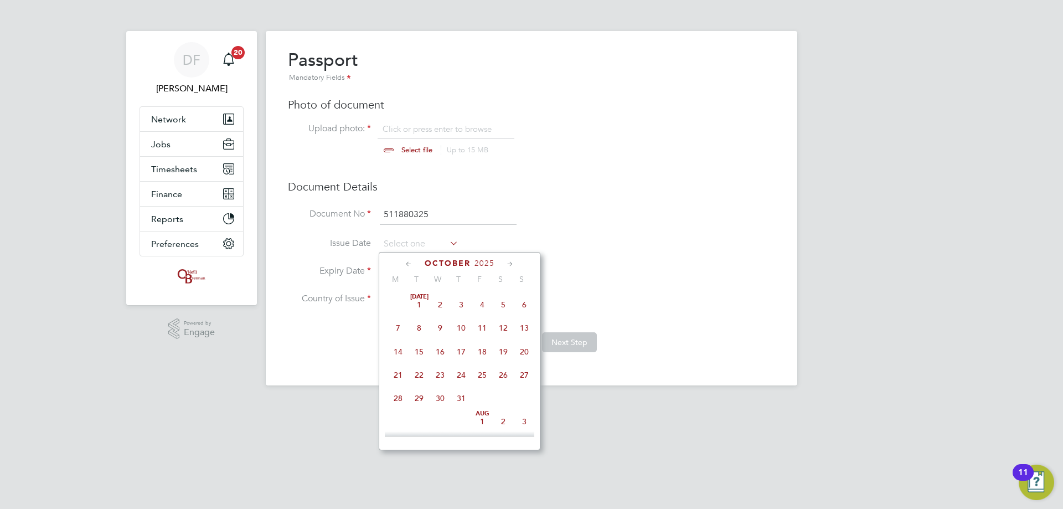
scroll to position [312, 0]
click at [451, 260] on span "October" at bounding box center [447, 262] width 46 height 9
click at [482, 265] on span "2025" at bounding box center [484, 262] width 20 height 9
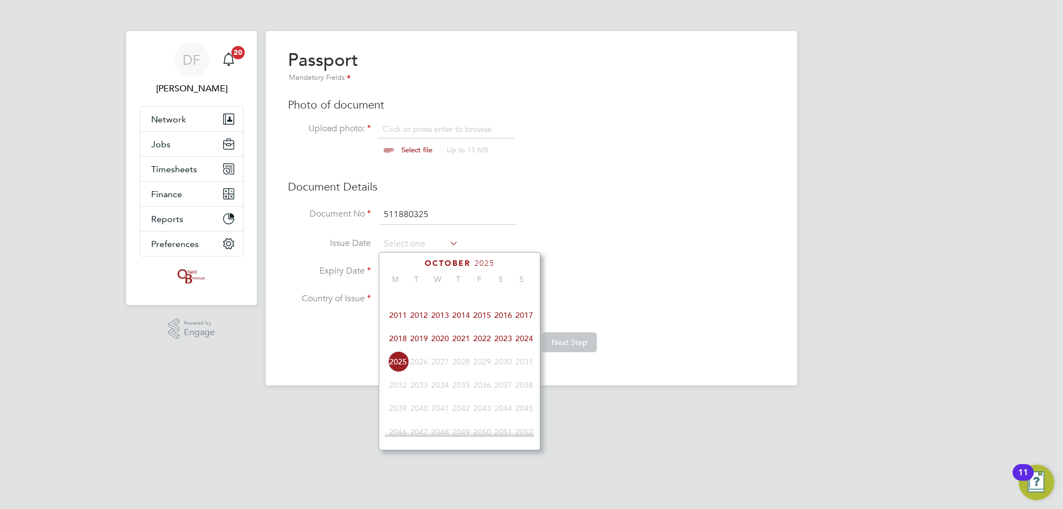
click at [445, 317] on span "2013" at bounding box center [439, 314] width 21 height 21
click at [406, 264] on icon at bounding box center [408, 264] width 11 height 12
click at [406, 263] on icon at bounding box center [408, 264] width 11 height 12
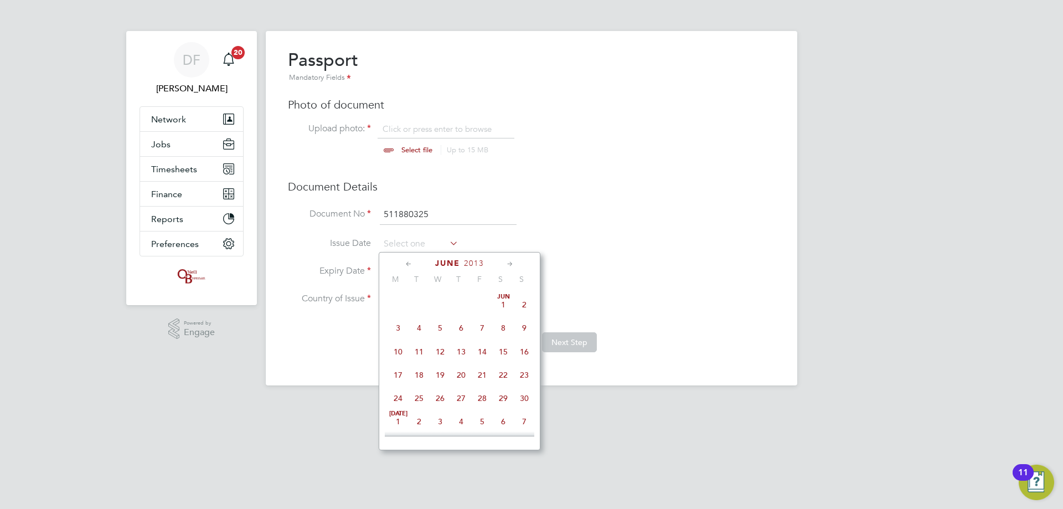
click at [406, 263] on icon at bounding box center [408, 264] width 11 height 12
click at [445, 327] on span "6" at bounding box center [439, 327] width 21 height 21
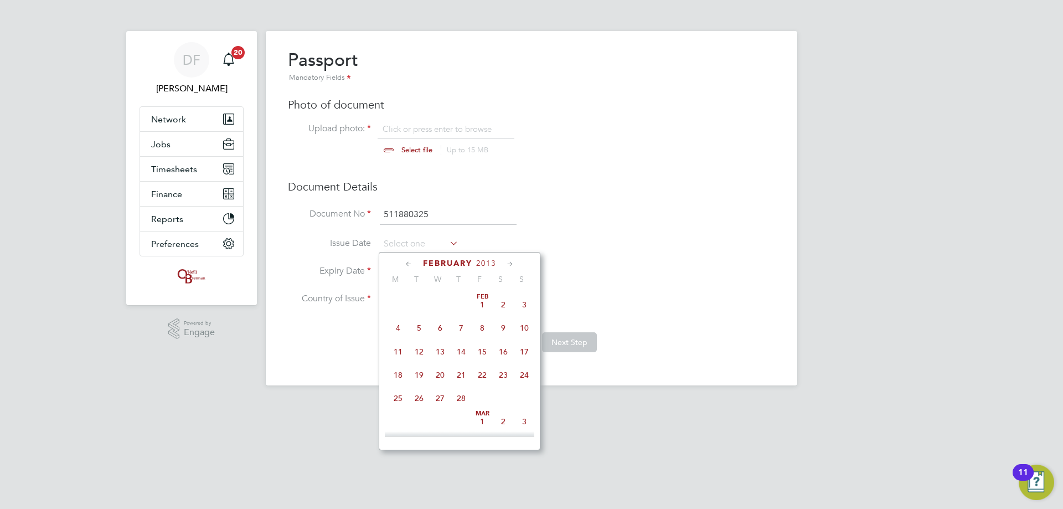
type input "06 Feb 2013"
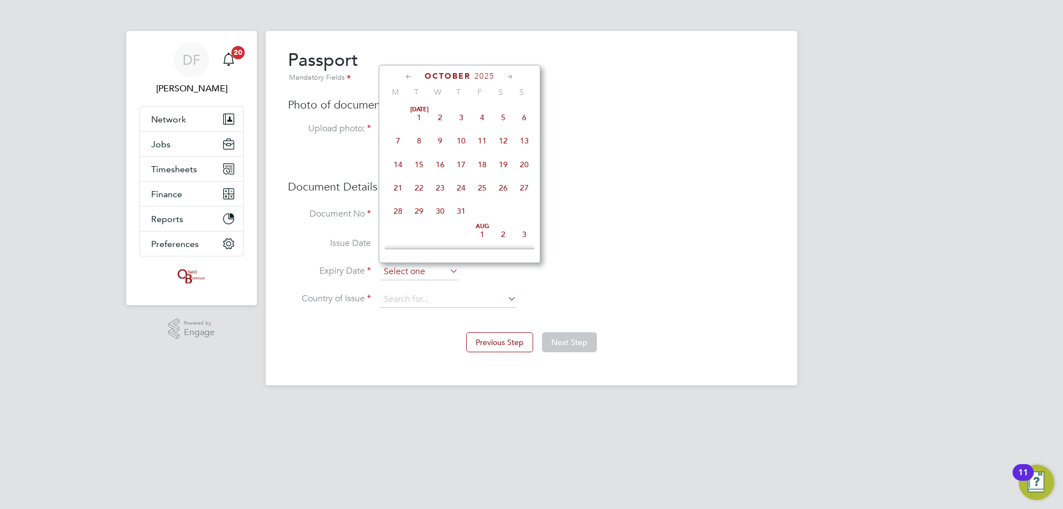
click at [410, 274] on input at bounding box center [419, 271] width 79 height 17
click at [478, 77] on span "2025" at bounding box center [484, 75] width 20 height 9
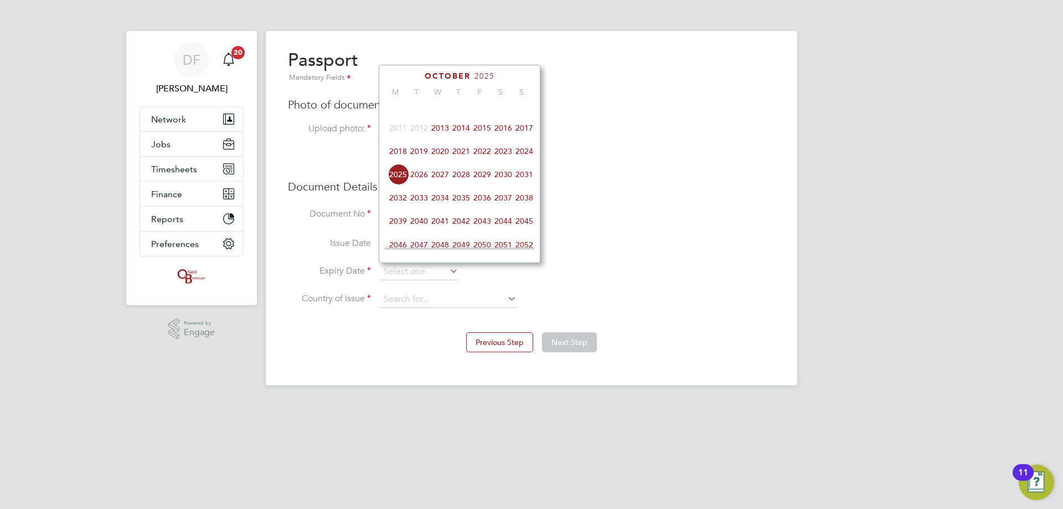
click at [502, 154] on span "2023" at bounding box center [503, 151] width 21 height 21
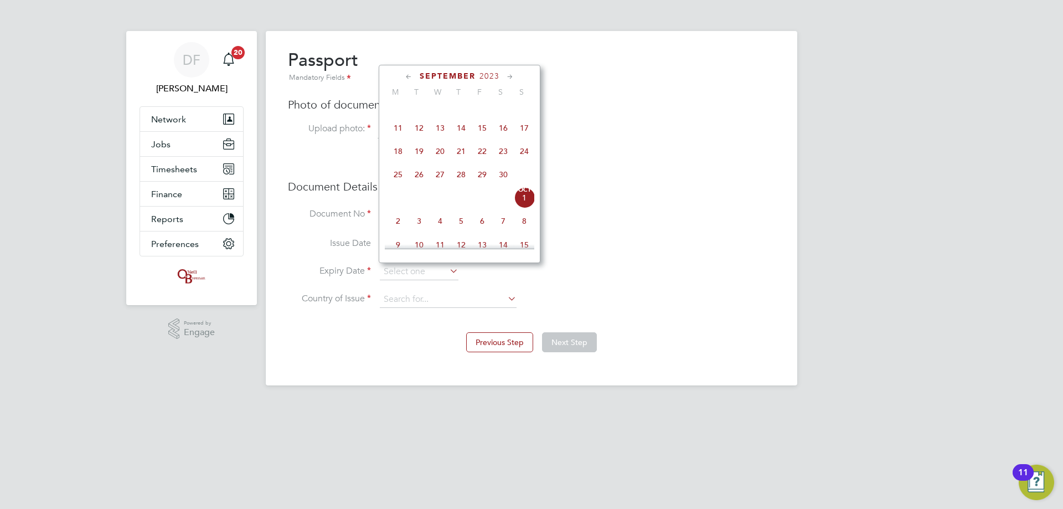
click at [409, 75] on icon at bounding box center [408, 77] width 11 height 12
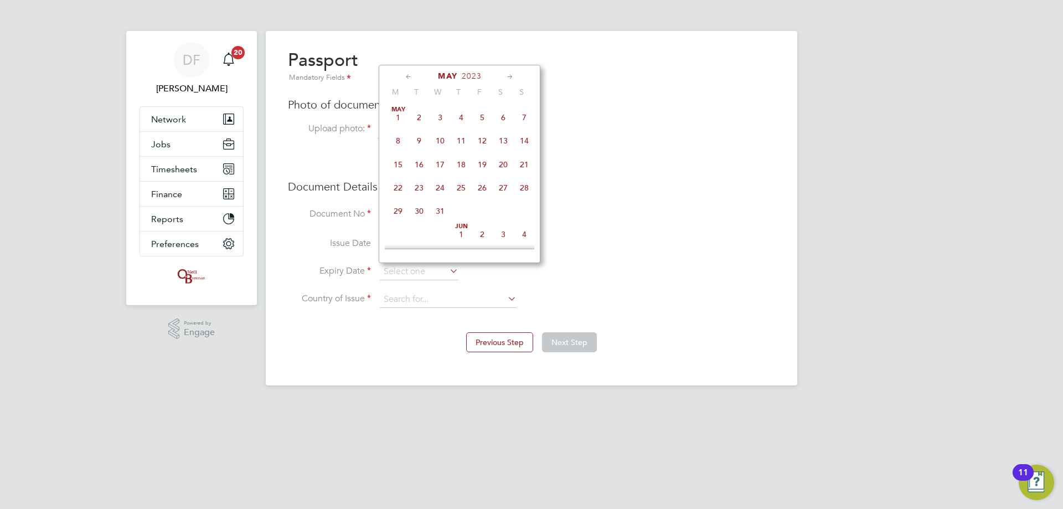
click at [409, 75] on icon at bounding box center [408, 77] width 11 height 12
click at [399, 144] on span "6" at bounding box center [397, 140] width 21 height 21
type input "06 Feb 2023"
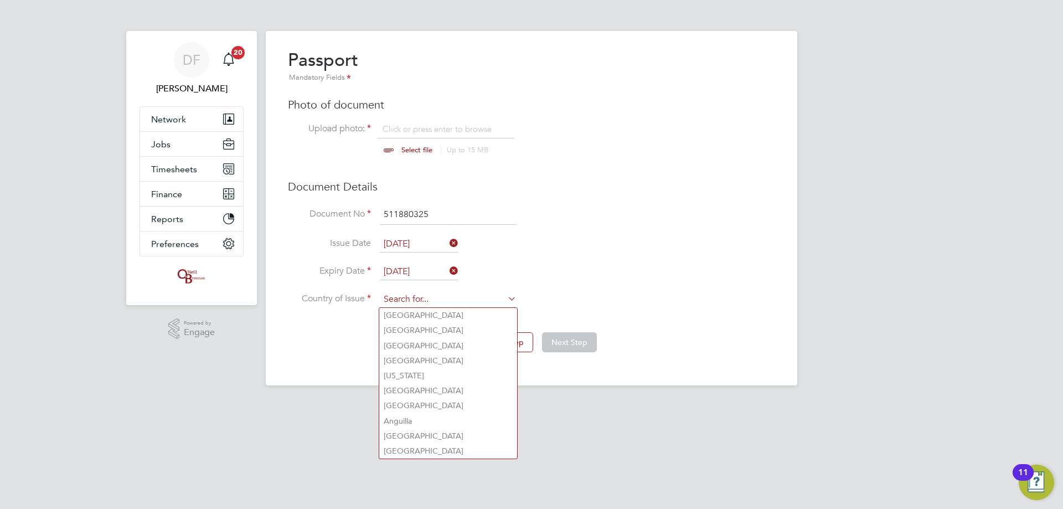
click at [421, 300] on input at bounding box center [448, 299] width 137 height 17
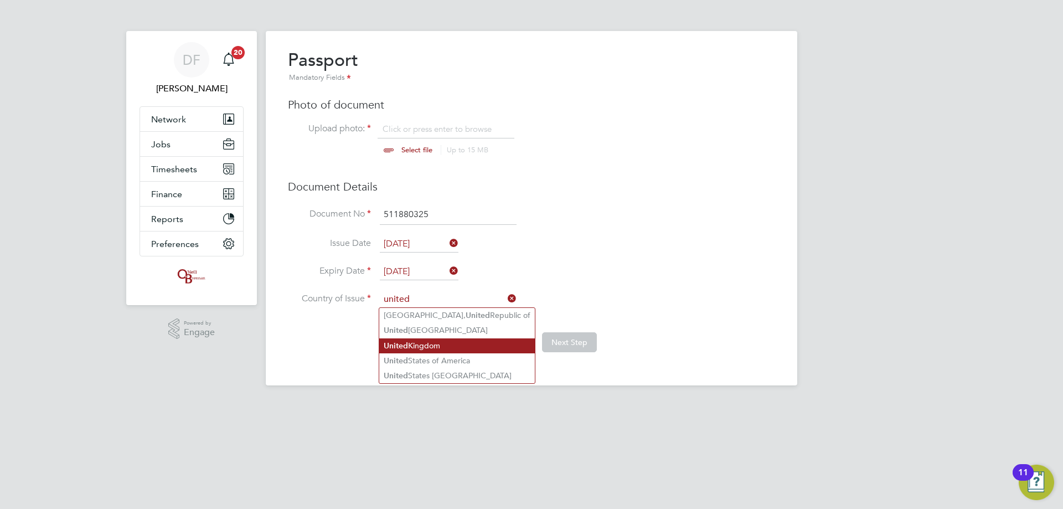
click at [402, 344] on b "United" at bounding box center [396, 345] width 24 height 9
type input "United Kingdom"
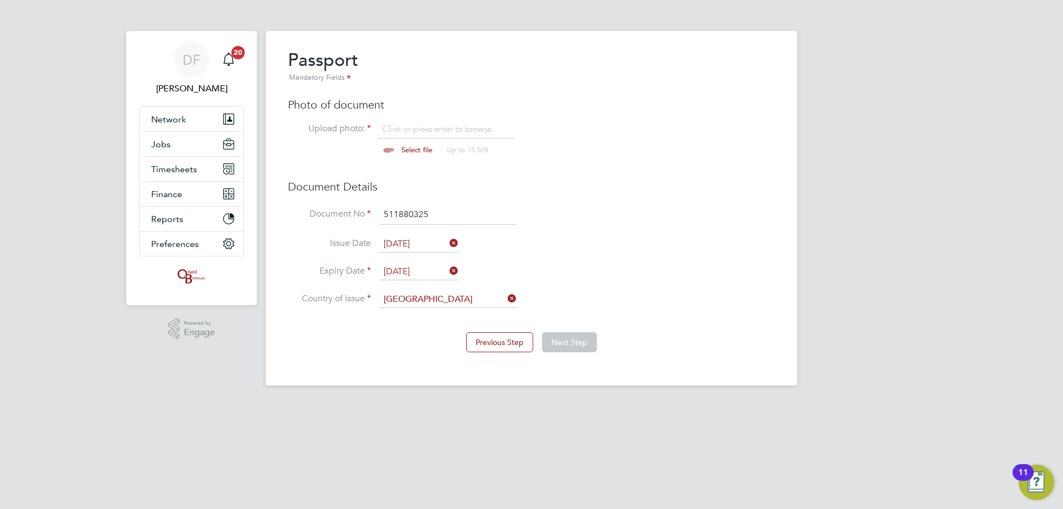
drag, startPoint x: 402, startPoint y: 116, endPoint x: 402, endPoint y: 121, distance: 5.6
click at [402, 116] on div "Passport Mandatory Fields Photo of document Upload photo: Click or press enter …" at bounding box center [531, 184] width 487 height 270
click at [403, 127] on input "file" at bounding box center [427, 139] width 174 height 33
type input "C:\fakepath\jacob gabriel.pdf"
click at [572, 341] on button "Next Step" at bounding box center [569, 342] width 55 height 20
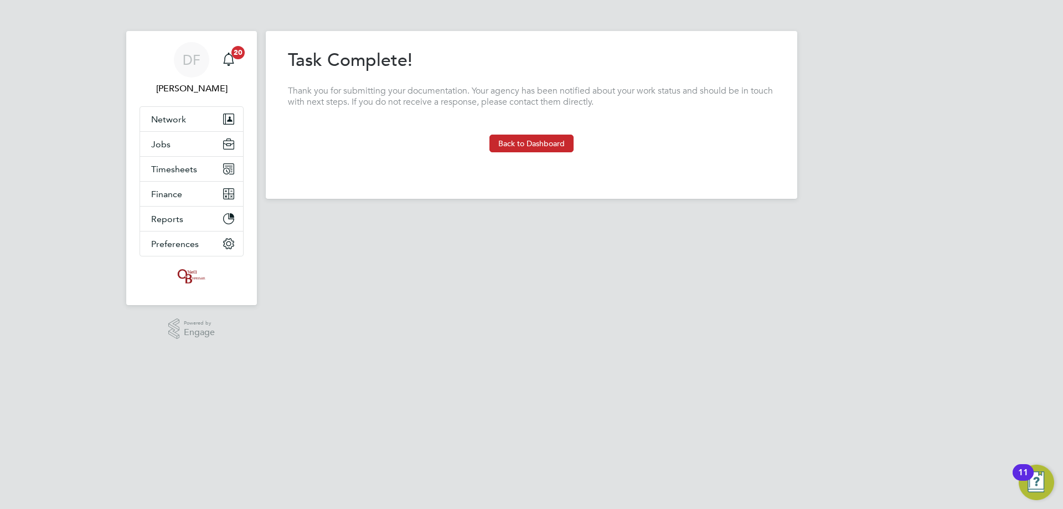
click at [527, 137] on button "Back to Dashboard" at bounding box center [531, 143] width 84 height 18
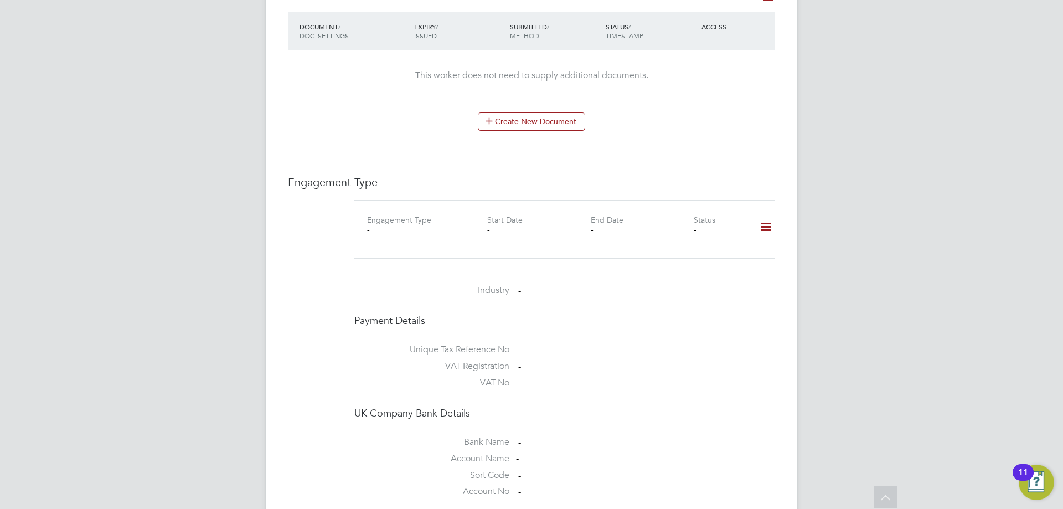
scroll to position [664, 0]
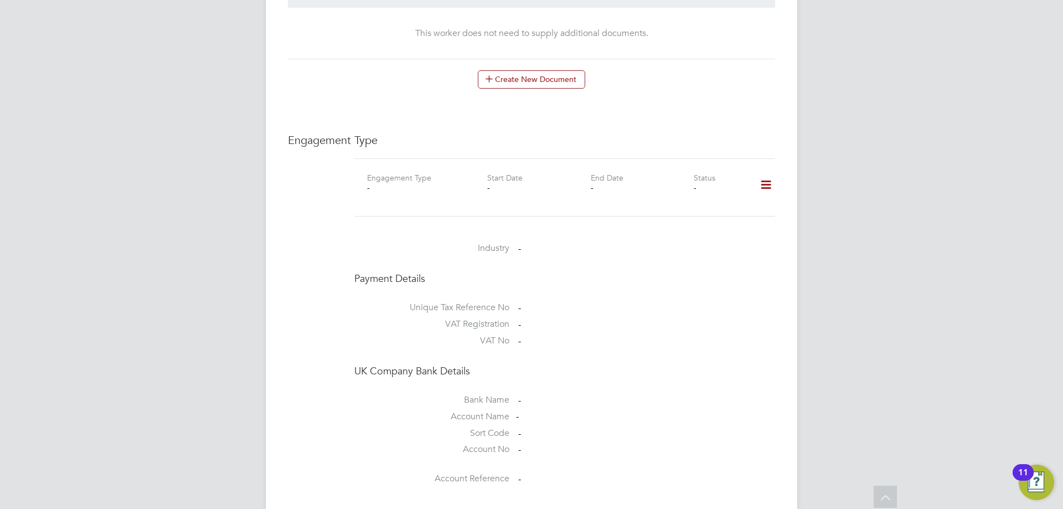
click at [758, 176] on icon at bounding box center [765, 184] width 19 height 25
click at [685, 225] on li "Add Engagement Type" at bounding box center [709, 221] width 126 height 15
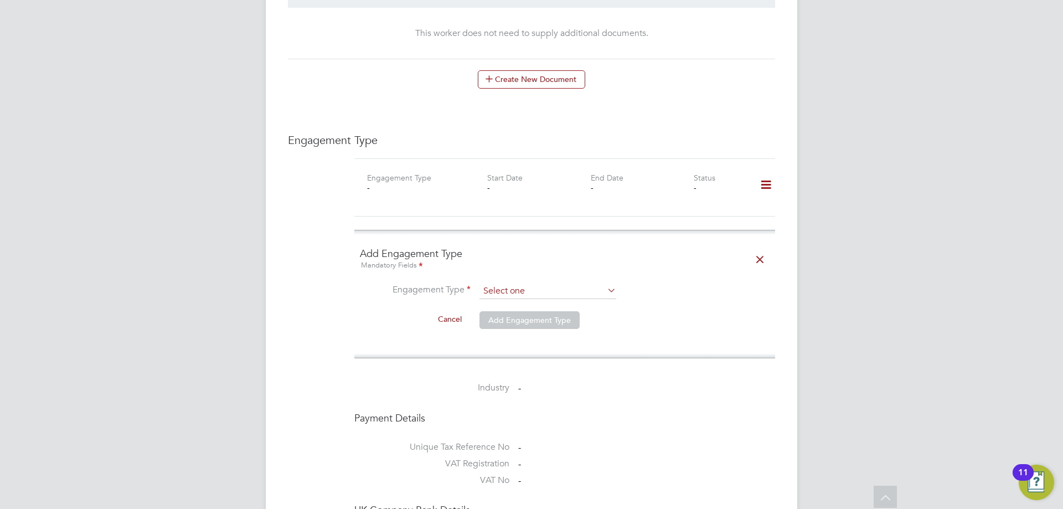
click at [563, 283] on input at bounding box center [547, 290] width 137 height 15
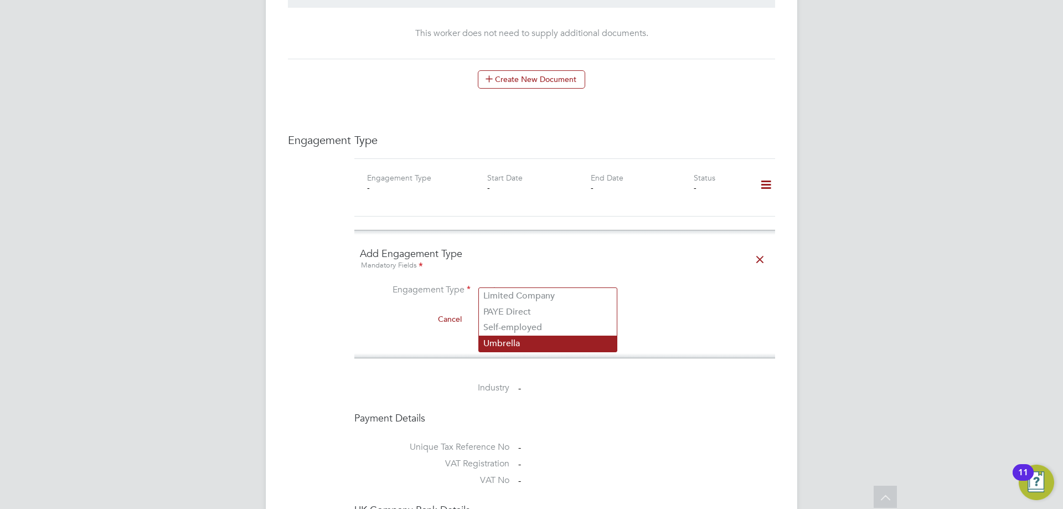
click at [504, 340] on li "Umbrella" at bounding box center [548, 343] width 138 height 16
type input "Umbrella"
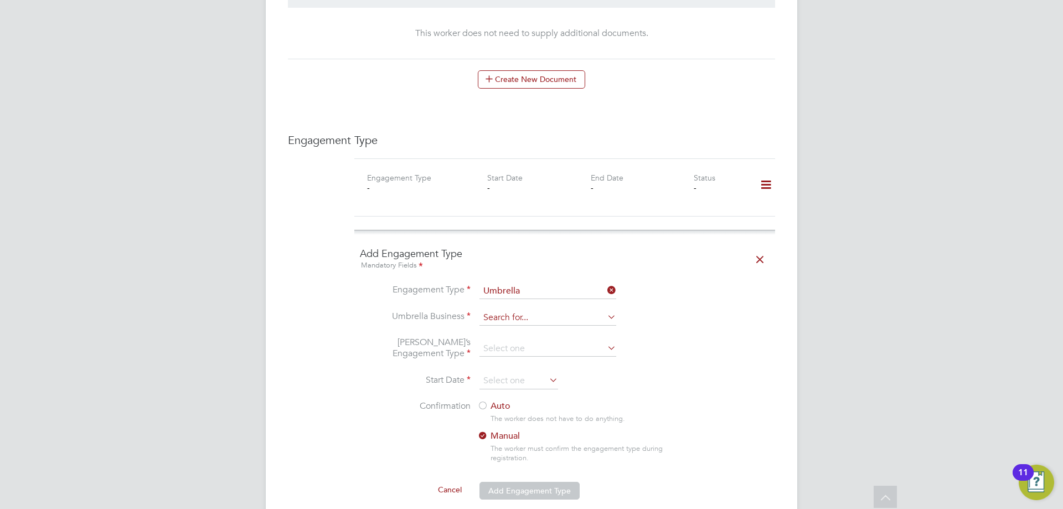
click at [505, 310] on input at bounding box center [547, 317] width 137 height 15
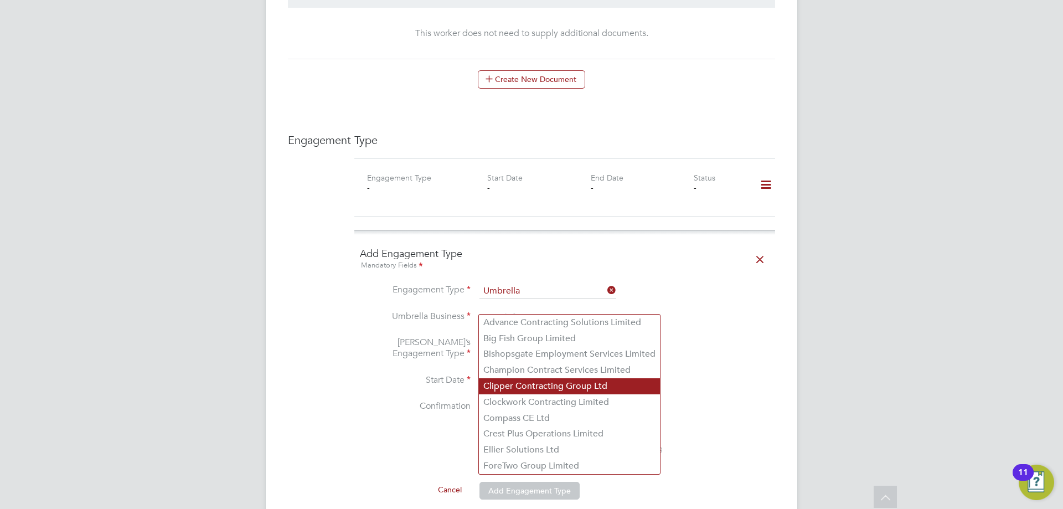
click at [512, 384] on li "Clipper Contracting Group Ltd" at bounding box center [569, 386] width 181 height 16
type input "Clipper Contracting Group Ltd"
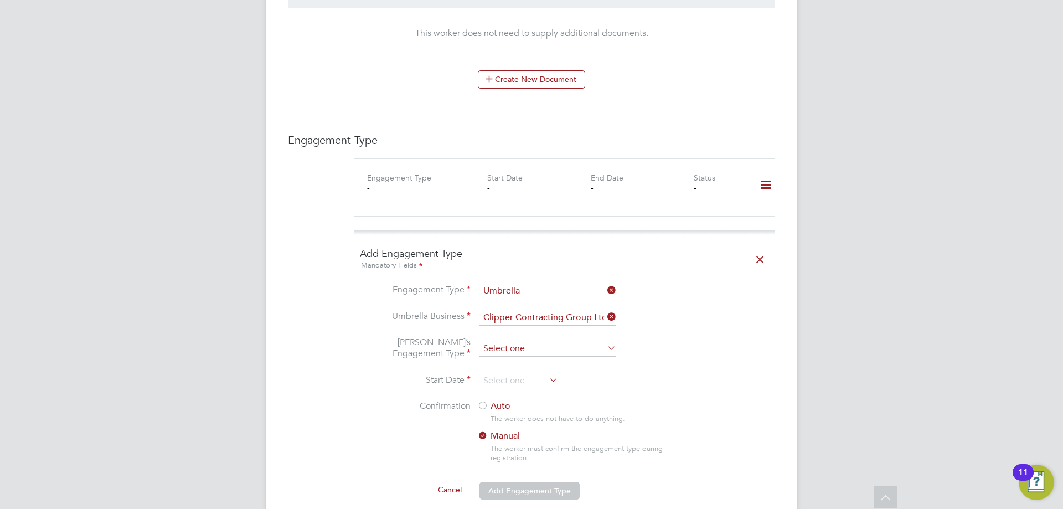
click at [501, 341] on input at bounding box center [547, 348] width 137 height 15
click at [521, 368] on li "CIS Self-employed" at bounding box center [548, 369] width 138 height 16
type input "CIS Self-employed"
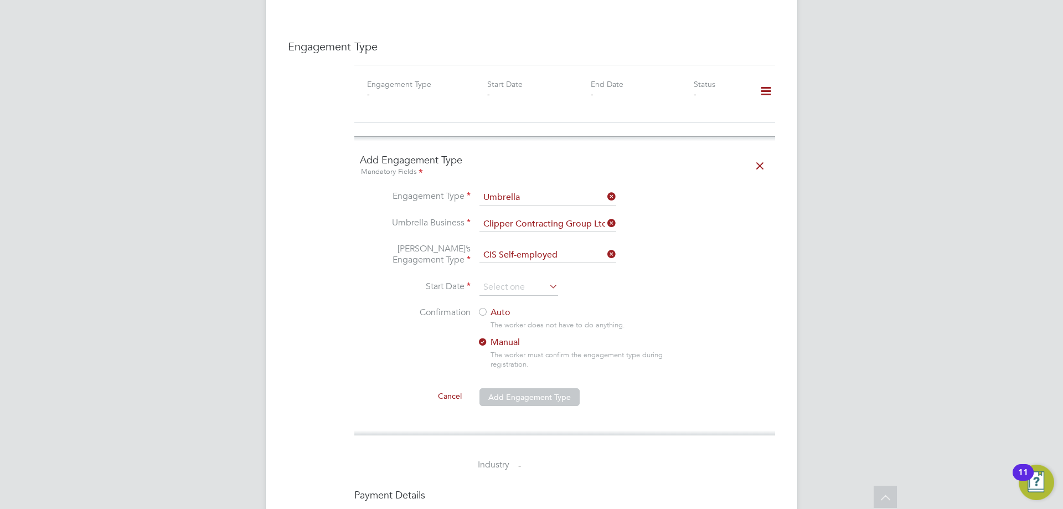
scroll to position [775, 0]
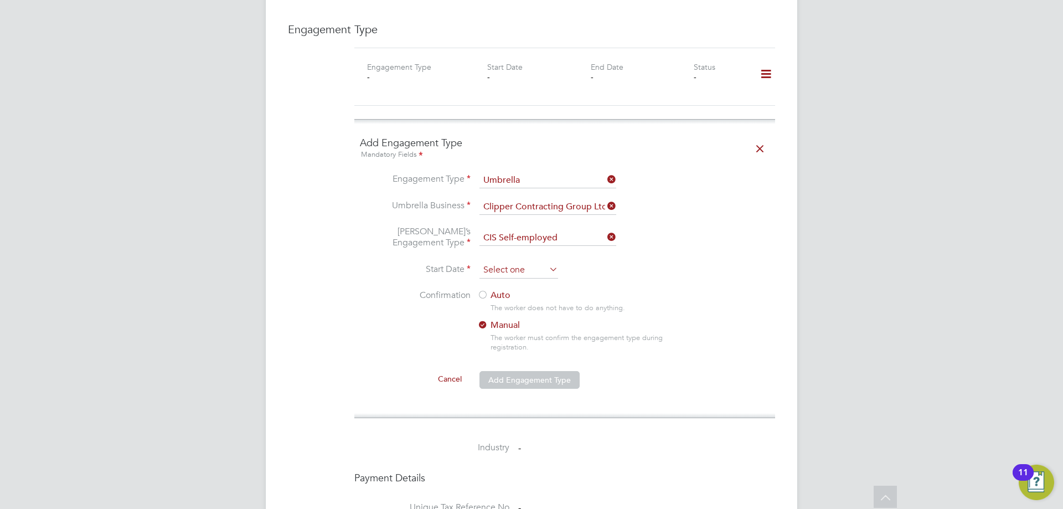
click at [498, 262] on input at bounding box center [518, 270] width 79 height 17
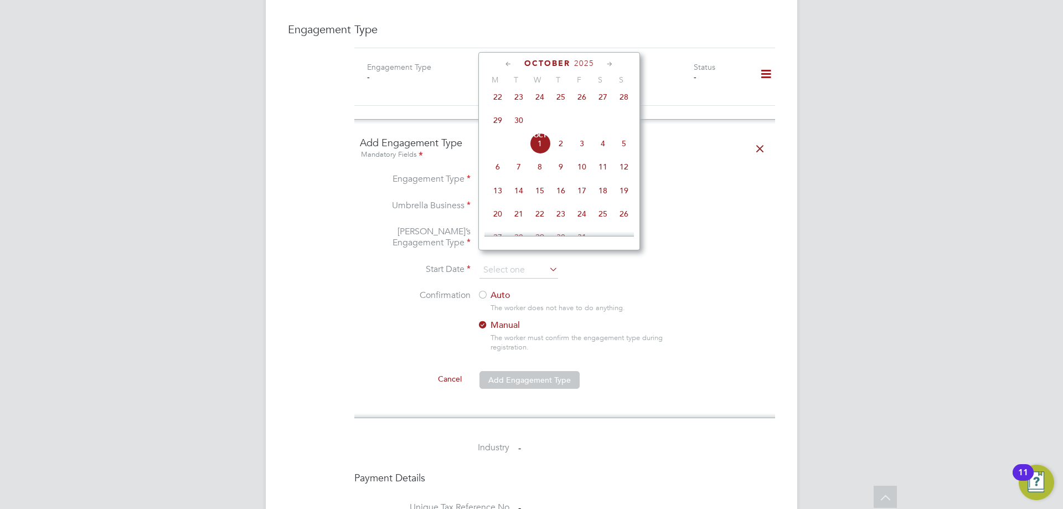
click at [542, 149] on span "Oct 1" at bounding box center [539, 143] width 21 height 21
type input "[DATE]"
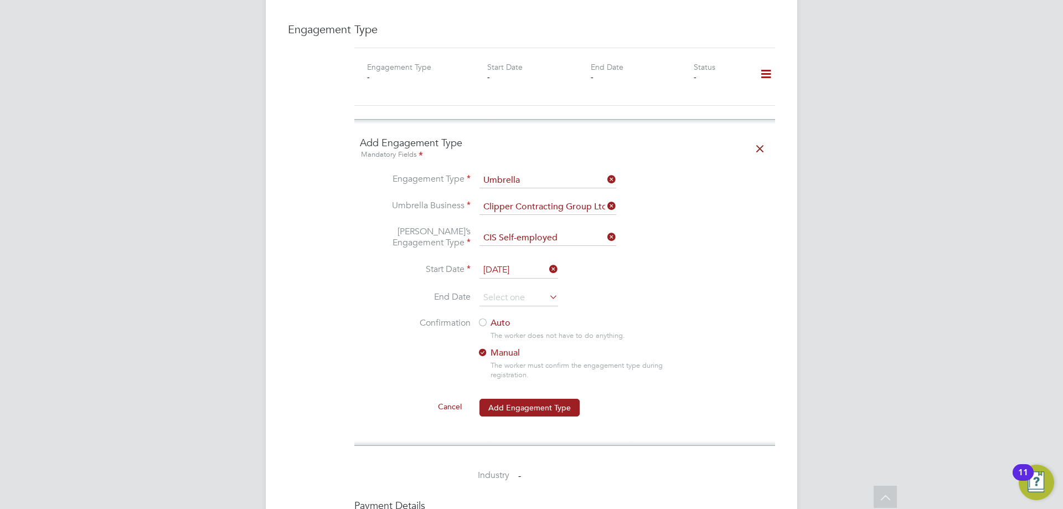
click at [484, 318] on div at bounding box center [482, 323] width 11 height 11
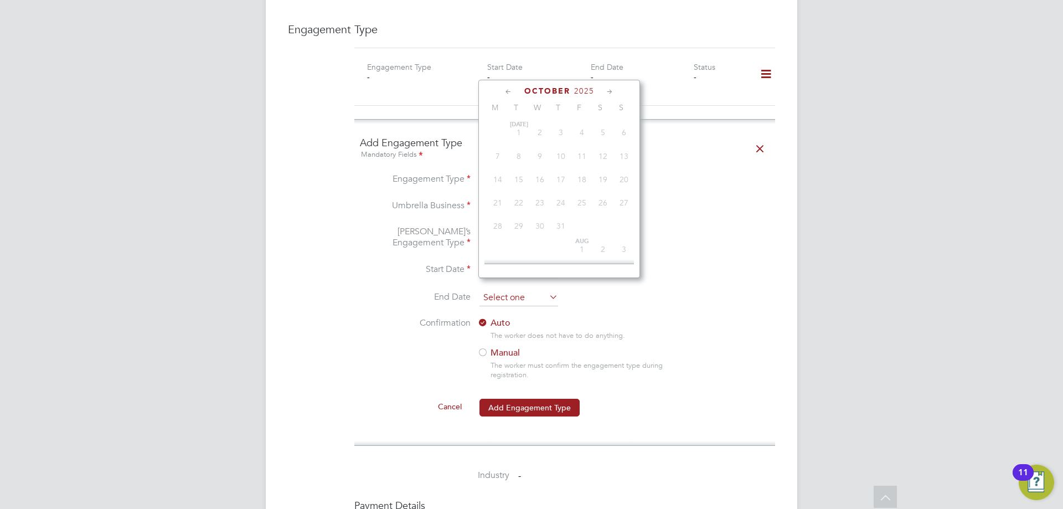
click at [491, 289] on input at bounding box center [518, 297] width 79 height 17
click at [625, 174] on span "5" at bounding box center [623, 170] width 21 height 21
type input "05 Oct 2025"
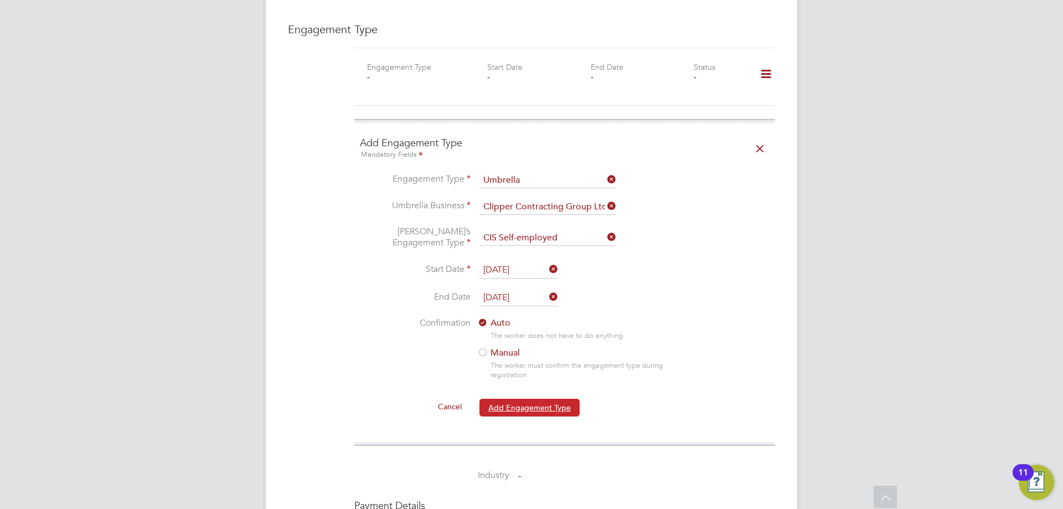
click at [505, 399] on button "Add Engagement Type" at bounding box center [529, 407] width 100 height 18
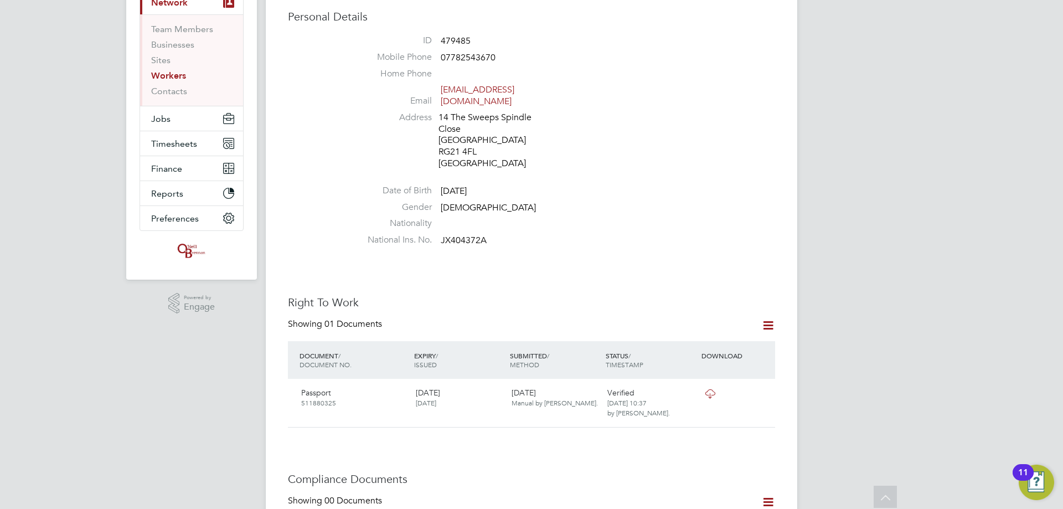
scroll to position [0, 0]
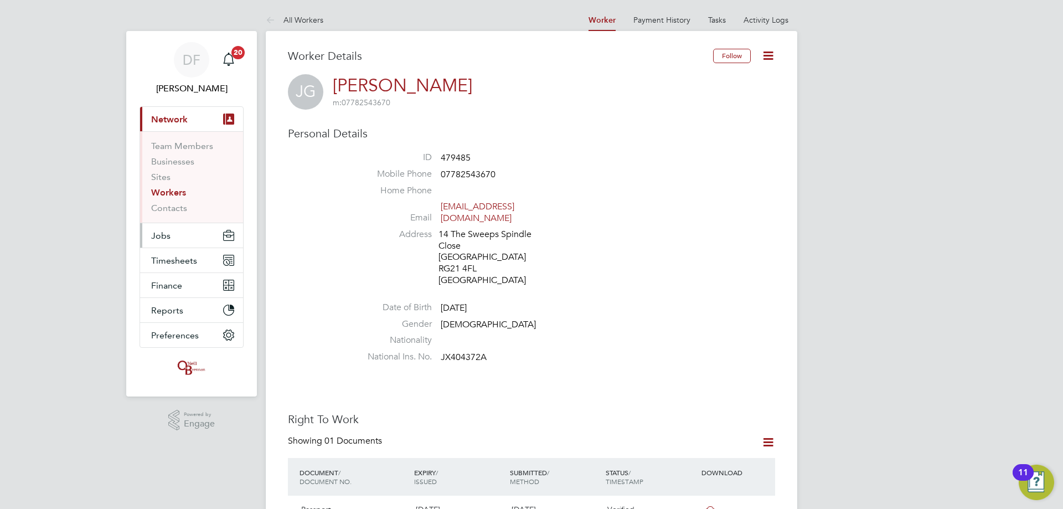
click at [168, 233] on span "Jobs" at bounding box center [160, 235] width 19 height 11
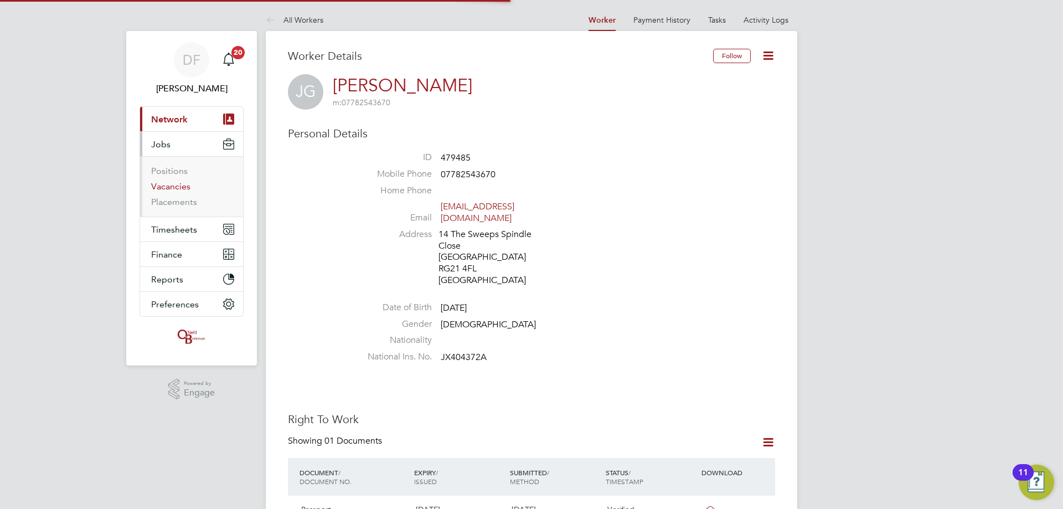
click at [169, 191] on link "Vacancies" at bounding box center [170, 186] width 39 height 11
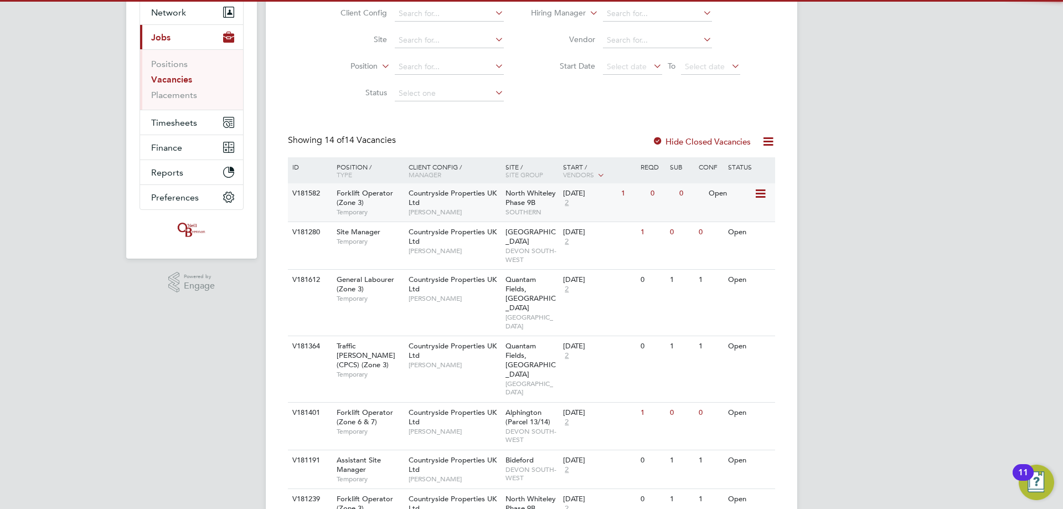
scroll to position [111, 0]
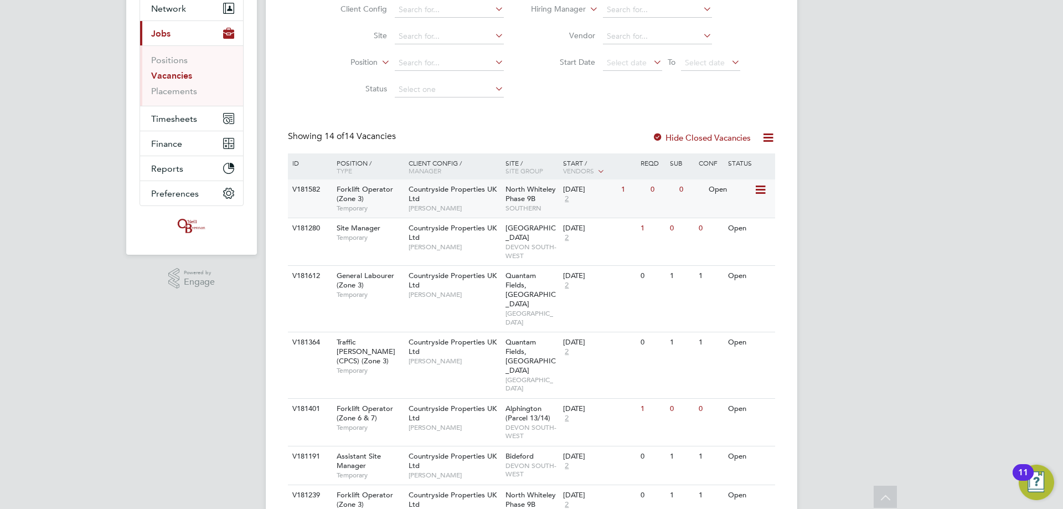
click at [584, 189] on div "[DATE]" at bounding box center [589, 189] width 53 height 9
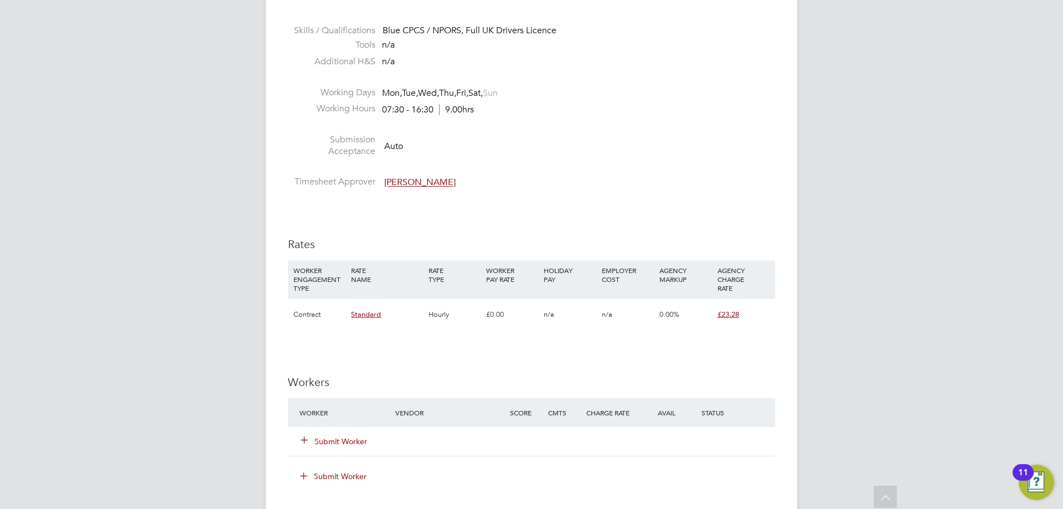
click at [322, 447] on div "Submit Worker" at bounding box center [354, 441] width 115 height 20
click at [328, 436] on button "Submit Worker" at bounding box center [334, 441] width 66 height 11
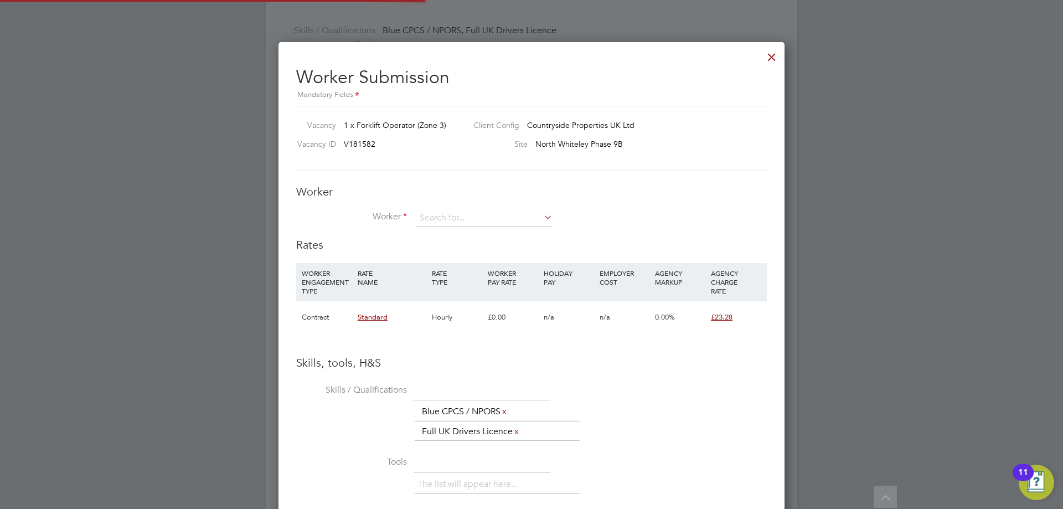
scroll to position [729, 506]
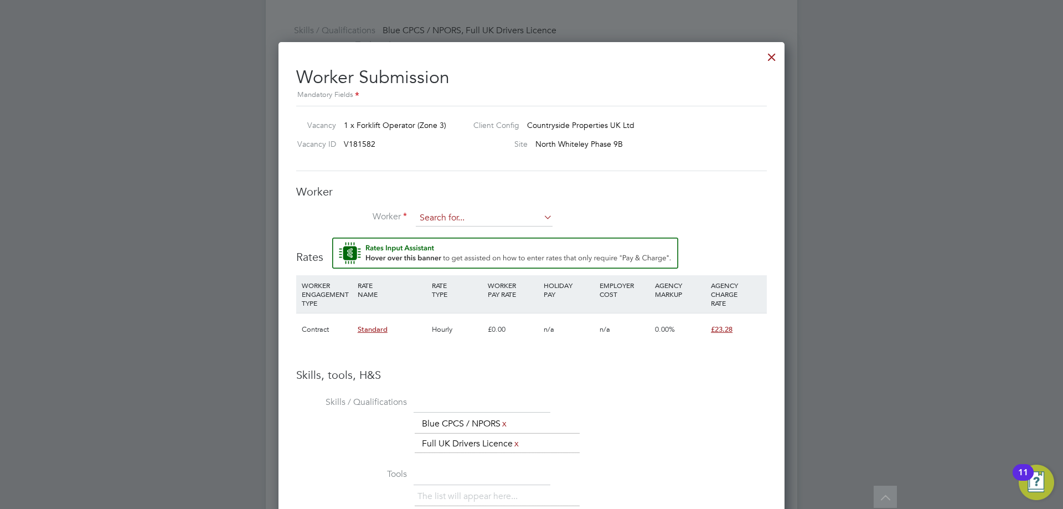
click at [431, 215] on input at bounding box center [484, 218] width 137 height 17
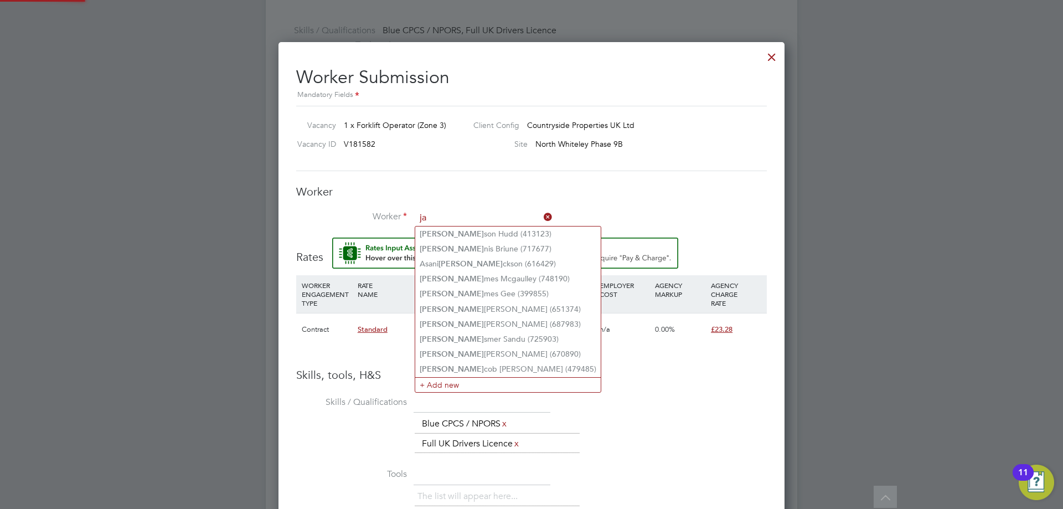
type input "j"
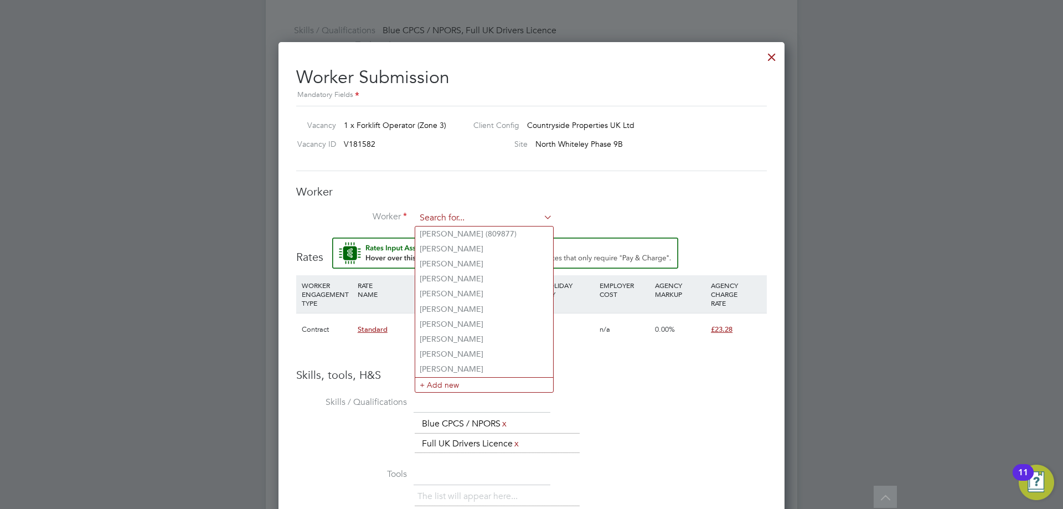
click at [433, 213] on input at bounding box center [484, 218] width 137 height 17
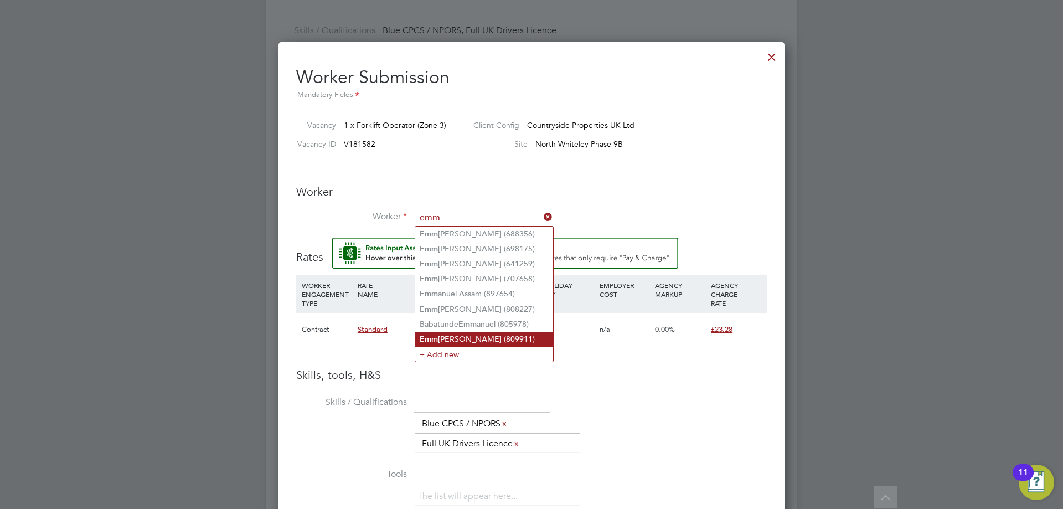
click at [475, 333] on li "Emm [PERSON_NAME] (809911)" at bounding box center [484, 338] width 138 height 15
type input "[PERSON_NAME] (809911)"
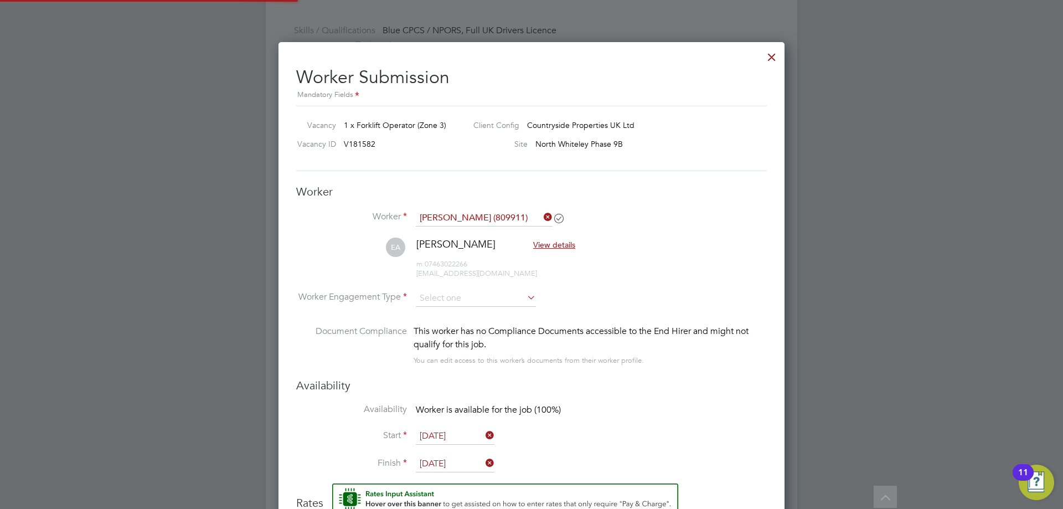
scroll to position [975, 506]
click at [448, 298] on input at bounding box center [476, 298] width 120 height 17
click at [449, 318] on li "Contract" at bounding box center [475, 314] width 121 height 14
type input "Contract"
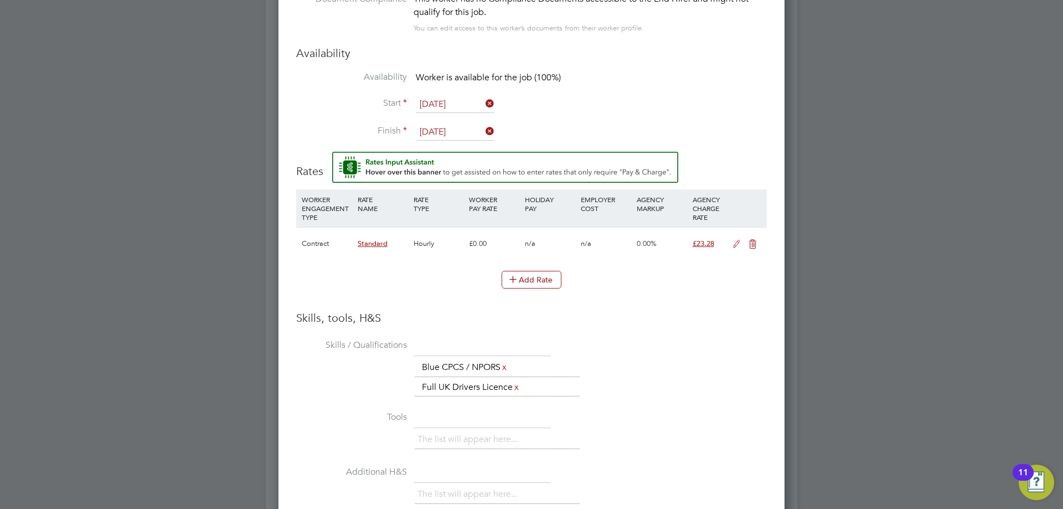
click at [732, 242] on icon at bounding box center [736, 244] width 14 height 9
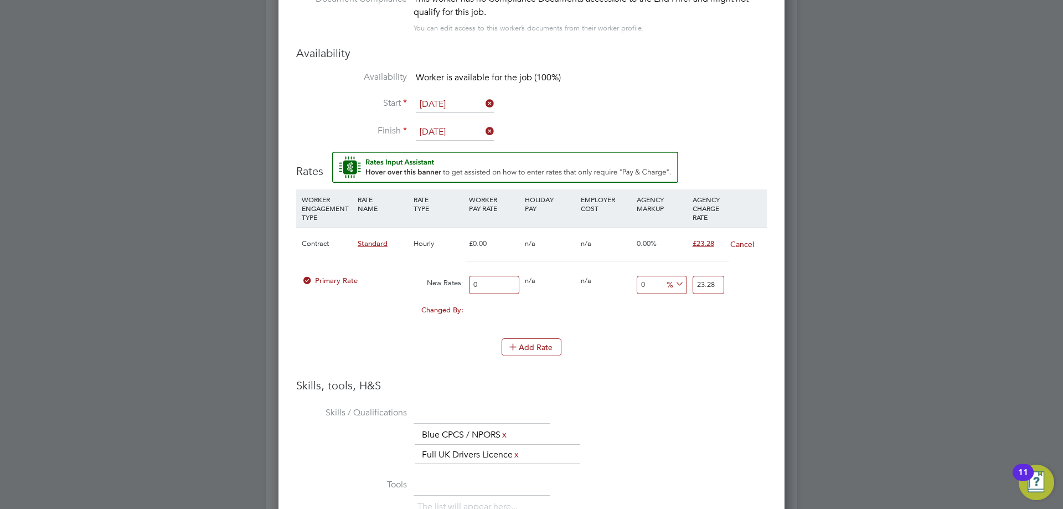
drag, startPoint x: 491, startPoint y: 284, endPoint x: 436, endPoint y: 282, distance: 55.4
click at [438, 281] on div "Primary Rate New Rates: 0 0 n/a 0 n/a 0 0 % 23.28" at bounding box center [531, 284] width 470 height 29
type input "2"
type input "20"
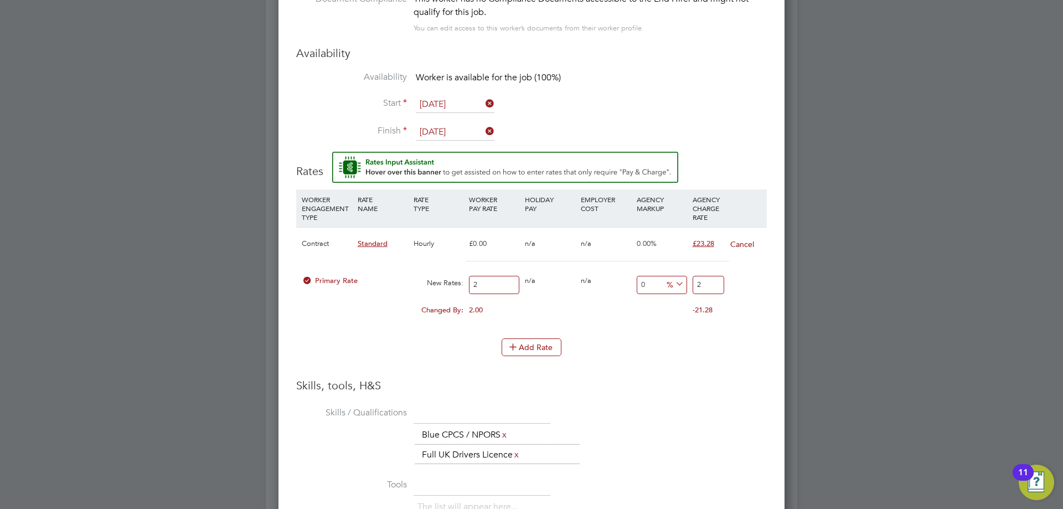
type input "20"
drag, startPoint x: 713, startPoint y: 279, endPoint x: 664, endPoint y: 286, distance: 49.8
click at [667, 284] on div "Primary Rate New Rates: 20 0 n/a 0 n/a 0 0 % 20" at bounding box center [531, 284] width 470 height 29
type input "-90"
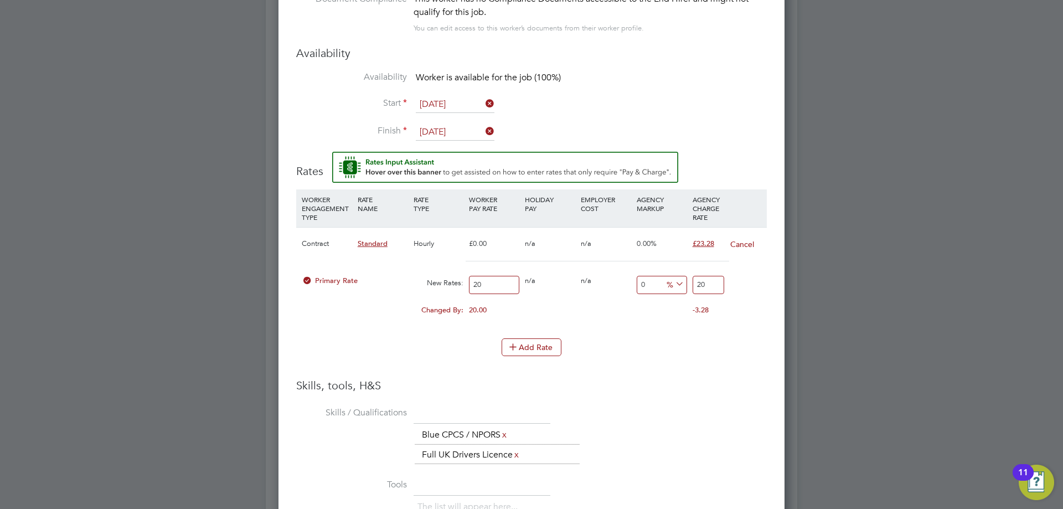
type input "2"
type input "15"
type input "23"
type input "16"
type input "23.2"
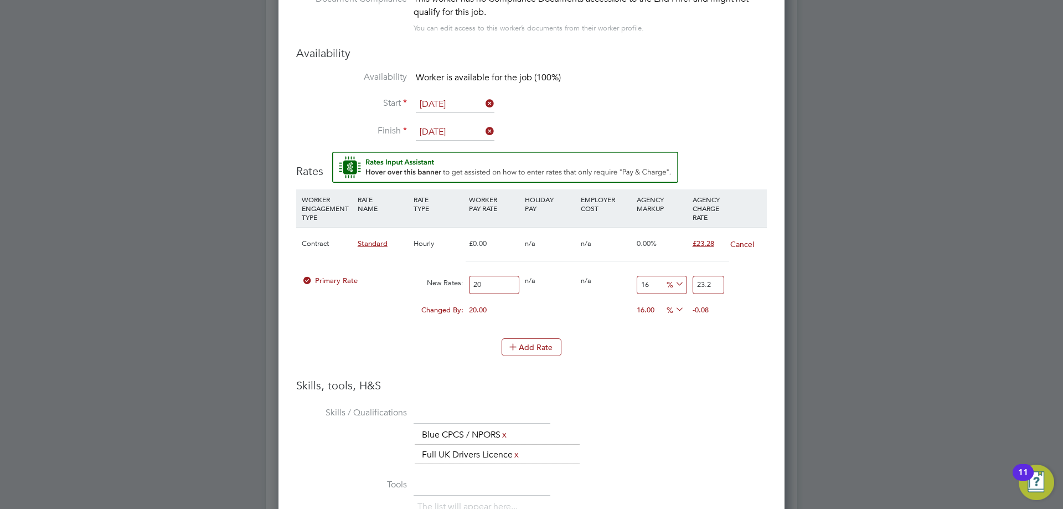
type input "16.4"
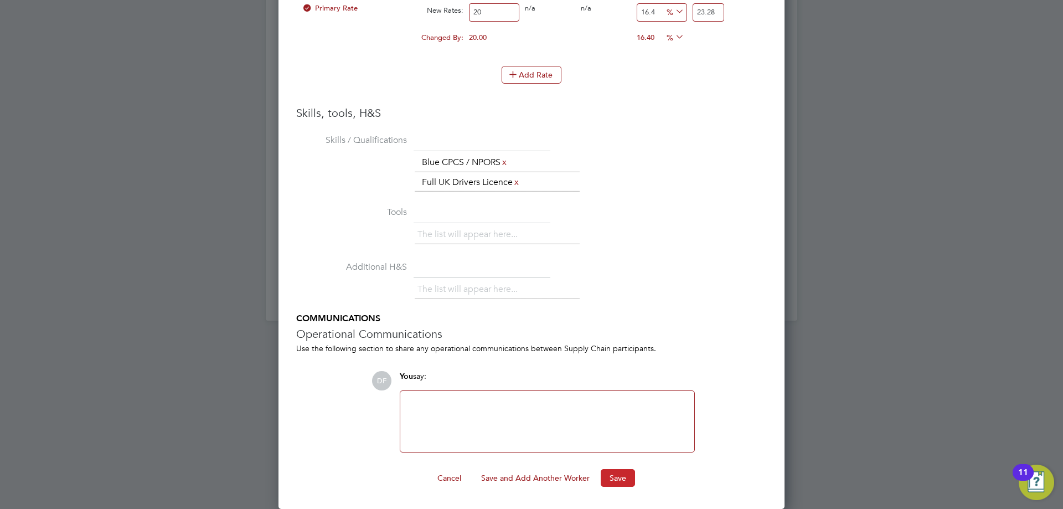
type input "23.28"
click at [621, 474] on button "Save" at bounding box center [617, 478] width 34 height 18
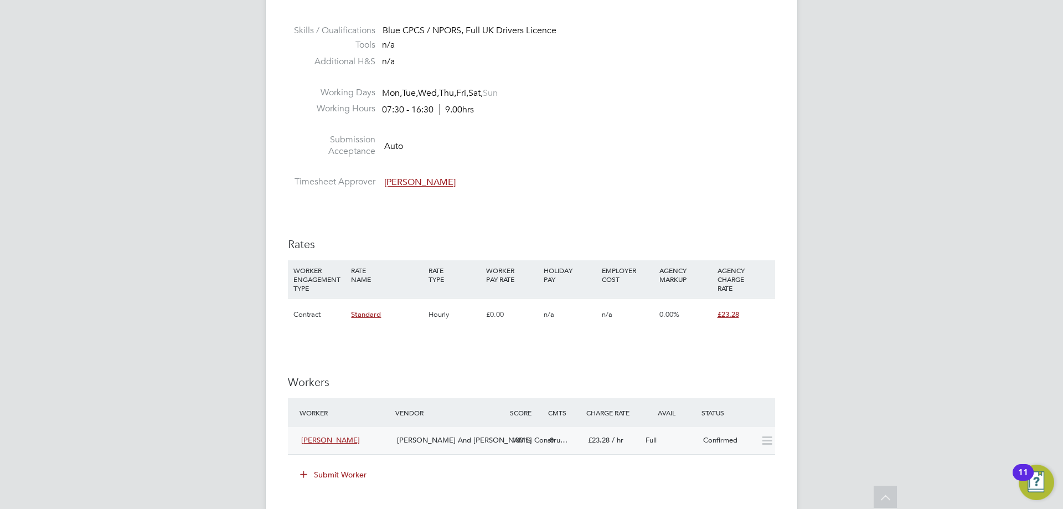
click at [409, 445] on div "[PERSON_NAME] And [PERSON_NAME] Constru…" at bounding box center [449, 440] width 115 height 18
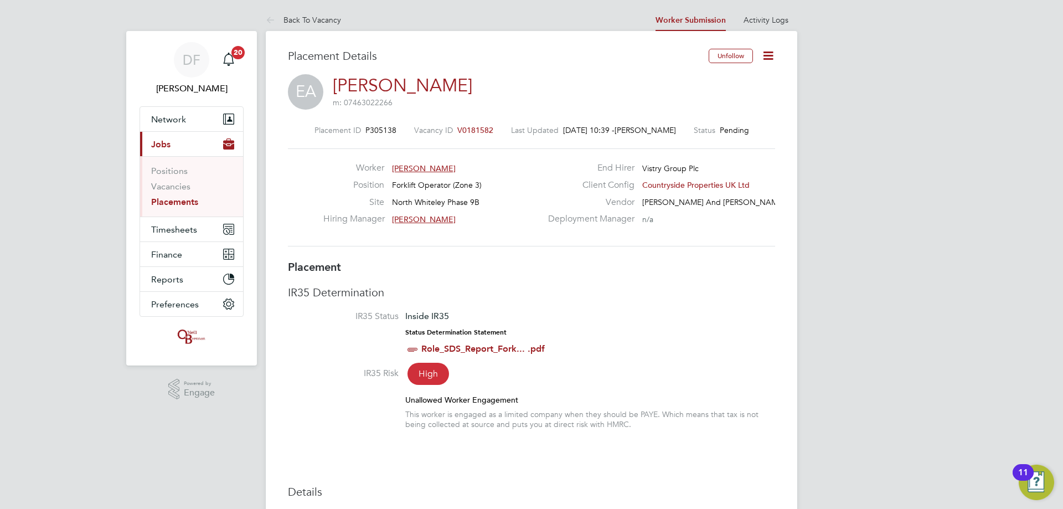
click at [761, 49] on icon at bounding box center [768, 56] width 14 height 14
click at [702, 117] on li "Start" at bounding box center [731, 118] width 81 height 15
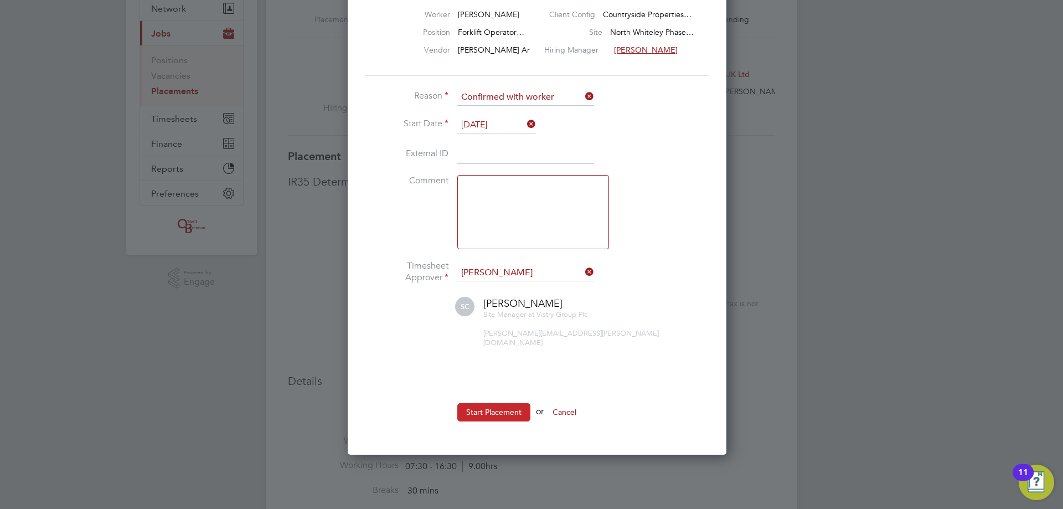
click at [484, 401] on ul "Reason Confirmed with worker Start Date [DATE] External ID Comment Timesheet Ap…" at bounding box center [531, 260] width 332 height 343
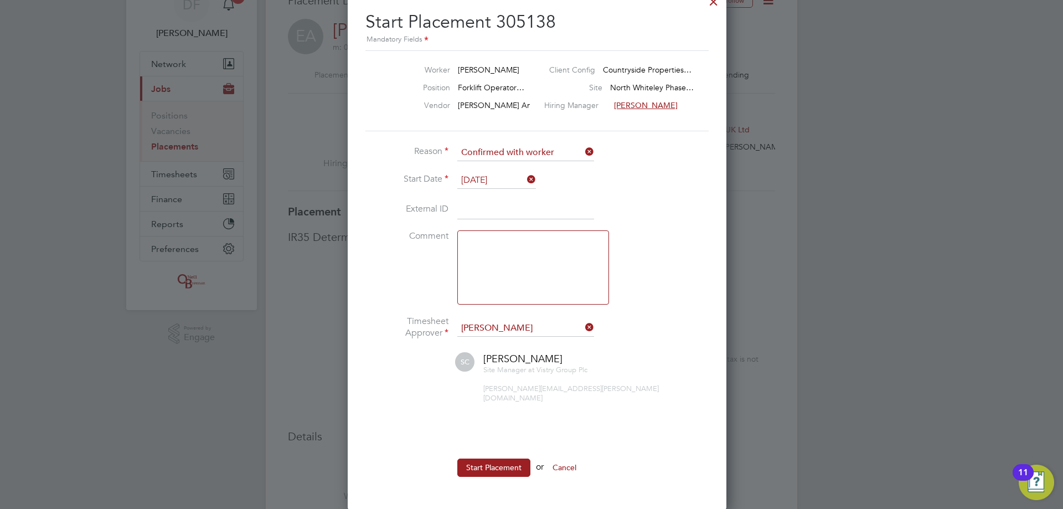
click at [488, 447] on ul "Reason Confirmed with worker Start Date [DATE] External ID Comment Timesheet Ap…" at bounding box center [531, 315] width 332 height 343
click at [483, 459] on button "Start Placement" at bounding box center [493, 467] width 73 height 18
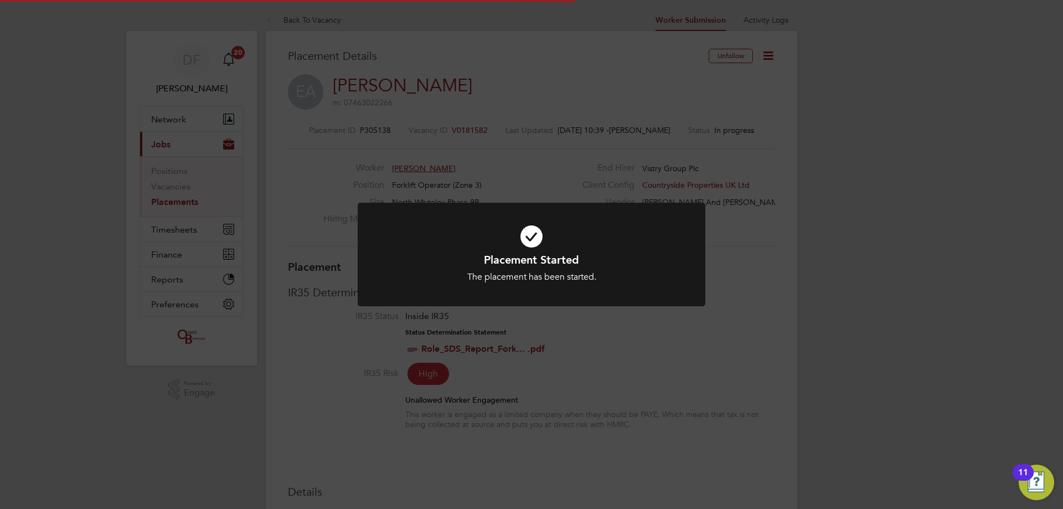
click at [692, 327] on div "Placement Started The placement has been started. Cancel Okay" at bounding box center [531, 254] width 1063 height 509
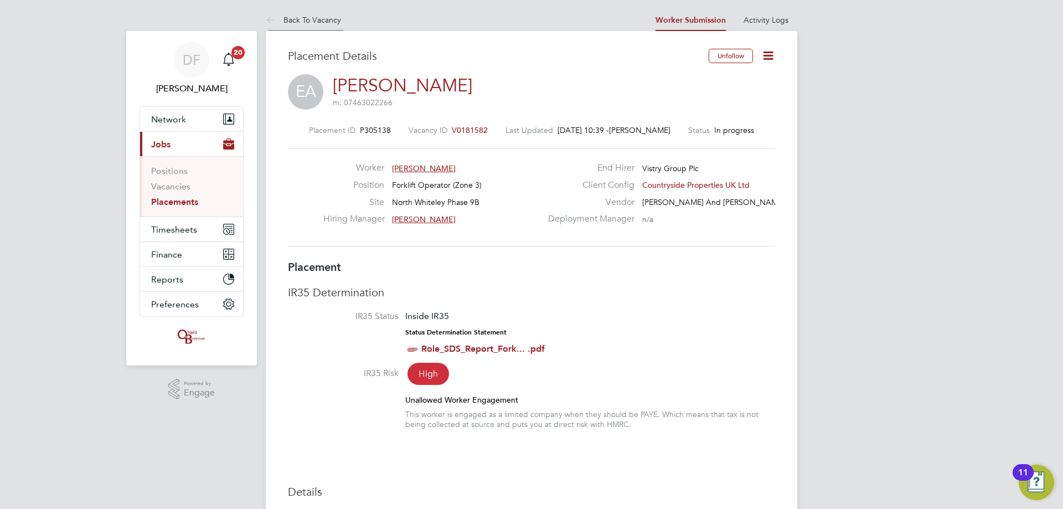
click at [299, 29] on li "Back To Vacancy" at bounding box center [303, 20] width 75 height 22
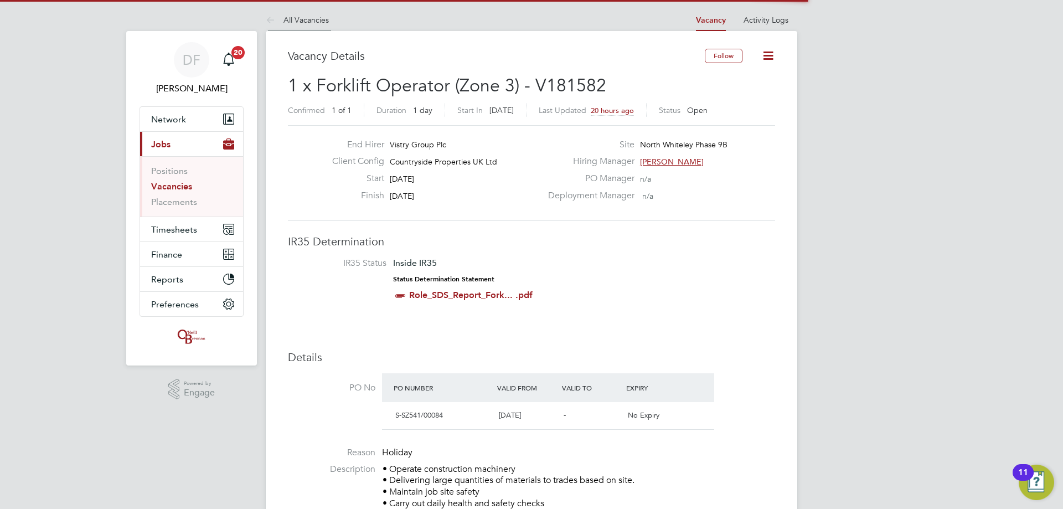
click at [303, 24] on li "All Vacancies" at bounding box center [297, 20] width 63 height 22
